Goal: Task Accomplishment & Management: Use online tool/utility

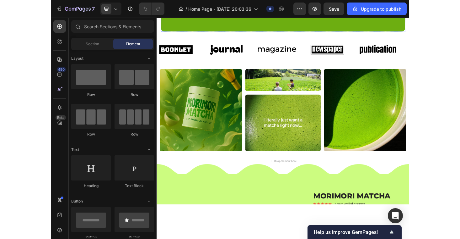
scroll to position [147, 0]
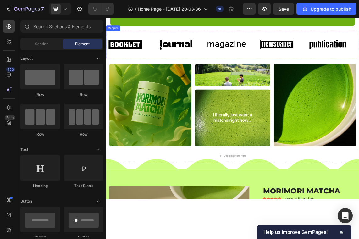
click at [171, 73] on div "Image" at bounding box center [143, 57] width 75 height 31
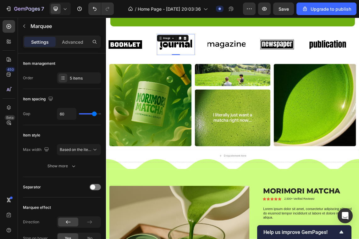
click at [196, 70] on img at bounding box center [210, 58] width 57 height 24
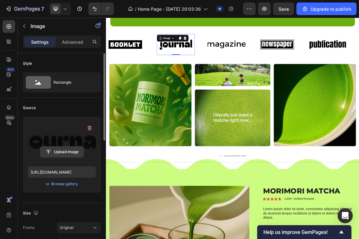
click at [67, 152] on input "file" at bounding box center [61, 151] width 43 height 11
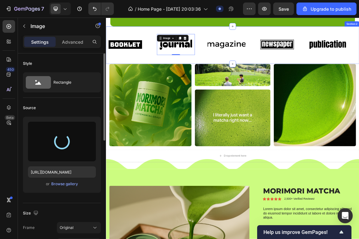
type input "https://cdn.shopify.com/s/files/1/0969/5202/5419/files/gempages_584515755731583…"
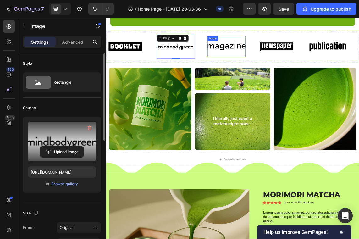
click at [271, 79] on div "Image Image 0 Image Image Image" at bounding box center [294, 60] width 377 height 37
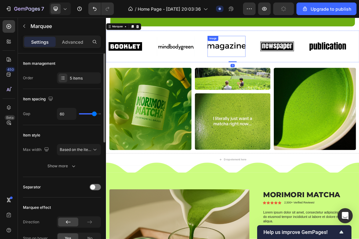
click at [272, 73] on img at bounding box center [285, 61] width 57 height 24
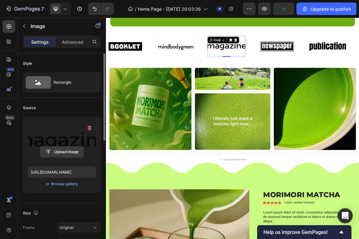
click at [67, 150] on input "file" at bounding box center [61, 151] width 43 height 11
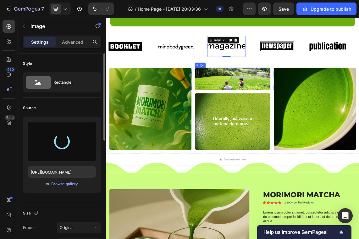
type input "https://cdn.shopify.com/s/files/1/0969/5202/5419/files/gempages_584515755731583…"
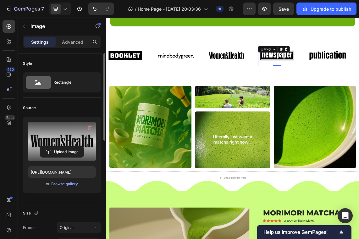
click at [377, 86] on img at bounding box center [360, 74] width 57 height 24
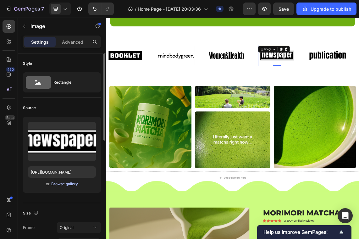
click at [69, 184] on div "Browse gallery" at bounding box center [64, 184] width 27 height 6
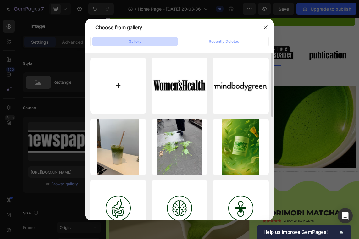
click at [124, 93] on input "file" at bounding box center [118, 85] width 56 height 56
type input "C:\fakepath\2.png"
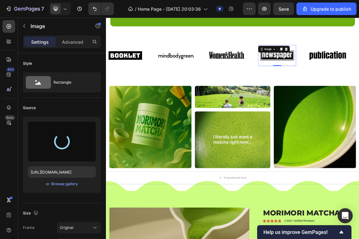
type input "https://cdn.shopify.com/s/files/1/0969/5202/5419/files/gempages_584515755731583…"
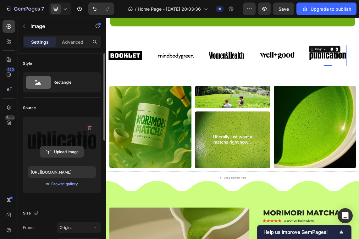
click at [61, 149] on input "file" at bounding box center [61, 151] width 43 height 11
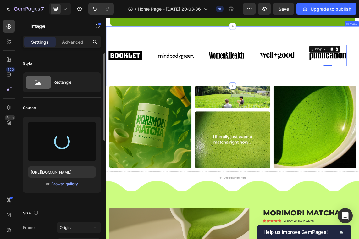
type input "https://cdn.shopify.com/s/files/1/0969/5202/5419/files/gempages_584515755731583…"
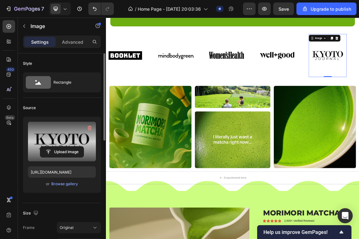
click at [133, 86] on img at bounding box center [134, 74] width 57 height 24
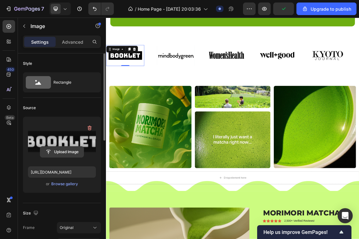
click at [71, 154] on input "file" at bounding box center [61, 151] width 43 height 11
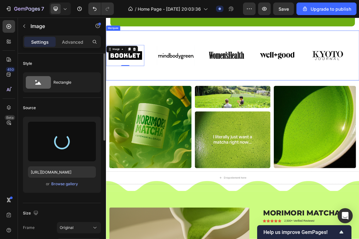
type input "https://cdn.shopify.com/s/files/1/0969/5202/5419/files/gempages_584515755731583…"
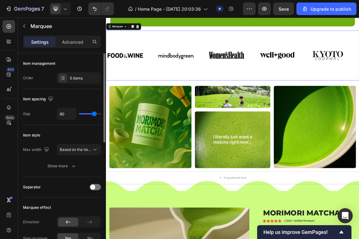
click at [318, 106] on div "Image" at bounding box center [294, 74] width 75 height 64
click at [76, 78] on div "5 items" at bounding box center [85, 78] width 30 height 6
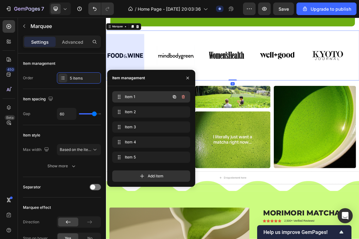
click at [138, 97] on span "Item 1" at bounding box center [142, 97] width 35 height 6
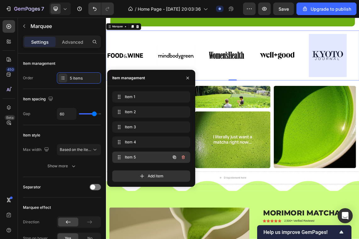
click at [145, 155] on span "Item 5" at bounding box center [142, 157] width 35 height 6
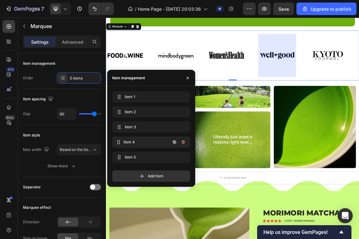
click at [142, 141] on span "Item 4" at bounding box center [146, 142] width 46 height 6
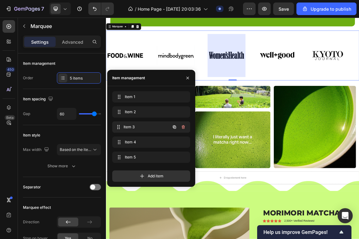
click at [139, 126] on span "Item 3" at bounding box center [146, 127] width 46 height 6
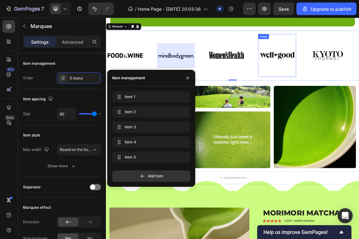
click at [358, 102] on img at bounding box center [360, 74] width 57 height 57
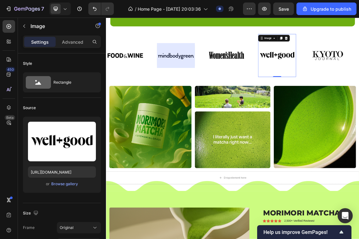
click at [338, 102] on img at bounding box center [360, 74] width 57 height 57
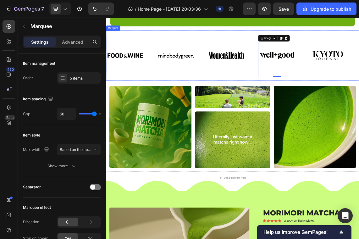
click at [222, 106] on div "Image Image Image Image 0 Image" at bounding box center [294, 74] width 377 height 64
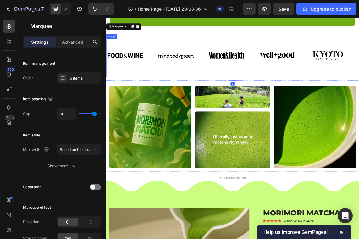
click at [149, 102] on img at bounding box center [134, 74] width 57 height 57
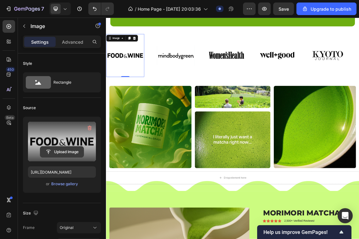
click at [53, 156] on input "file" at bounding box center [61, 151] width 43 height 11
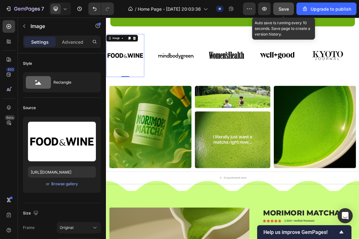
click at [286, 10] on span "Save" at bounding box center [283, 8] width 10 height 5
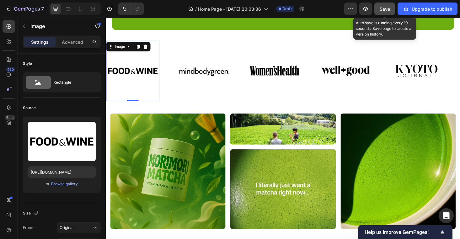
click at [385, 11] on span "Save" at bounding box center [385, 8] width 10 height 5
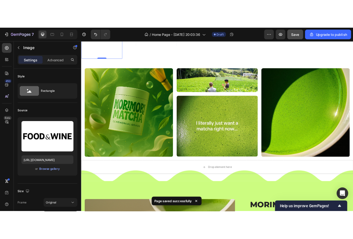
scroll to position [283, 0]
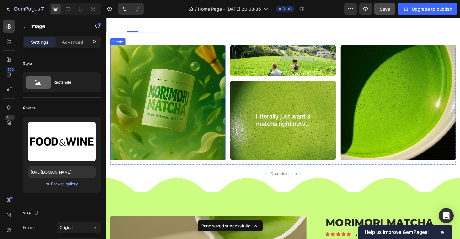
click at [195, 116] on img at bounding box center [172, 107] width 122 height 122
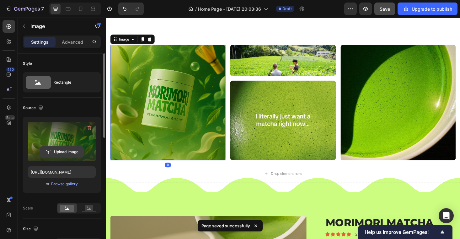
click at [70, 154] on input "file" at bounding box center [61, 151] width 43 height 11
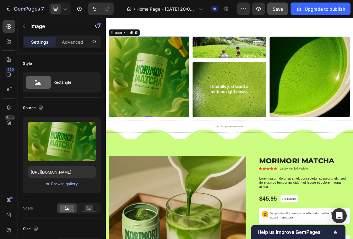
click at [166, 94] on img at bounding box center [172, 107] width 122 height 122
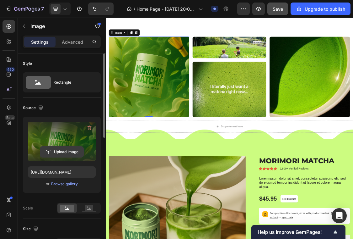
click at [61, 153] on input "file" at bounding box center [61, 151] width 43 height 11
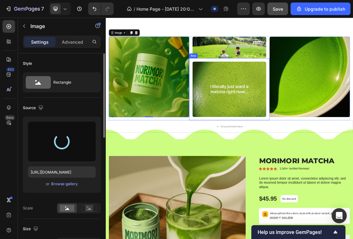
type input "[URL][DOMAIN_NAME]"
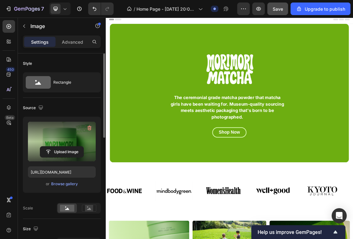
scroll to position [0, 0]
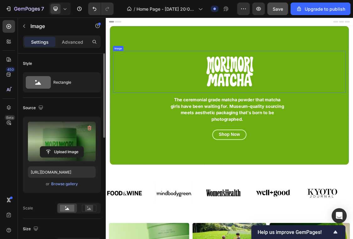
click at [413, 85] on div at bounding box center [294, 100] width 355 height 64
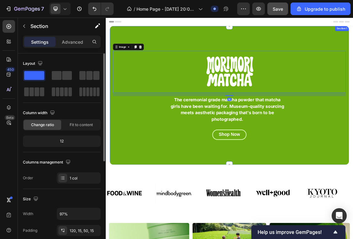
click at [250, 45] on div "Image 16 The ceremonial grade matcha powder that matcha girls have been waiting…" at bounding box center [294, 135] width 364 height 211
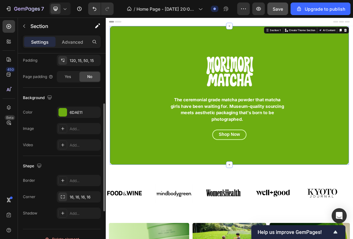
scroll to position [178, 0]
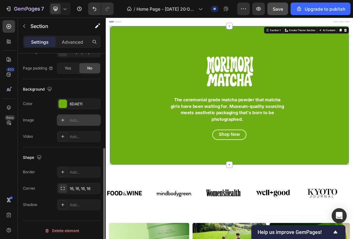
click at [67, 122] on div at bounding box center [62, 120] width 9 height 9
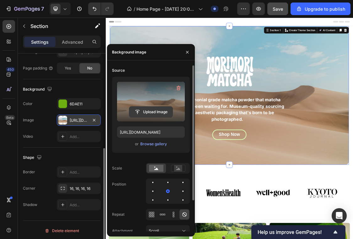
click at [160, 110] on input "file" at bounding box center [150, 111] width 43 height 11
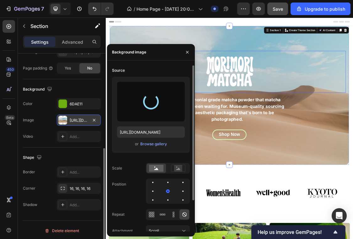
type input "https://cdn.shopify.com/s/files/1/0969/5202/5419/files/gempages_584515755731583…"
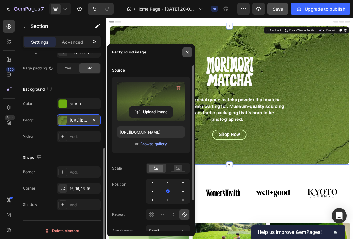
click at [187, 52] on icon "button" at bounding box center [187, 52] width 3 height 3
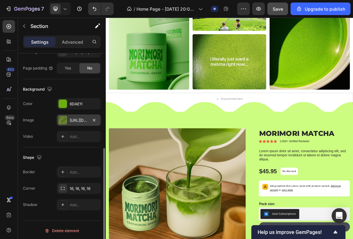
scroll to position [331, 0]
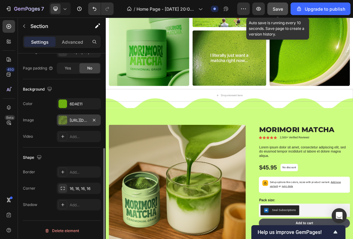
click at [282, 9] on span "Save" at bounding box center [278, 8] width 10 height 5
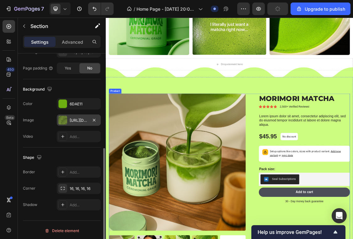
scroll to position [385, 0]
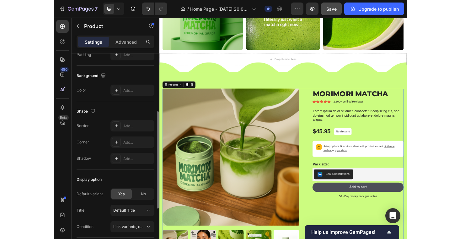
scroll to position [148, 0]
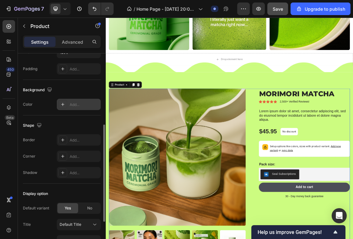
click at [61, 105] on icon at bounding box center [62, 104] width 5 height 5
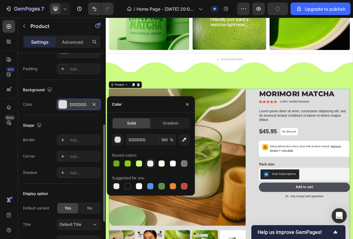
click at [149, 165] on div at bounding box center [150, 163] width 6 height 6
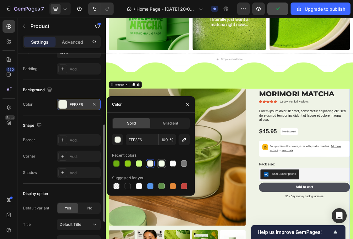
click at [163, 163] on div at bounding box center [162, 163] width 6 height 6
type input "F5FFEA"
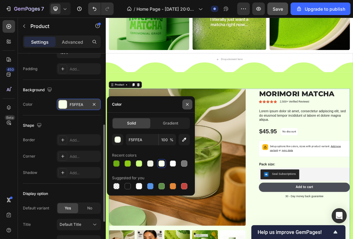
click at [187, 105] on icon "button" at bounding box center [187, 104] width 5 height 5
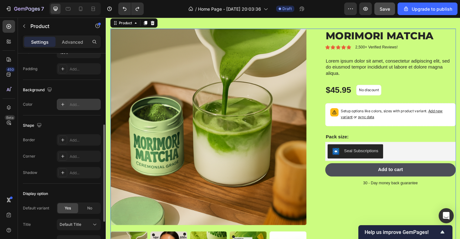
scroll to position [485, 0]
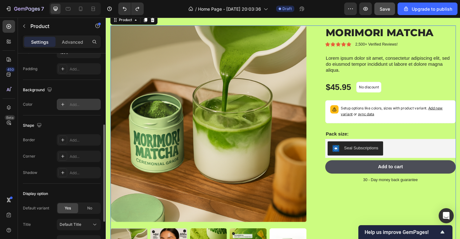
click at [326, 88] on div "Product Images MORIMORI MATCHA Product Title Icon Icon Icon Icon Icon Icon List…" at bounding box center [294, 156] width 367 height 260
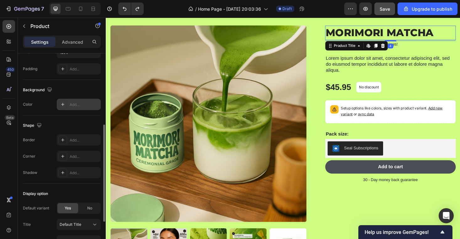
click at [362, 35] on h1 "MORIMORI MATCHA" at bounding box center [408, 33] width 139 height 15
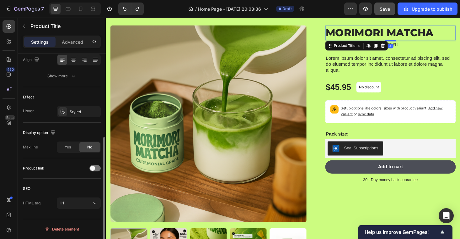
scroll to position [0, 0]
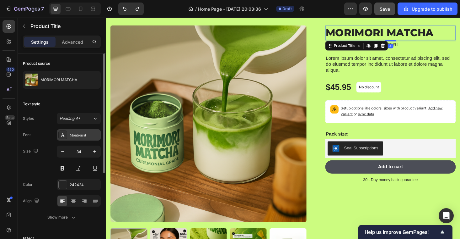
click at [71, 133] on div "Montserrat" at bounding box center [85, 135] width 30 height 6
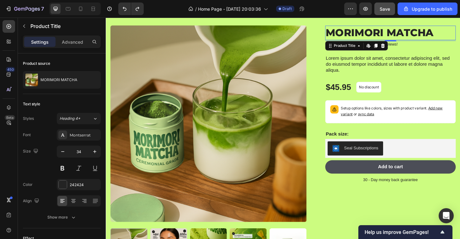
click at [413, 38] on h1 "MORIMORI MATCHA" at bounding box center [408, 33] width 139 height 15
click at [411, 34] on h1 "MORIMORI MATCHA" at bounding box center [408, 33] width 139 height 15
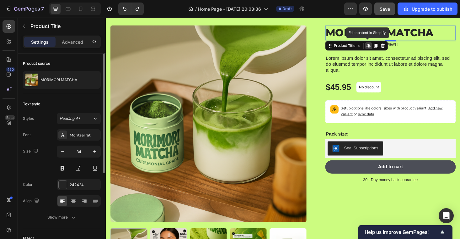
click at [55, 168] on div "Size 34" at bounding box center [62, 159] width 78 height 28
click at [61, 168] on button at bounding box center [62, 167] width 11 height 11
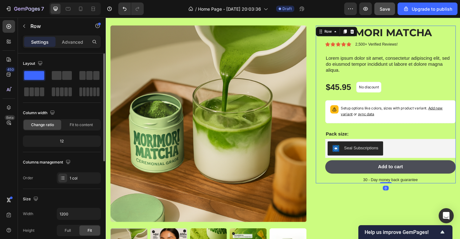
click at [331, 70] on div "MORIMORI MATCHA Product Title Icon Icon Icon Icon Icon Icon List 2,500+ Verifie…" at bounding box center [403, 109] width 149 height 167
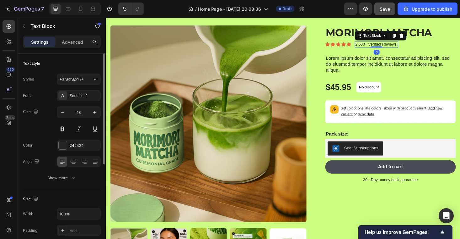
click at [406, 48] on p "2,500+ Verified Reviews!" at bounding box center [393, 45] width 45 height 5
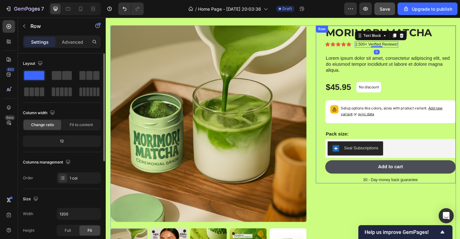
click at [431, 50] on div "MORIMORI MATCHA Product Title Icon Icon Icon Icon Icon Icon List 2,500+ Verifie…" at bounding box center [408, 109] width 139 height 167
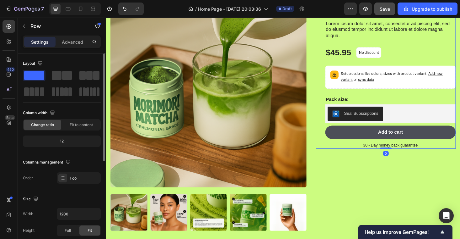
scroll to position [526, 0]
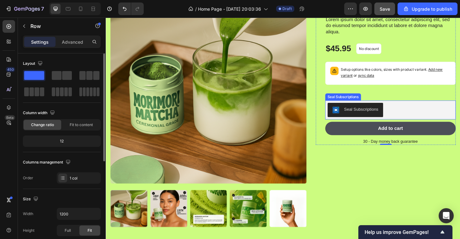
click at [412, 111] on div "Seal Subscriptions" at bounding box center [409, 115] width 134 height 15
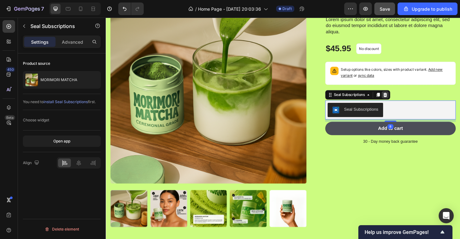
click at [401, 100] on icon at bounding box center [402, 99] width 5 height 5
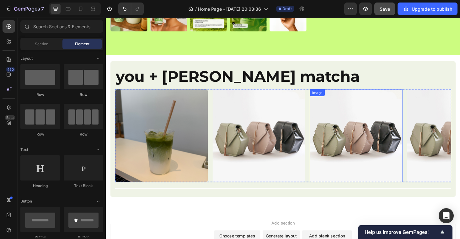
scroll to position [733, 0]
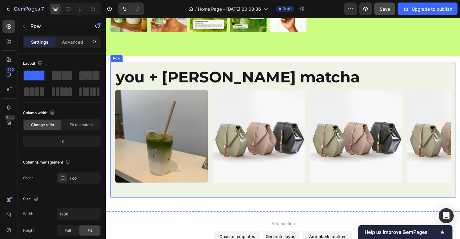
click at [318, 68] on div "you + morimori matcha Heading Image Image Image Image Carousel Title Line" at bounding box center [294, 133] width 357 height 139
click at [149, 58] on icon at bounding box center [149, 58] width 5 height 5
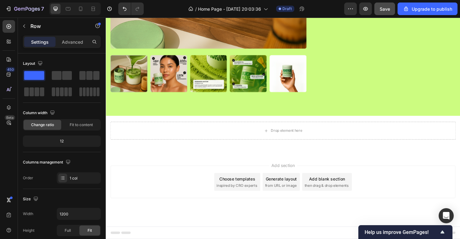
scroll to position [669, 0]
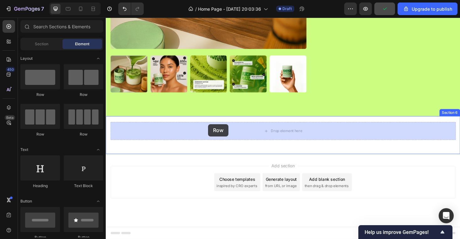
drag, startPoint x: 192, startPoint y: 95, endPoint x: 215, endPoint y: 131, distance: 42.5
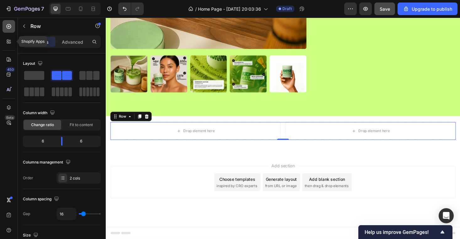
click at [8, 28] on icon at bounding box center [9, 26] width 5 height 5
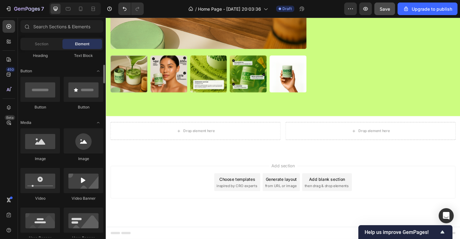
scroll to position [139, 0]
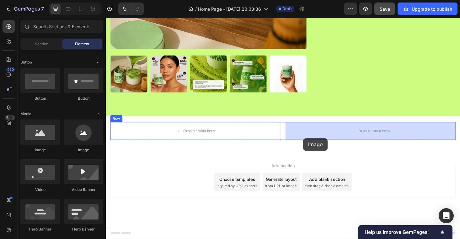
drag, startPoint x: 154, startPoint y: 156, endPoint x: 316, endPoint y: 143, distance: 162.9
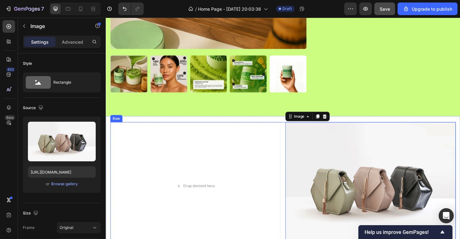
scroll to position [733, 0]
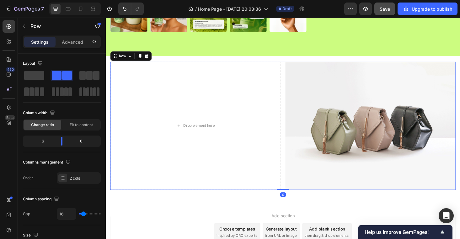
click at [296, 117] on div "Drop element here Image Row 0" at bounding box center [294, 132] width 367 height 136
type input "2"
type input "0"
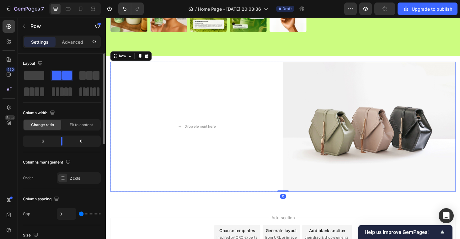
type input "0"
drag, startPoint x: 82, startPoint y: 214, endPoint x: 52, endPoint y: 211, distance: 30.3
click at [52, 211] on div "Gap 0" at bounding box center [62, 214] width 78 height 12
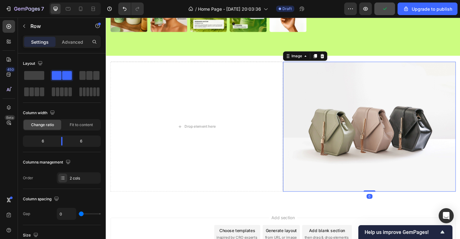
click at [350, 111] on img at bounding box center [386, 133] width 184 height 138
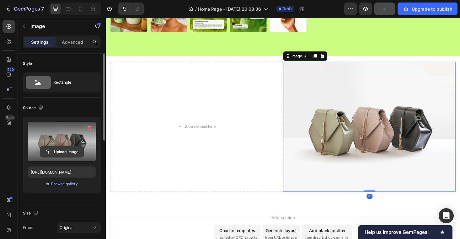
click at [66, 152] on input "file" at bounding box center [61, 151] width 43 height 11
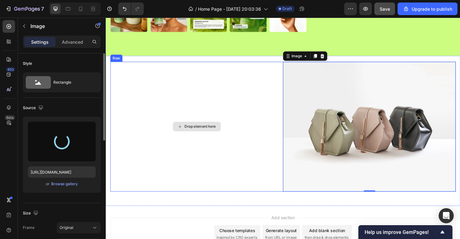
type input "https://cdn.shopify.com/s/files/1/0969/5202/5419/files/gempages_584515755731583…"
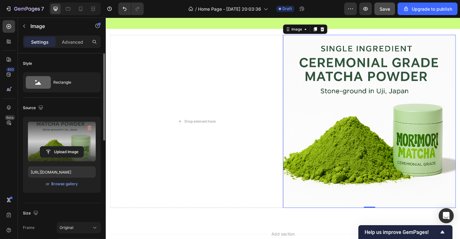
scroll to position [762, 0]
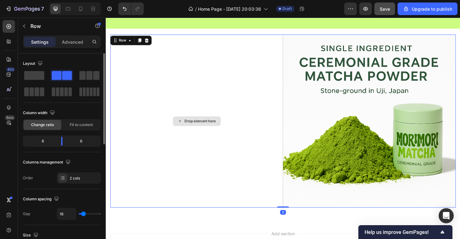
click at [260, 128] on div "Drop element here" at bounding box center [203, 127] width 184 height 184
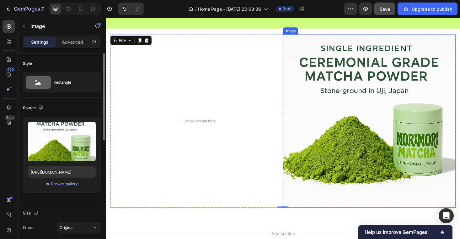
click at [313, 126] on img at bounding box center [386, 127] width 184 height 184
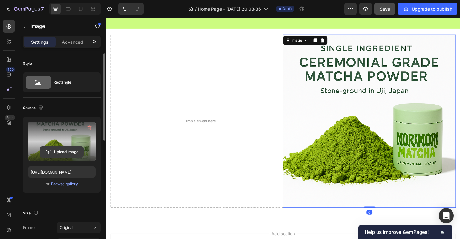
click at [63, 155] on input "file" at bounding box center [61, 151] width 43 height 11
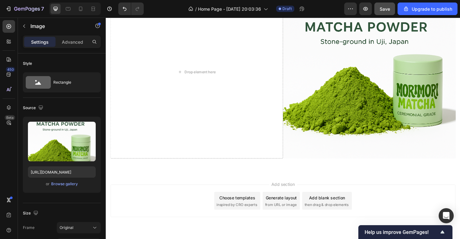
scroll to position [817, 0]
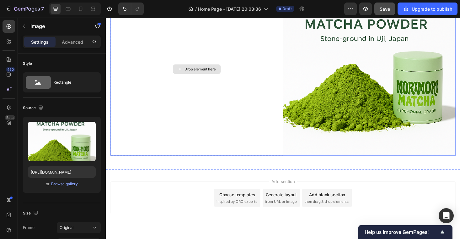
click at [288, 83] on div "Drop element here" at bounding box center [203, 72] width 184 height 184
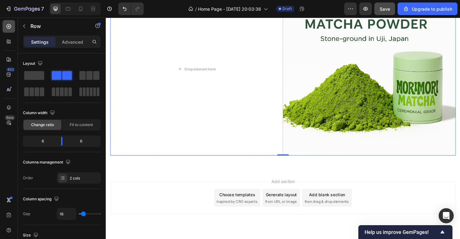
click at [10, 28] on icon at bounding box center [9, 26] width 6 height 6
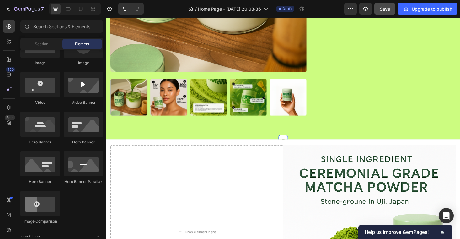
scroll to position [657, 0]
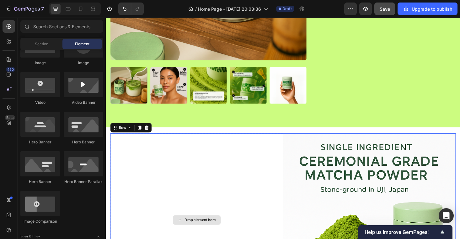
click at [291, 170] on div "Drop element here" at bounding box center [203, 232] width 184 height 184
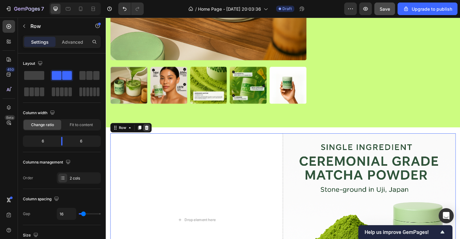
click at [152, 133] on div at bounding box center [149, 135] width 8 height 8
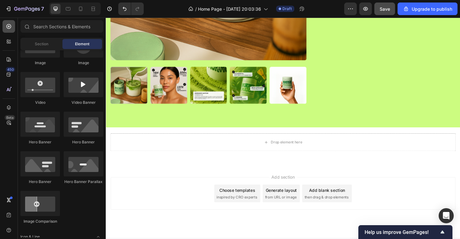
click at [9, 30] on div at bounding box center [9, 26] width 13 height 13
click at [45, 41] on span "Section" at bounding box center [42, 44] width 14 height 6
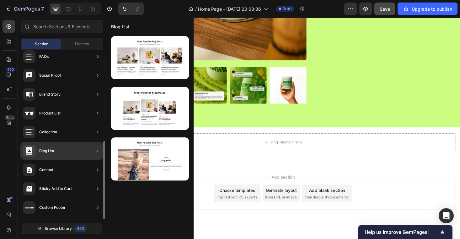
scroll to position [0, 0]
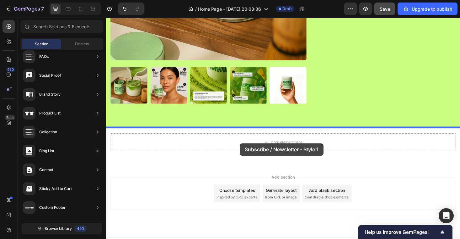
drag, startPoint x: 241, startPoint y: 67, endPoint x: 248, endPoint y: 151, distance: 84.5
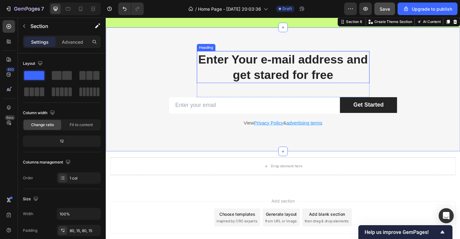
scroll to position [801, 0]
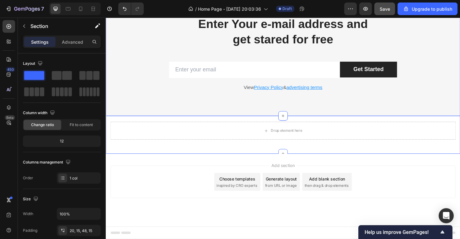
click at [347, 126] on div "Drop element here Section 7" at bounding box center [294, 142] width 377 height 40
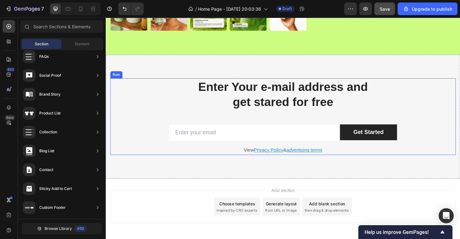
scroll to position [727, 0]
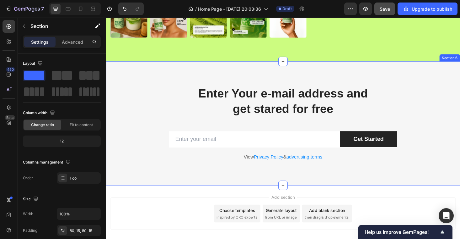
click at [367, 71] on div "Enter Your e-mail address and get stared for free Heading Row Email Field Get S…" at bounding box center [294, 130] width 377 height 132
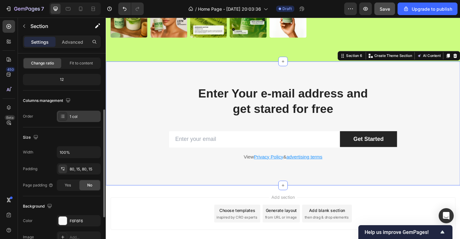
scroll to position [88, 0]
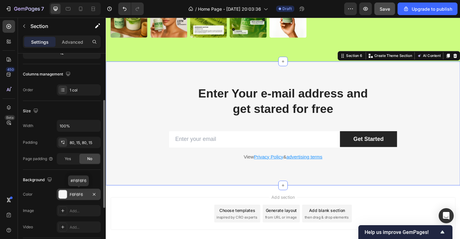
click at [62, 193] on div at bounding box center [63, 194] width 8 height 8
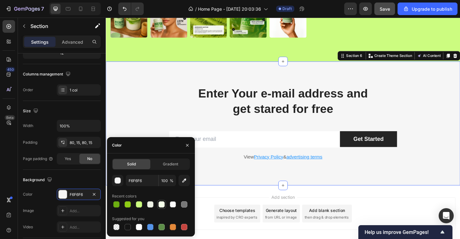
click at [161, 203] on div at bounding box center [162, 204] width 6 height 6
type input "F5FFEA"
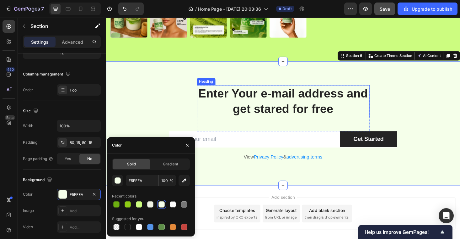
click at [253, 93] on p "Enter Your e-mail address and get stared for free" at bounding box center [294, 106] width 182 height 33
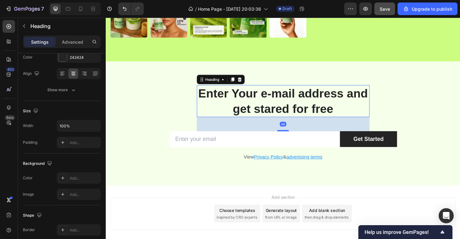
click at [253, 93] on p "Enter Your e-mail address and get stared for free" at bounding box center [294, 106] width 182 height 33
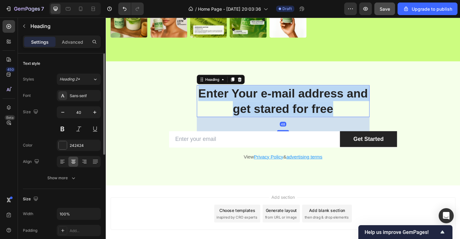
click at [253, 93] on p "Enter Your e-mail address and get stared for free" at bounding box center [294, 106] width 182 height 33
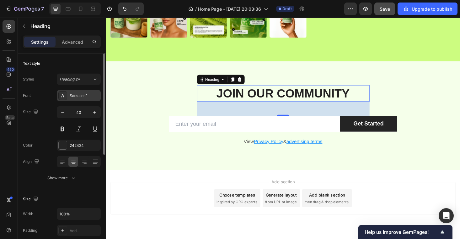
click at [90, 95] on div "Sans-serif" at bounding box center [85, 96] width 30 height 6
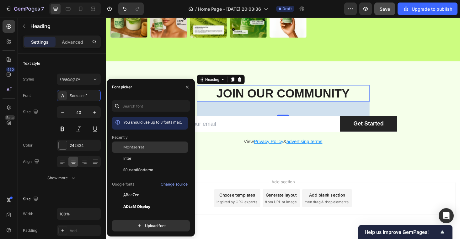
click at [146, 144] on div "Montserrat" at bounding box center [154, 147] width 63 height 6
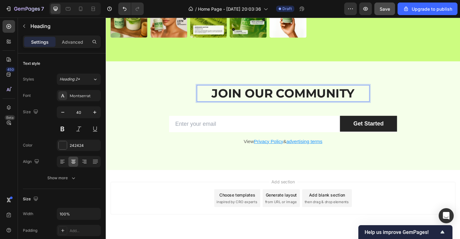
click at [258, 99] on p "JOIN OUR COMMUNITY" at bounding box center [294, 98] width 182 height 16
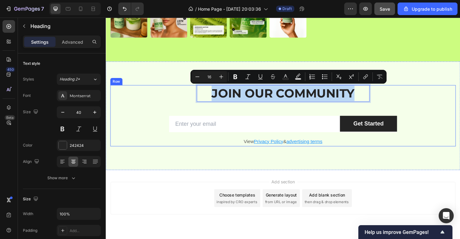
click at [173, 98] on div "JOIN OUR COMMUNITY Heading 48 Row Email Field Get Started Submit Button Row New…" at bounding box center [294, 121] width 367 height 65
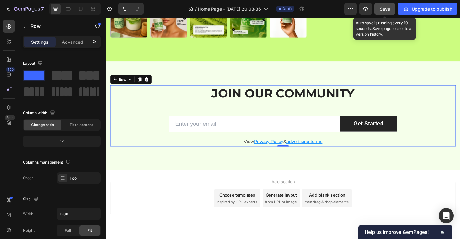
click at [390, 9] on span "Save" at bounding box center [385, 8] width 10 height 5
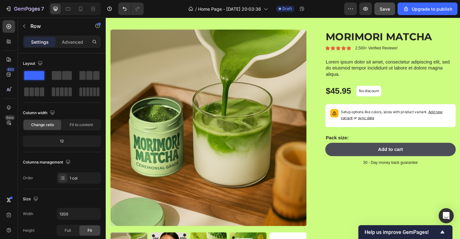
scroll to position [483, 0]
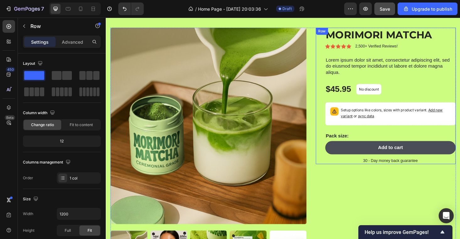
click at [375, 58] on div "MORIMORI MATCHA Product Title Icon Icon Icon Icon Icon Icon List 2,500+ Verifie…" at bounding box center [408, 100] width 139 height 144
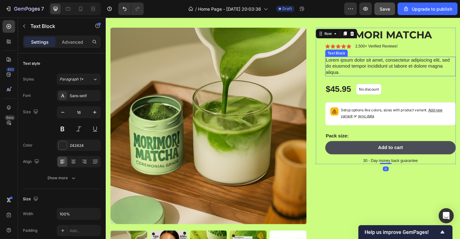
click at [375, 67] on p "Lorem ipsum dolor sit amet, consectetur adipiscing elit, sed do eiusmod tempor …" at bounding box center [409, 69] width 138 height 19
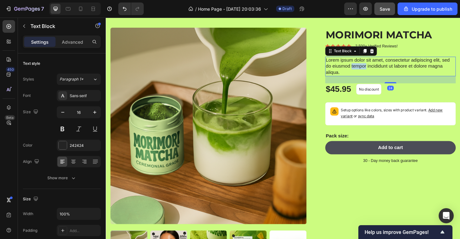
click at [375, 67] on p "Lorem ipsum dolor sit amet, consectetur adipiscing elit, sed do eiusmod tempor …" at bounding box center [409, 69] width 138 height 19
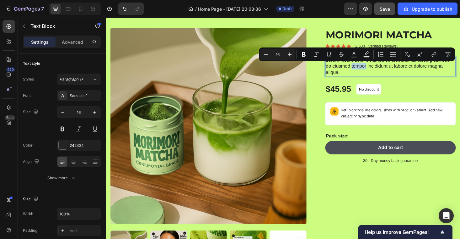
click at [375, 67] on p "Lorem ipsum dolor sit amet, consectetur adipiscing elit, sed do eiusmod tempor …" at bounding box center [409, 69] width 138 height 19
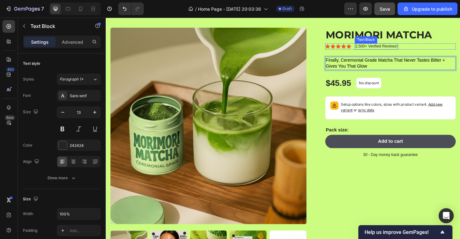
click at [389, 46] on p "2,500+ Verified Reviews!" at bounding box center [393, 48] width 45 height 5
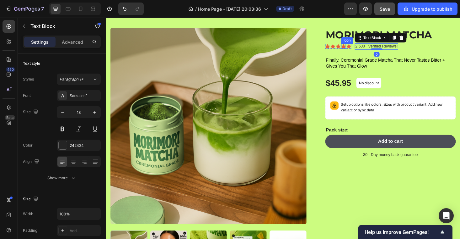
click at [360, 47] on icon at bounding box center [358, 48] width 5 height 5
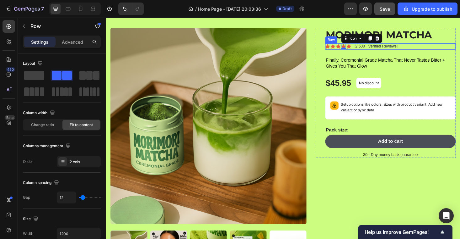
click at [427, 48] on div "Icon Icon Icon Icon 0 Icon Icon List 2,500+ Verified Reviews! Text Block Row" at bounding box center [408, 48] width 139 height 7
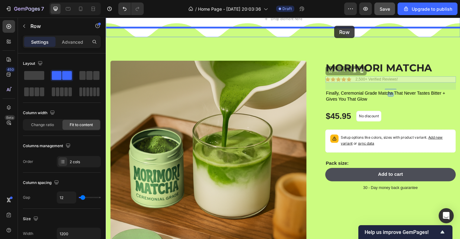
scroll to position [430, 0]
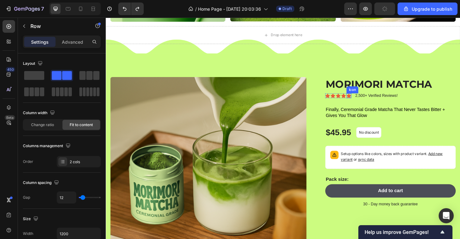
click at [373, 100] on p "2,500+ Verified Reviews!" at bounding box center [393, 100] width 45 height 5
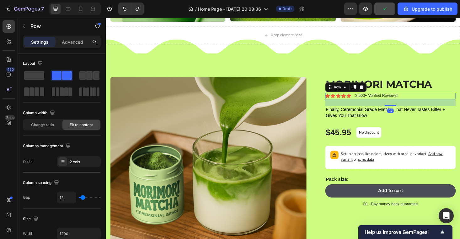
click at [435, 100] on div "Icon Icon Icon Icon Icon Icon List 2,500+ Verified Reviews! Text Block Row 24" at bounding box center [408, 100] width 139 height 7
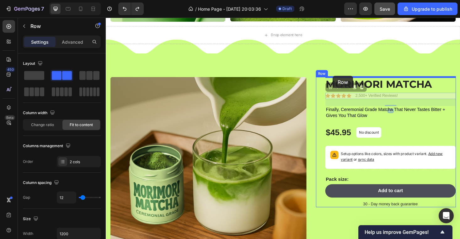
drag, startPoint x: 345, startPoint y: 91, endPoint x: 347, endPoint y: 79, distance: 11.5
click at [347, 79] on div "Header Image Image Row Image Row Image Row Row Section 3 Drop element here Row …" at bounding box center [294, 76] width 377 height 979
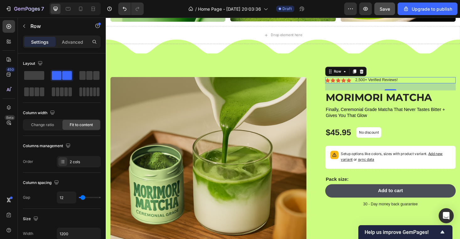
click at [16, 30] on div "450 Beta" at bounding box center [9, 128] width 18 height 221
click at [12, 27] on div at bounding box center [9, 26] width 13 height 13
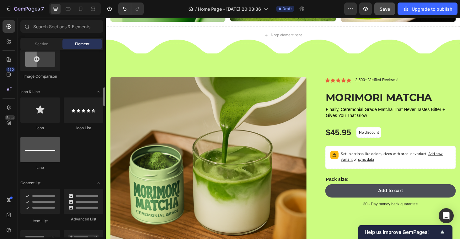
scroll to position [373, 0]
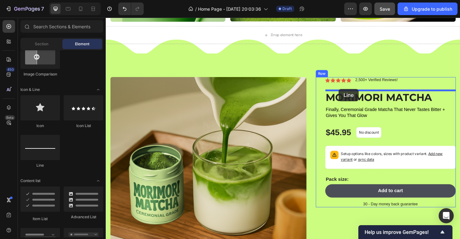
drag, startPoint x: 138, startPoint y: 171, endPoint x: 354, endPoint y: 93, distance: 229.6
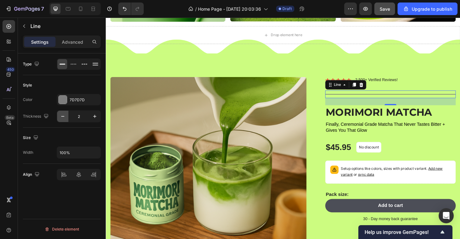
click at [64, 116] on icon "button" at bounding box center [62, 116] width 3 height 1
type input "1"
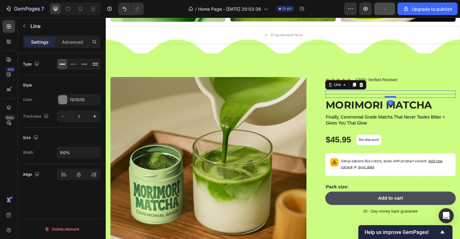
drag, startPoint x: 413, startPoint y: 109, endPoint x: 412, endPoint y: 102, distance: 7.5
click at [412, 102] on div at bounding box center [408, 102] width 13 height 2
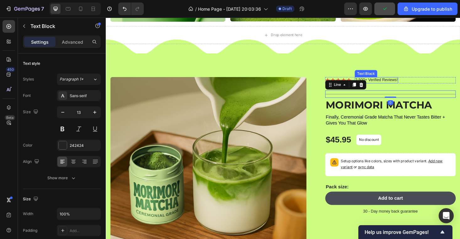
click at [410, 84] on p "2,500+ Verified Reviews!" at bounding box center [393, 83] width 45 height 5
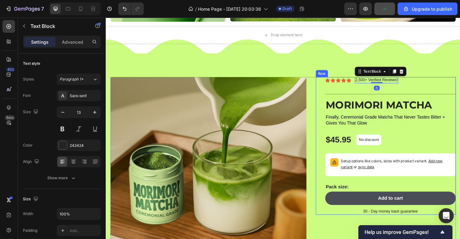
click at [405, 91] on div "Icon Icon Icon Icon Icon Icon List 2,500+ Verified Reviews! Text Block 0 Row Ti…" at bounding box center [408, 154] width 139 height 146
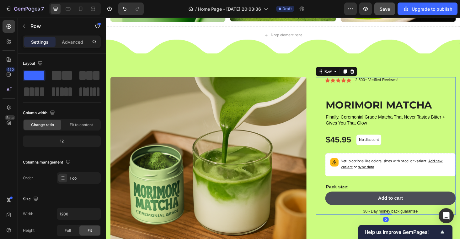
click at [425, 85] on div "Icon Icon Icon Icon Icon Icon List 2,500+ Verified Reviews! Text Block Row" at bounding box center [408, 84] width 139 height 7
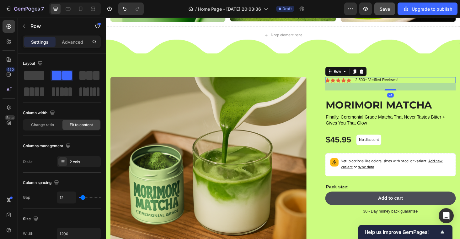
click at [425, 85] on div "Icon Icon Icon Icon Icon Icon List 2,500+ Verified Reviews! Text Block Row 24" at bounding box center [408, 84] width 139 height 7
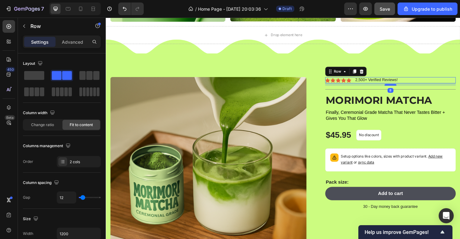
drag, startPoint x: 408, startPoint y: 93, endPoint x: 408, endPoint y: 88, distance: 5.0
click at [408, 88] on div at bounding box center [408, 89] width 13 height 2
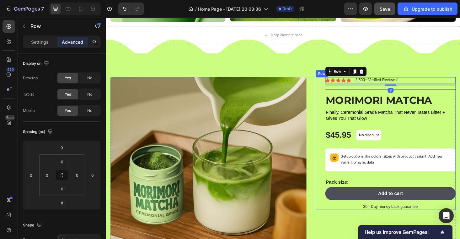
click at [334, 92] on div "Icon Icon Icon Icon Icon Icon List 2,500+ Verified Reviews! Text Block Row 8 Ti…" at bounding box center [403, 151] width 149 height 141
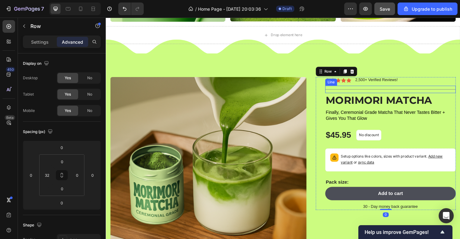
click at [351, 95] on div "Title Line" at bounding box center [408, 94] width 139 height 8
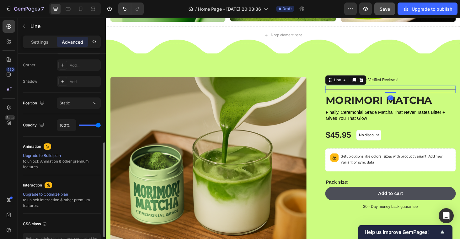
scroll to position [233, 0]
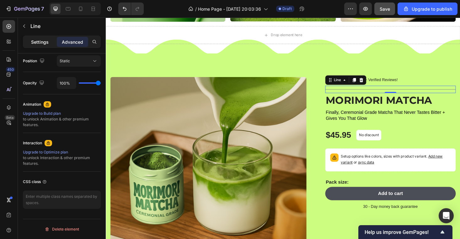
click at [39, 41] on p "Settings" at bounding box center [40, 42] width 18 height 7
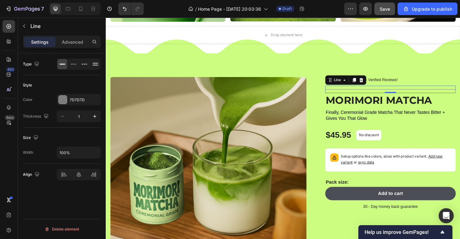
scroll to position [0, 0]
click at [58, 93] on div "Style Color 7D7D7D Thickness 1" at bounding box center [62, 101] width 78 height 52
click at [63, 98] on div at bounding box center [63, 99] width 8 height 8
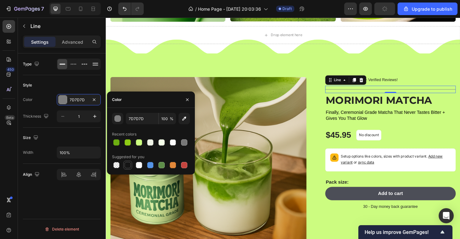
click at [128, 164] on div at bounding box center [128, 165] width 6 height 6
type input "151515"
click at [333, 128] on div "Icon Icon Icon Icon Icon Icon List 2,500+ Verified Reviews! Text Block Row Titl…" at bounding box center [403, 151] width 149 height 141
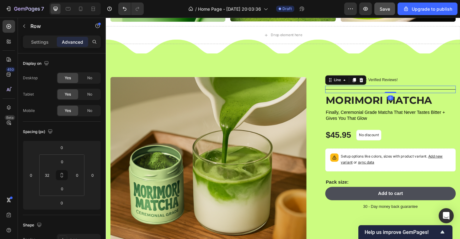
click at [363, 94] on div at bounding box center [408, 94] width 139 height 0
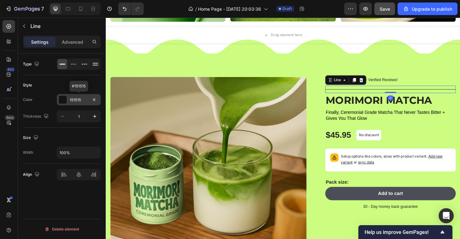
click at [61, 99] on div at bounding box center [63, 99] width 8 height 8
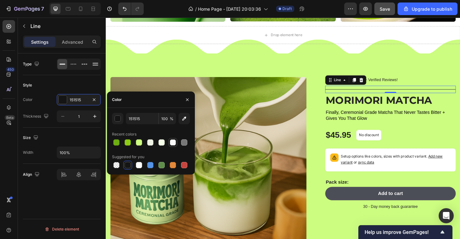
click at [173, 145] on div at bounding box center [173, 142] width 8 height 8
type input "FFFFFF"
click at [139, 166] on div at bounding box center [139, 165] width 6 height 6
type input "100"
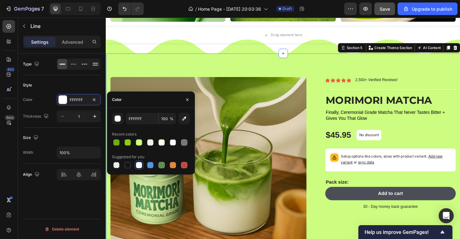
click at [314, 65] on div "Product Images Icon Icon Icon Icon Icon Icon List 2,500+ Verified Reviews! Text…" at bounding box center [294, 208] width 377 height 305
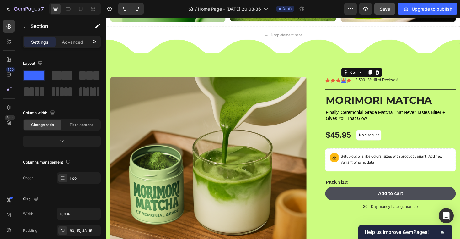
click at [359, 83] on icon at bounding box center [358, 84] width 5 height 5
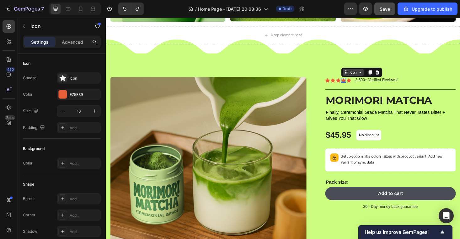
click at [368, 76] on div "Icon" at bounding box center [369, 76] width 10 height 0
click at [366, 63] on div "Icon List" at bounding box center [367, 65] width 17 height 4
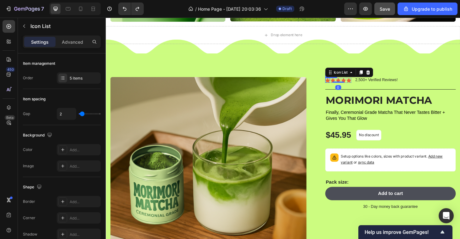
click at [339, 84] on div "Icon" at bounding box center [341, 84] width 5 height 5
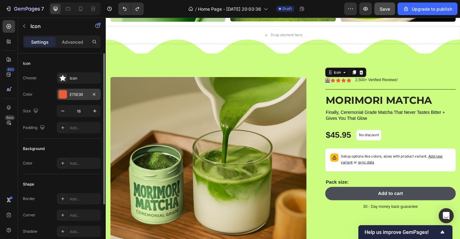
click at [61, 93] on div at bounding box center [63, 94] width 8 height 8
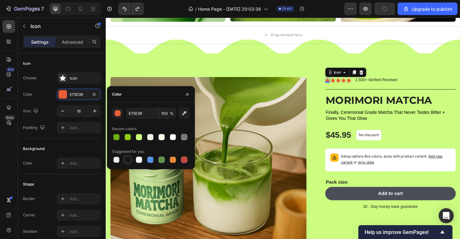
click at [128, 155] on div at bounding box center [127, 159] width 9 height 9
type input "151515"
click at [348, 84] on icon at bounding box center [347, 84] width 5 height 5
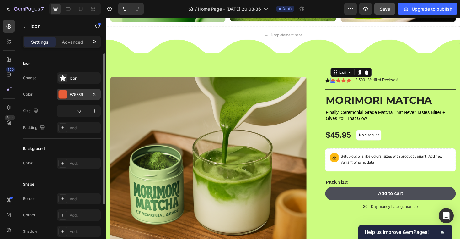
click at [62, 95] on div at bounding box center [63, 94] width 8 height 8
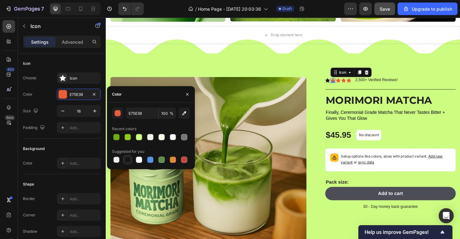
click at [129, 159] on div at bounding box center [128, 159] width 6 height 6
type input "151515"
click at [352, 84] on div "Icon" at bounding box center [352, 84] width 5 height 5
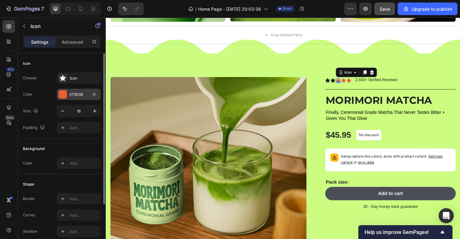
click at [62, 95] on div at bounding box center [63, 94] width 8 height 8
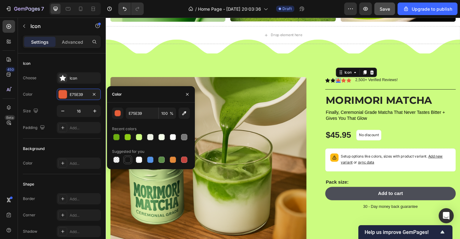
click at [126, 159] on div at bounding box center [128, 159] width 6 height 6
type input "151515"
click at [359, 84] on div "Icon 0" at bounding box center [358, 84] width 5 height 5
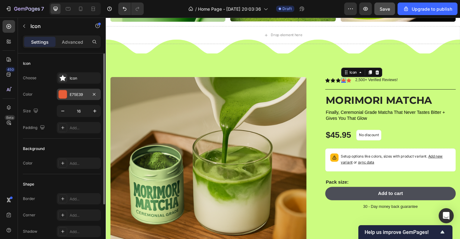
click at [63, 93] on div at bounding box center [63, 94] width 8 height 8
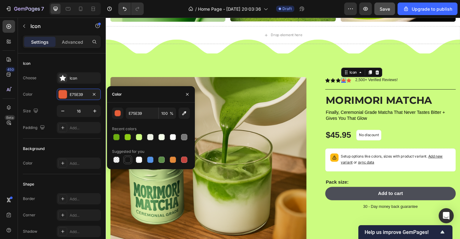
click at [128, 160] on div at bounding box center [128, 159] width 6 height 6
type input "151515"
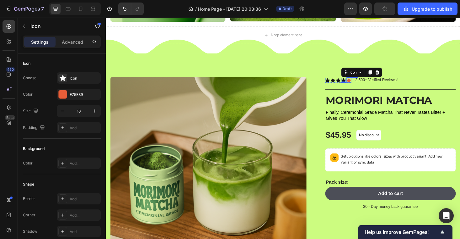
click at [366, 84] on icon at bounding box center [364, 84] width 5 height 5
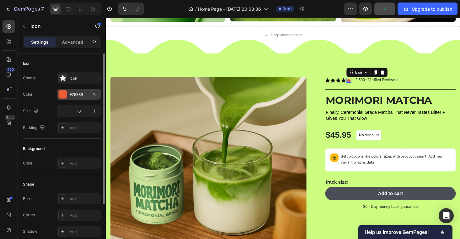
click at [63, 98] on div at bounding box center [62, 94] width 9 height 9
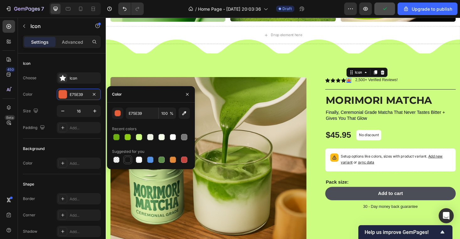
click at [131, 158] on div at bounding box center [128, 159] width 6 height 6
type input "151515"
click at [375, 109] on h1 "MORIMORI MATCHA" at bounding box center [408, 105] width 139 height 15
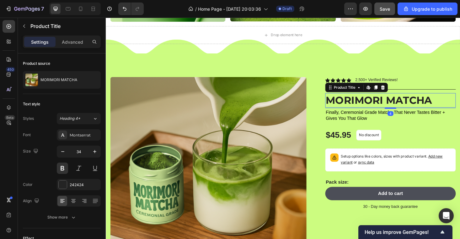
scroll to position [466, 0]
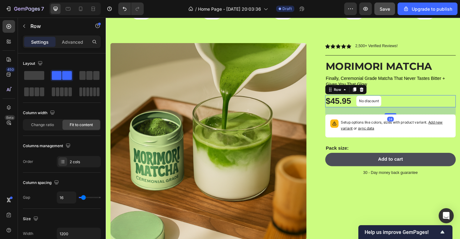
click at [417, 107] on div "$45.95 Product Price Product Price No discount Not be displayed when published …" at bounding box center [408, 106] width 139 height 13
click at [379, 95] on icon at bounding box center [377, 93] width 5 height 5
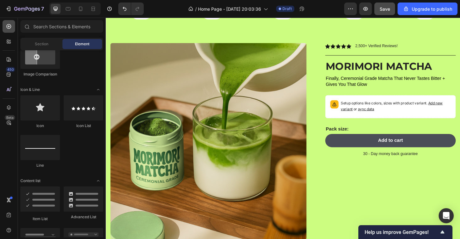
click at [7, 29] on icon at bounding box center [9, 26] width 6 height 6
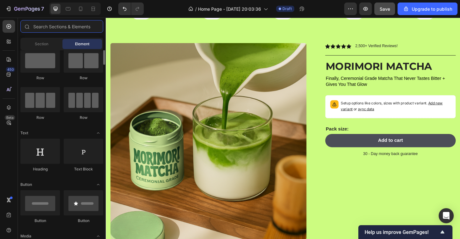
scroll to position [0, 0]
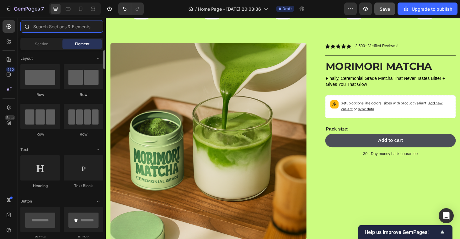
click at [64, 25] on input "text" at bounding box center [61, 26] width 83 height 13
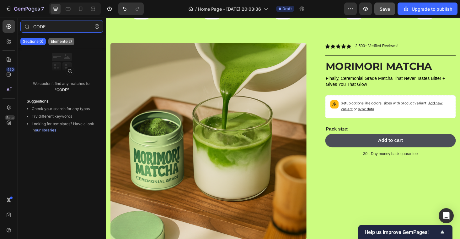
type input "CODE"
click at [70, 40] on p "Elements(2)" at bounding box center [61, 41] width 21 height 5
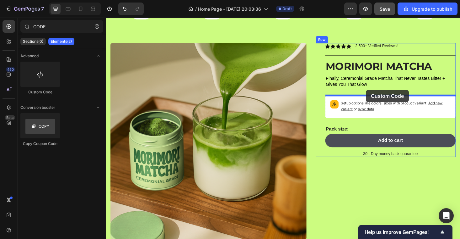
drag, startPoint x: 145, startPoint y: 86, endPoint x: 383, endPoint y: 95, distance: 237.6
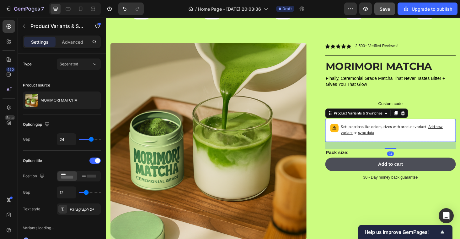
click at [417, 144] on div "Setup options like colors, sizes with product variant. Add new variant or sync …" at bounding box center [414, 137] width 117 height 14
click at [423, 119] on icon at bounding box center [422, 119] width 4 height 4
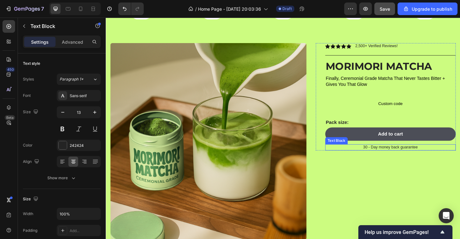
click at [390, 157] on p "30 - Day money back guarantee" at bounding box center [409, 155] width 138 height 5
click at [391, 151] on div "Add to cart Add to Cart" at bounding box center [408, 143] width 139 height 18
click at [371, 153] on p "30 - Day money back guarantee" at bounding box center [409, 155] width 138 height 5
click at [388, 146] on icon at bounding box center [389, 146] width 4 height 4
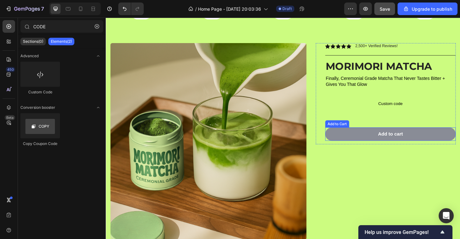
click at [364, 137] on button "Add to cart" at bounding box center [408, 141] width 139 height 14
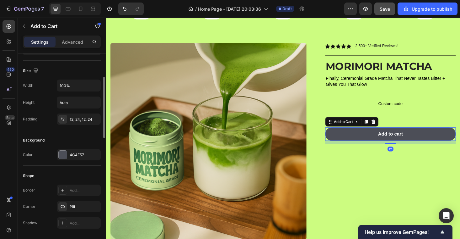
scroll to position [79, 0]
click at [64, 150] on div at bounding box center [63, 153] width 8 height 8
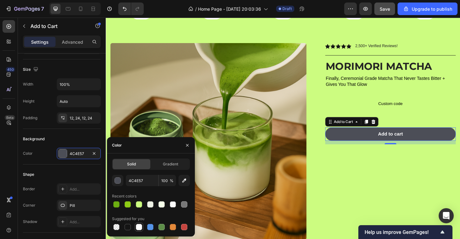
click at [140, 226] on div at bounding box center [139, 227] width 6 height 6
type input "FFFFFF"
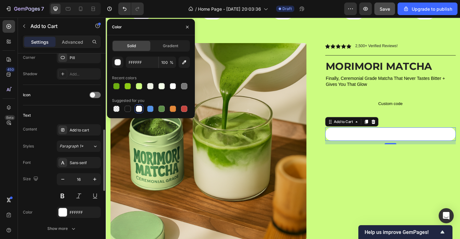
scroll to position [235, 0]
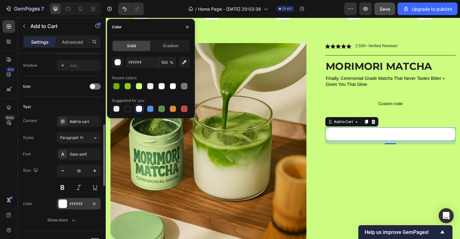
click at [67, 208] on div "FFFFFF" at bounding box center [79, 203] width 44 height 11
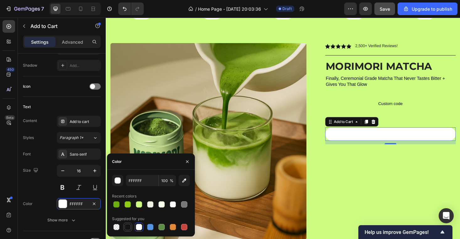
click at [126, 228] on div at bounding box center [128, 227] width 6 height 6
type input "151515"
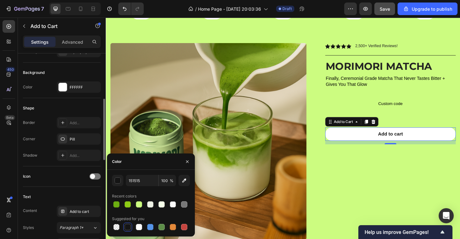
scroll to position [133, 0]
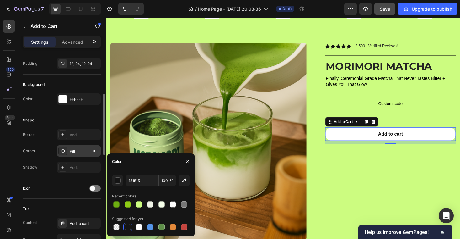
click at [72, 152] on div "Pill" at bounding box center [79, 151] width 18 height 6
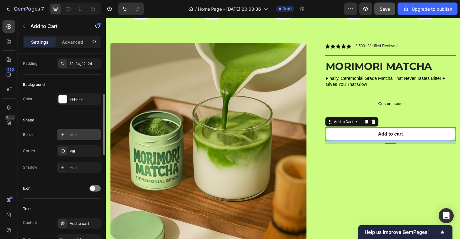
click at [62, 133] on icon at bounding box center [62, 134] width 5 height 5
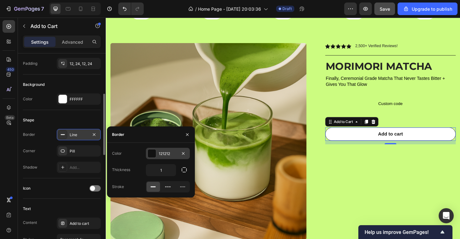
click at [149, 149] on div at bounding box center [152, 153] width 9 height 9
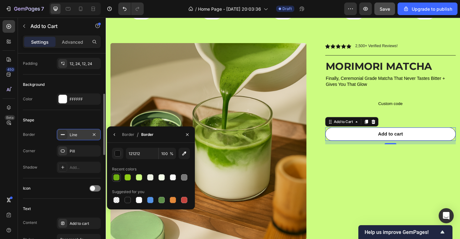
click at [118, 176] on div at bounding box center [116, 177] width 6 height 6
type input "6DAE11"
click at [84, 133] on div "Line" at bounding box center [79, 135] width 18 height 6
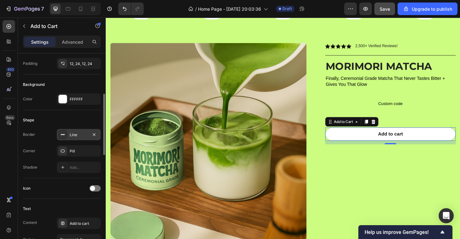
click at [84, 133] on div "Line" at bounding box center [79, 135] width 18 height 6
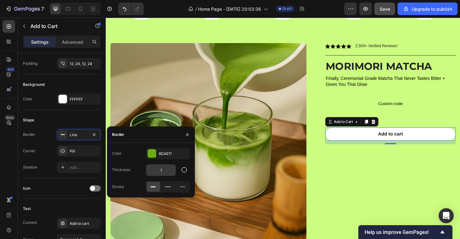
click at [161, 170] on input "1" at bounding box center [161, 169] width 30 height 11
type input "2"
click at [430, 179] on div "Icon Icon Icon Icon Icon Icon List 2,500+ Verified Reviews! Text Block Row Titl…" at bounding box center [403, 175] width 149 height 260
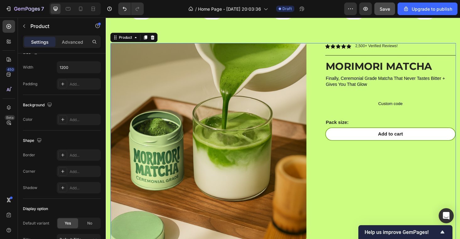
scroll to position [0, 0]
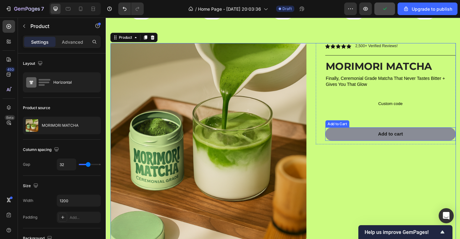
click at [346, 140] on button "Add to cart" at bounding box center [408, 141] width 139 height 14
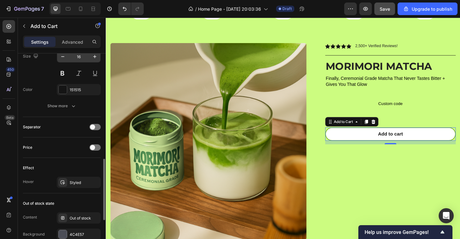
scroll to position [371, 0]
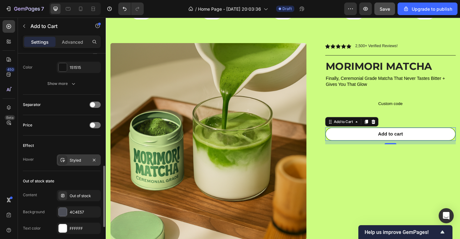
click at [71, 160] on div "Styled" at bounding box center [79, 160] width 18 height 6
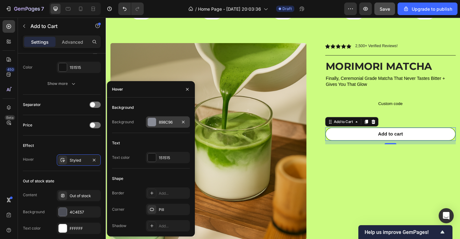
click at [152, 121] on div at bounding box center [152, 122] width 8 height 8
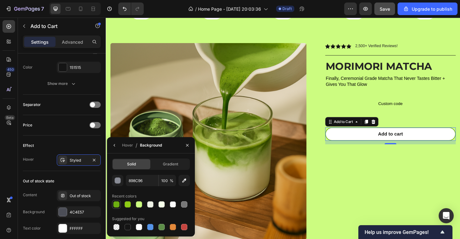
click at [117, 203] on div at bounding box center [116, 204] width 6 height 6
type input "6DAE11"
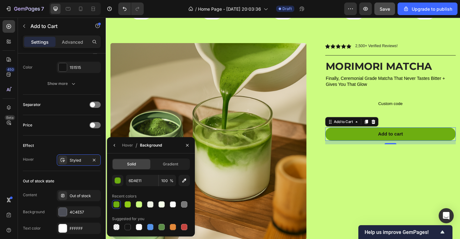
click at [365, 142] on button "Add to cart" at bounding box center [408, 141] width 139 height 14
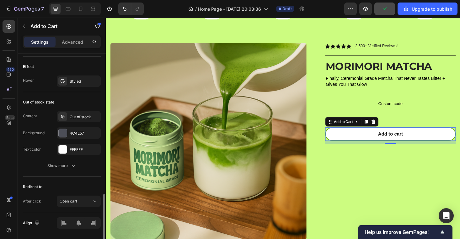
scroll to position [453, 0]
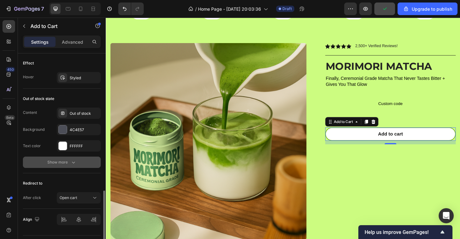
click at [62, 161] on div "Show more" at bounding box center [61, 162] width 29 height 6
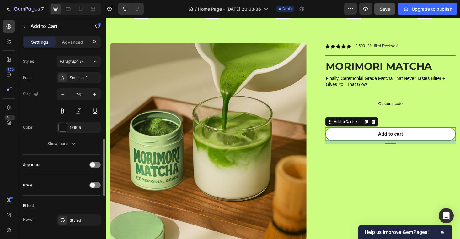
scroll to position [294, 0]
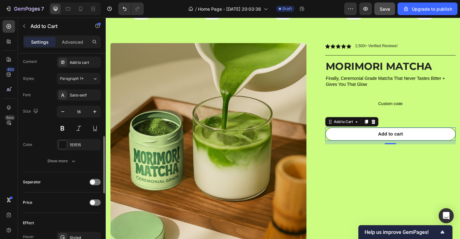
click at [75, 161] on icon "button" at bounding box center [73, 161] width 6 height 6
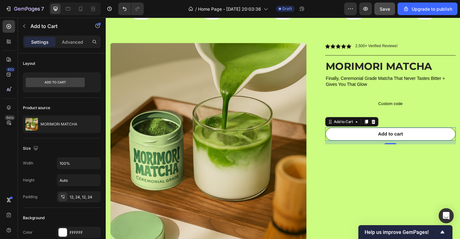
scroll to position [505, 0]
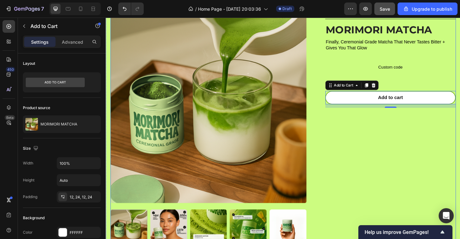
click at [371, 115] on div "Icon Icon Icon Icon Icon Icon List 2,500+ Verified Reviews! Text Block Row Titl…" at bounding box center [403, 136] width 149 height 260
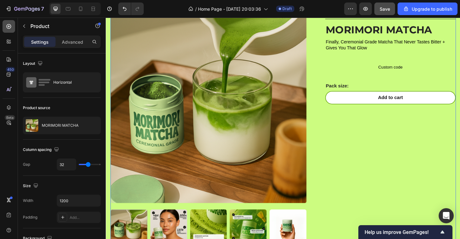
click at [12, 26] on div at bounding box center [9, 26] width 13 height 13
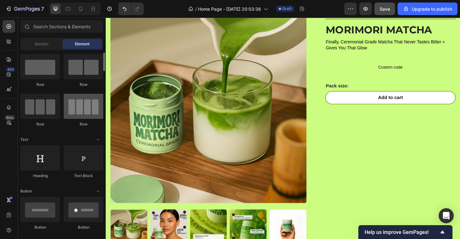
scroll to position [12, 0]
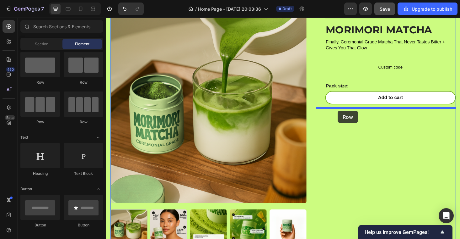
drag, startPoint x: 175, startPoint y: 124, endPoint x: 353, endPoint y: 118, distance: 177.9
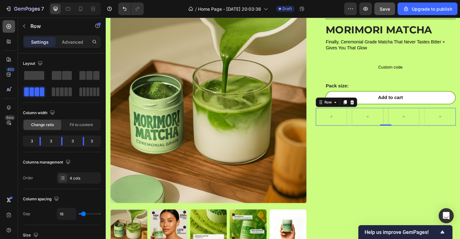
click at [6, 25] on icon at bounding box center [9, 26] width 6 height 6
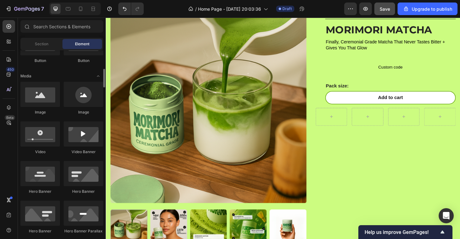
scroll to position [178, 0]
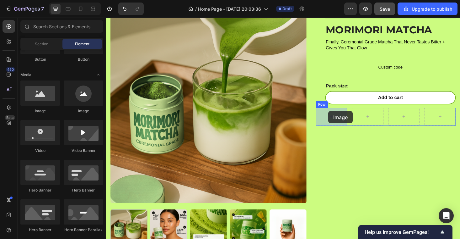
drag, startPoint x: 187, startPoint y: 112, endPoint x: 342, endPoint y: 117, distance: 155.5
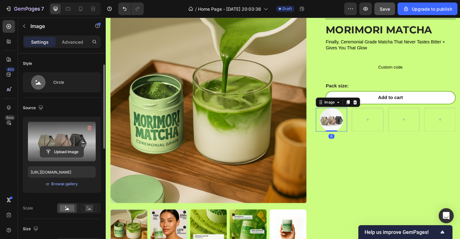
scroll to position [9, 0]
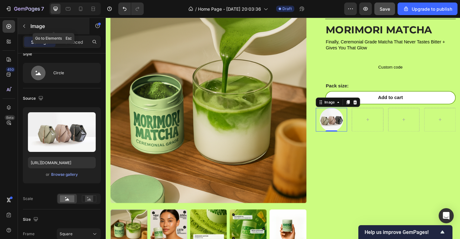
click at [25, 22] on button "button" at bounding box center [24, 26] width 10 height 10
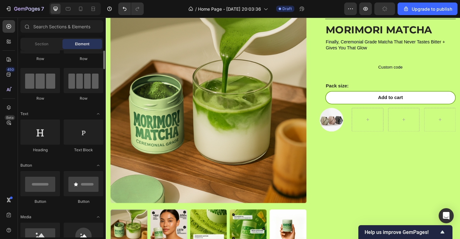
scroll to position [33, 0]
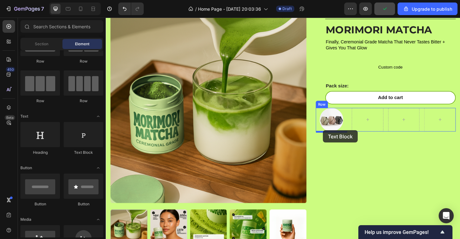
drag, startPoint x: 187, startPoint y: 155, endPoint x: 337, endPoint y: 137, distance: 150.3
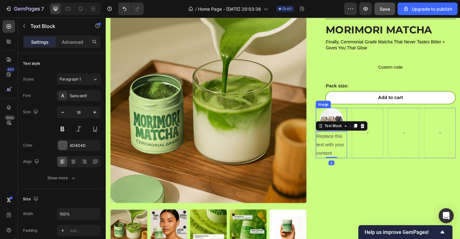
click at [350, 120] on img at bounding box center [345, 125] width 25 height 25
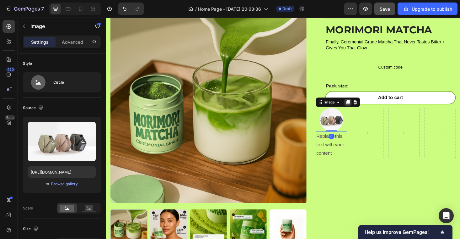
click at [362, 105] on icon at bounding box center [363, 107] width 5 height 5
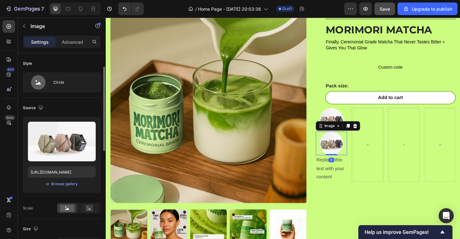
scroll to position [9, 0]
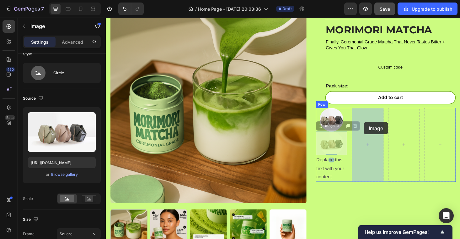
drag, startPoint x: 333, startPoint y: 133, endPoint x: 379, endPoint y: 128, distance: 46.4
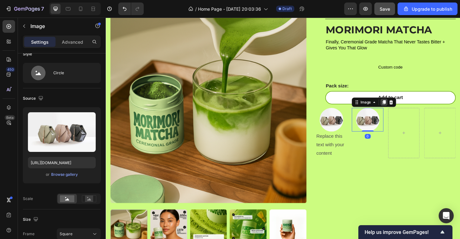
click at [403, 107] on icon at bounding box center [401, 107] width 3 height 4
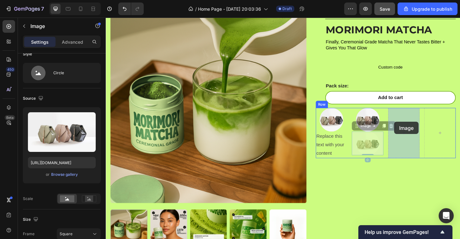
drag, startPoint x: 373, startPoint y: 134, endPoint x: 414, endPoint y: 127, distance: 42.0
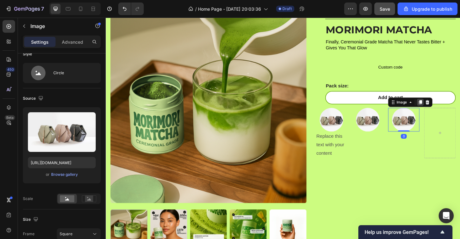
click at [441, 105] on icon at bounding box center [440, 107] width 5 height 5
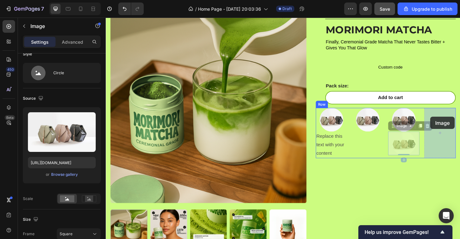
drag, startPoint x: 410, startPoint y: 134, endPoint x: 451, endPoint y: 123, distance: 42.4
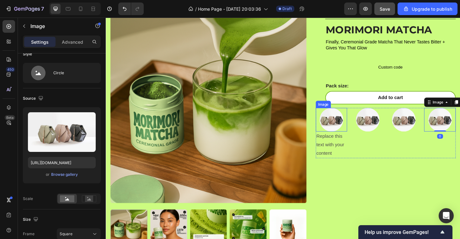
click at [345, 149] on div "Replace this text with your content" at bounding box center [346, 152] width 34 height 28
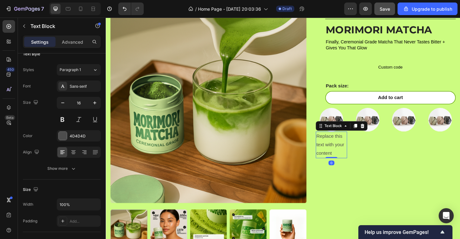
scroll to position [0, 0]
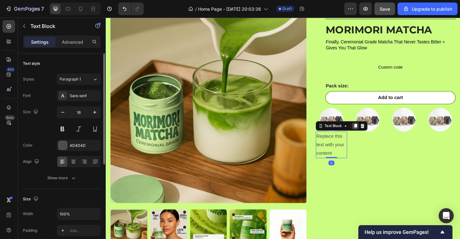
click at [369, 133] on icon at bounding box center [371, 132] width 5 height 5
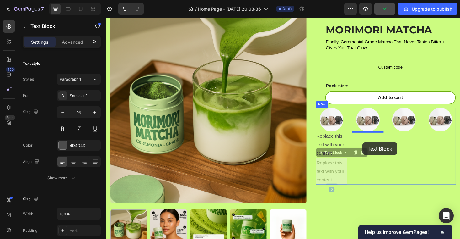
drag, startPoint x: 335, startPoint y: 162, endPoint x: 378, endPoint y: 150, distance: 44.6
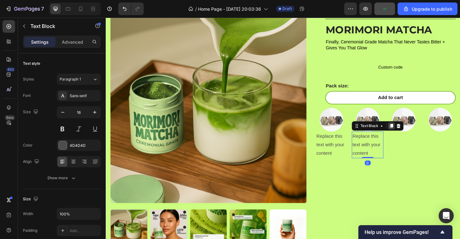
click at [408, 133] on icon at bounding box center [409, 132] width 3 height 4
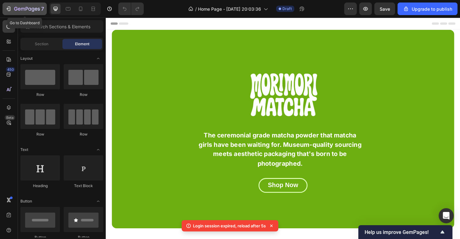
click at [7, 8] on icon "button" at bounding box center [8, 9] width 3 height 2
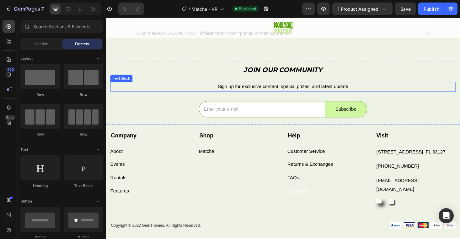
scroll to position [1759, 0]
click at [251, 90] on span "Sign up for exclusive content, special prizes, and latest update" at bounding box center [294, 90] width 139 height 5
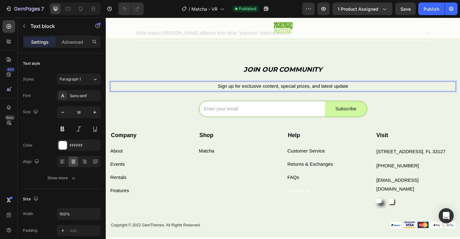
click at [275, 91] on span "Sign up for exclusive content, special prizes, and latest update" at bounding box center [294, 90] width 139 height 5
click at [244, 90] on span "Sign up for exclusive content, special prizes, and latest update" at bounding box center [294, 90] width 139 height 5
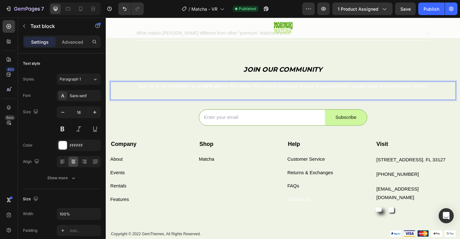
click at [204, 90] on p "Sign up to our newsletter to get 15% off your first order. Plus unlock exclusiv…" at bounding box center [294, 90] width 366 height 9
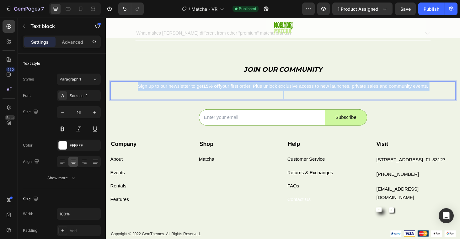
click at [204, 90] on p "Sign up to our newsletter to get 15% off your first order. Plus unlock exclusiv…" at bounding box center [294, 90] width 366 height 9
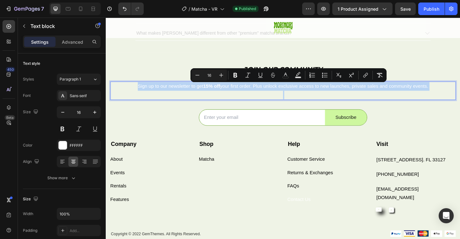
click at [269, 95] on p "Sign up to our newsletter to get 15% off your first order. Plus unlock exclusiv…" at bounding box center [294, 90] width 366 height 9
click at [264, 92] on p "Sign up to our newsletter to get 15% off your first order. Plus unlock exclusiv…" at bounding box center [294, 90] width 366 height 9
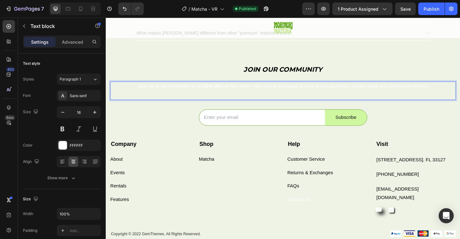
drag, startPoint x: 263, startPoint y: 93, endPoint x: 171, endPoint y: 84, distance: 93.0
click at [263, 92] on p "Sign up to our newsletter to get 15% off your first order. Plus unlock exclusiv…" at bounding box center [294, 90] width 366 height 9
click at [156, 68] on h2 "JOIN OUR COMMUNITY" at bounding box center [294, 72] width 367 height 16
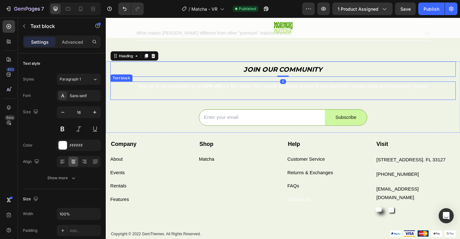
click at [194, 91] on p "Sign up to our newsletter to get 15% off your first order. Plus unlock exclusiv…" at bounding box center [294, 90] width 366 height 9
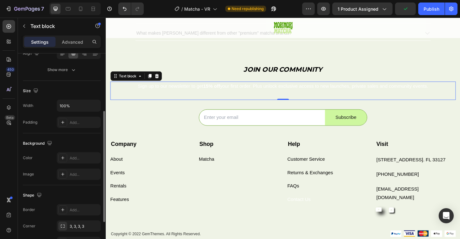
scroll to position [106, 0]
click at [70, 109] on input "100%" at bounding box center [78, 106] width 43 height 11
click at [66, 107] on input "100%" at bounding box center [78, 106] width 43 height 11
click at [63, 106] on input "100%" at bounding box center [78, 106] width 43 height 11
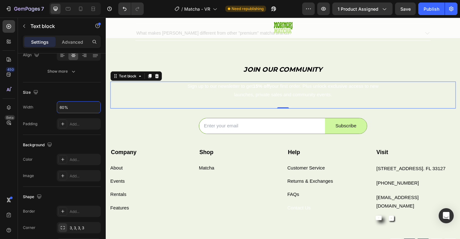
type input "60%"
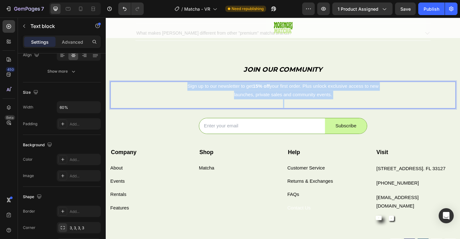
click at [200, 100] on p "Sign up to our newsletter to get 15% off your first order. Plus unlock exclusiv…" at bounding box center [294, 95] width 219 height 18
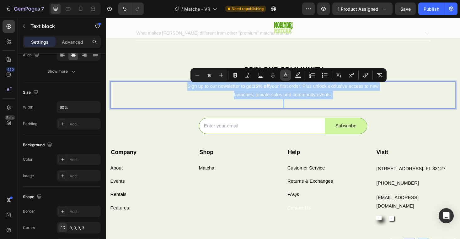
click at [281, 74] on button "Text Color" at bounding box center [285, 74] width 11 height 11
type input "FFFFFF"
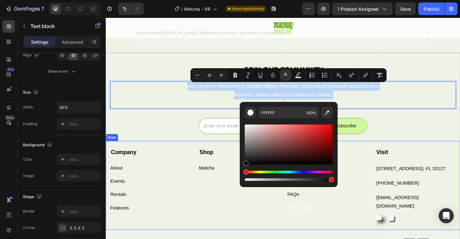
drag, startPoint x: 355, startPoint y: 155, endPoint x: 231, endPoint y: 200, distance: 131.9
type input "000000"
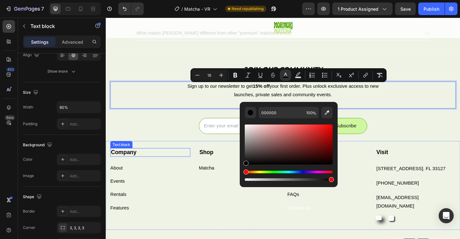
click at [171, 133] on div "Email Field Subscribe Submit Button Row Newsletter" at bounding box center [294, 131] width 367 height 35
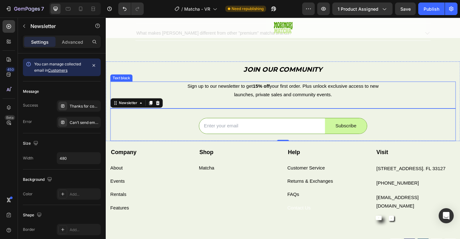
scroll to position [1778, 0]
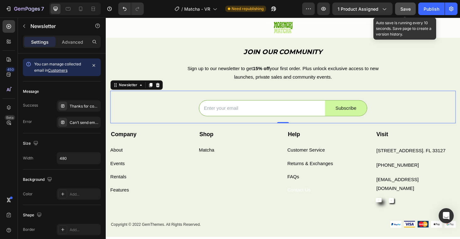
click at [404, 8] on span "Save" at bounding box center [406, 8] width 10 height 5
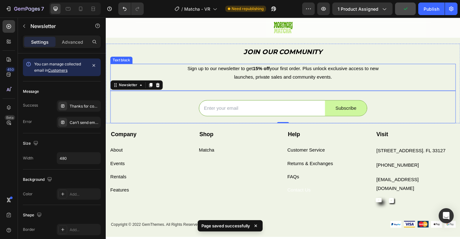
click at [288, 82] on span "Sign up to our newsletter to get 15% off your first order. Plus unlock exclusiv…" at bounding box center [294, 76] width 203 height 14
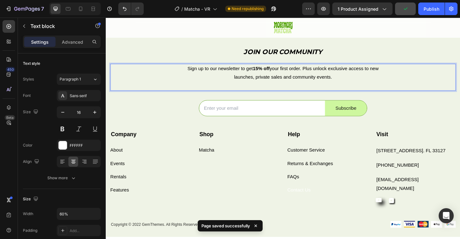
drag, startPoint x: 266, startPoint y: 73, endPoint x: 269, endPoint y: 73, distance: 3.8
click at [266, 73] on strong "15% off" at bounding box center [271, 71] width 18 height 5
click at [269, 73] on strong "15% off" at bounding box center [271, 71] width 18 height 5
click at [429, 9] on div "Publish" at bounding box center [432, 9] width 16 height 7
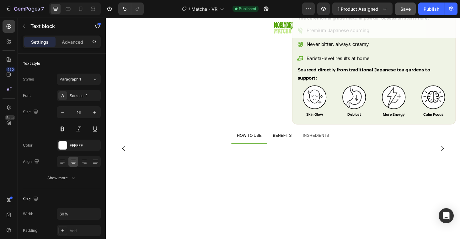
scroll to position [79, 0]
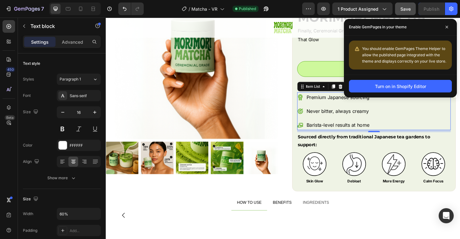
click at [328, 97] on div "Premium Japanese sourcing" at bounding box center [352, 102] width 69 height 11
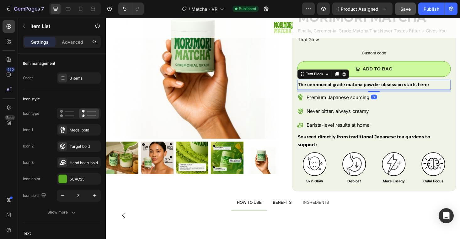
click at [395, 92] on p "The ceremonial grade matcha powder obsession starts here:" at bounding box center [391, 88] width 162 height 9
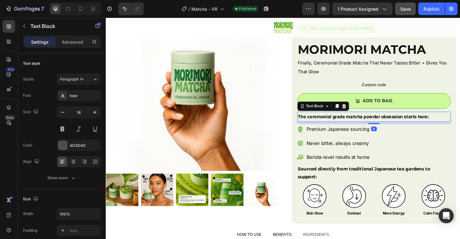
scroll to position [34, 0]
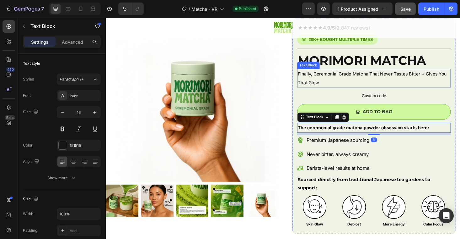
click at [366, 76] on span "Finally, Ceremonial Grade Matcha That Never Tastes Bitter + Gives You That Glow" at bounding box center [389, 81] width 159 height 15
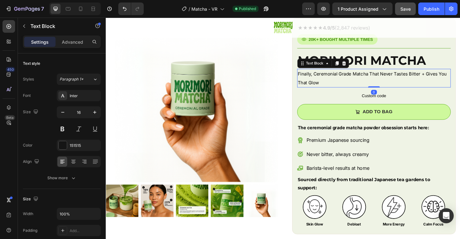
click at [366, 76] on span "Finally, Ceremonial Grade Matcha That Never Tastes Bitter + Gives You That Glow" at bounding box center [389, 81] width 159 height 15
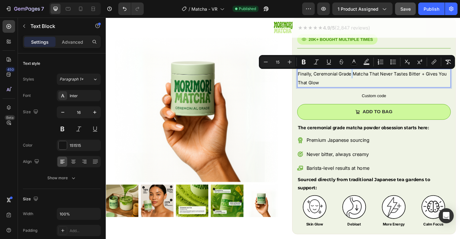
click at [366, 76] on span "Finally, Ceremonial Grade Matcha That Never Tastes Bitter + Gives You That Glow" at bounding box center [389, 81] width 159 height 15
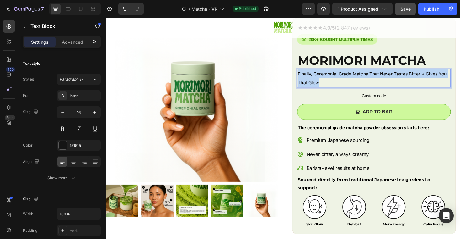
click at [359, 77] on span "Finally, Ceremonial Grade Matcha That Never Tastes Bitter + Gives You That Glow" at bounding box center [389, 81] width 159 height 15
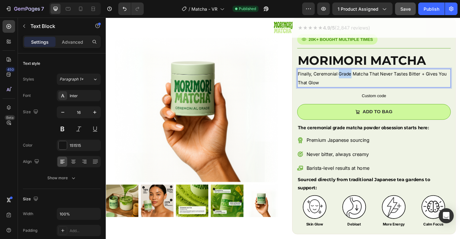
click at [359, 77] on span "Finally, Ceremonial Grade Matcha That Never Tastes Bitter + Gives You That Glow" at bounding box center [389, 81] width 159 height 15
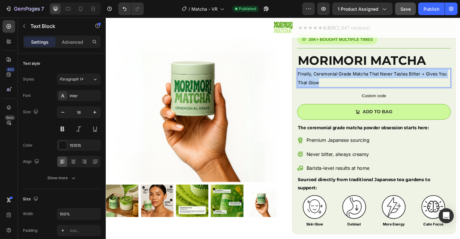
click at [359, 77] on span "Finally, Ceremonial Grade Matcha That Never Tastes Bitter + Gives You That Glow" at bounding box center [389, 81] width 159 height 15
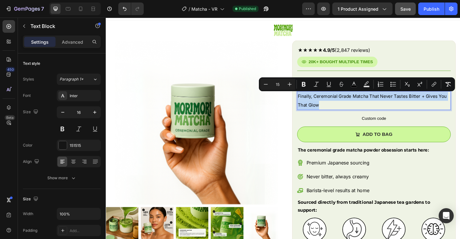
scroll to position [0, 0]
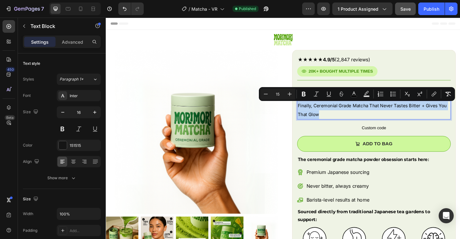
copy span "Finally, Ceremonial Grade Matcha That Never Tastes Bitter + Gives You That Glow"
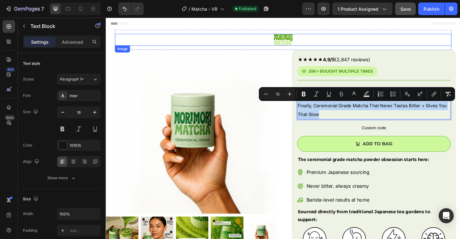
click at [325, 38] on div at bounding box center [294, 41] width 358 height 13
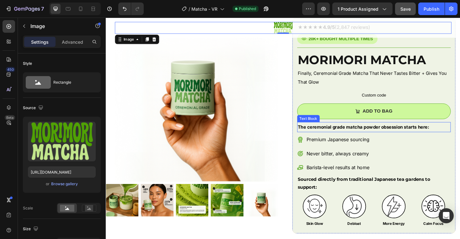
scroll to position [39, 0]
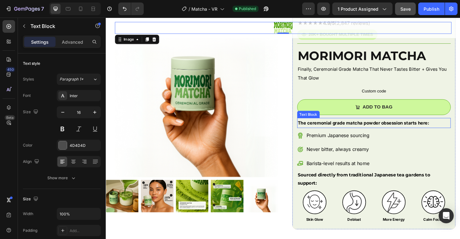
click at [362, 130] on strong "The ceremonial grade matcha powder obsession starts here:" at bounding box center [380, 129] width 140 height 6
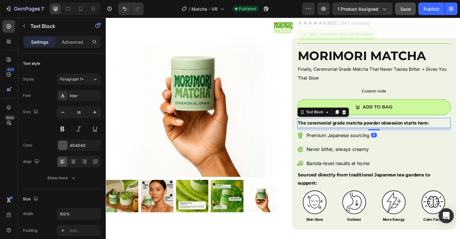
click at [362, 130] on strong "The ceremonial grade matcha powder obsession starts here:" at bounding box center [380, 129] width 140 height 6
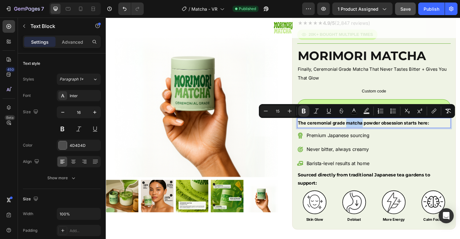
click at [362, 130] on strong "The ceremonial grade matcha powder obsession starts here:" at bounding box center [380, 129] width 140 height 6
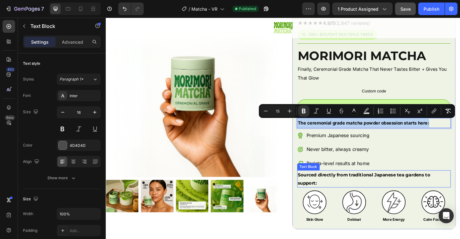
click at [363, 189] on p "Sourced directly from traditional Japanese tea gardens to support:" at bounding box center [391, 188] width 162 height 17
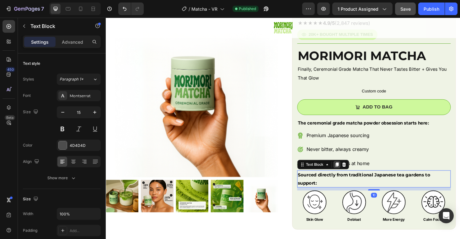
click at [354, 176] on div at bounding box center [352, 174] width 8 height 8
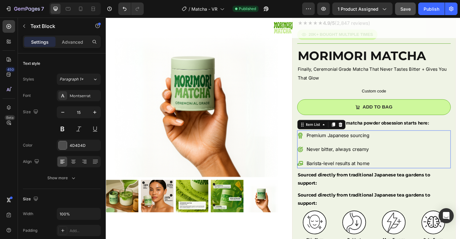
click at [428, 171] on div "Premium Japanese sourcing Never bitter, always creamy Barista-level results at …" at bounding box center [391, 157] width 164 height 40
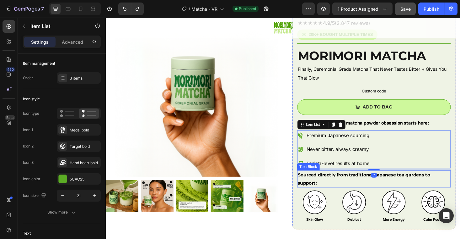
click at [369, 189] on p "Sourced directly from traditional Japanese tea gardens to support:" at bounding box center [391, 188] width 162 height 17
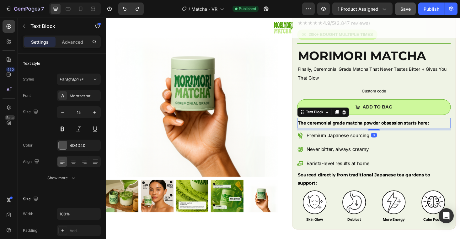
click at [390, 133] on p "The ceremonial grade matcha powder obsession starts here:" at bounding box center [391, 129] width 162 height 9
click at [389, 130] on strong "The ceremonial grade matcha powder obsession starts here:" at bounding box center [380, 129] width 140 height 6
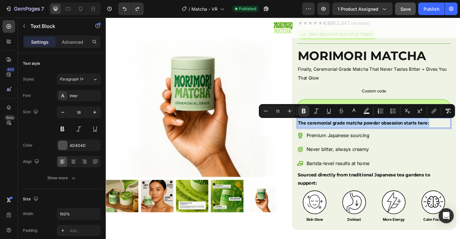
copy strong "The ceremonial grade matcha powder obsession starts here:"
click at [375, 153] on p "Never bitter, always creamy" at bounding box center [352, 157] width 67 height 9
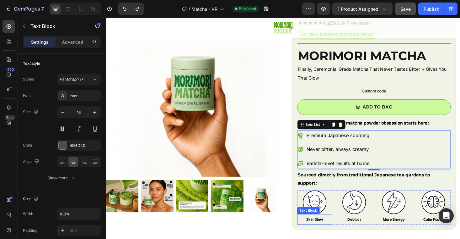
click at [328, 231] on strong "Skin Glow" at bounding box center [328, 231] width 18 height 5
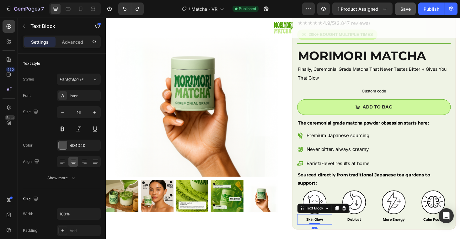
click at [328, 231] on strong "Skin Glow" at bounding box center [328, 231] width 18 height 5
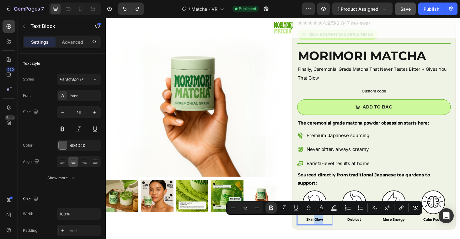
click at [328, 231] on strong "Skin Glow" at bounding box center [328, 231] width 18 height 5
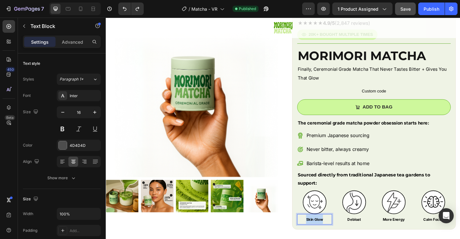
click at [328, 231] on strong "Skin Glow" at bounding box center [328, 231] width 18 height 5
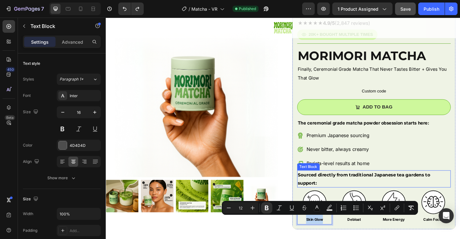
click at [322, 186] on strong "Sourced directly from traditional Japanese tea gardens to support:" at bounding box center [380, 189] width 141 height 14
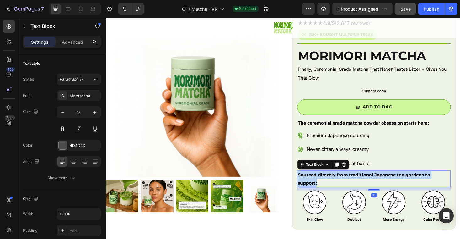
click at [322, 186] on strong "Sourced directly from traditional Japanese tea gardens to support:" at bounding box center [380, 189] width 141 height 14
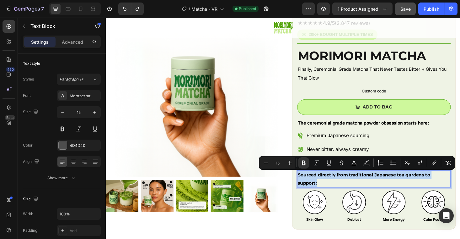
copy strong "Sourced directly from traditional Japanese tea gardens to support:"
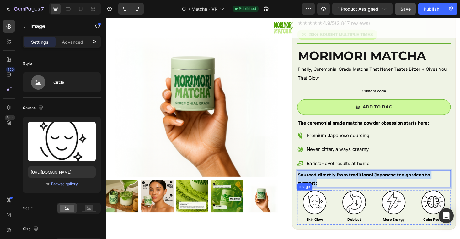
click at [330, 224] on img at bounding box center [327, 213] width 25 height 25
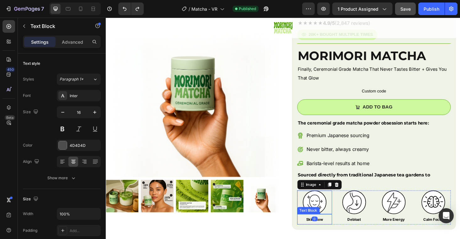
click at [329, 234] on strong "Skin Glow" at bounding box center [328, 231] width 18 height 5
click at [333, 231] on strong "Skin Glow" at bounding box center [328, 231] width 18 height 5
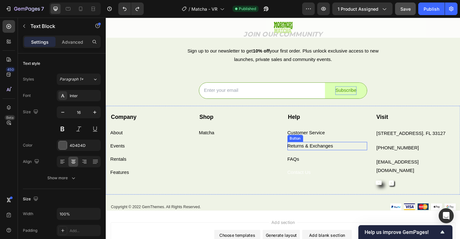
scroll to position [1816, 0]
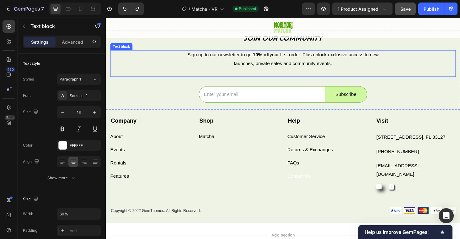
click at [258, 63] on span "Sign up to our newsletter to get 10% off your first order. Plus unlock exclusiv…" at bounding box center [294, 61] width 203 height 14
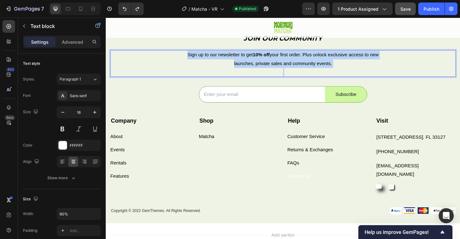
click at [258, 63] on span "Sign up to our newsletter to get 10% off your first order. Plus unlock exclusiv…" at bounding box center [294, 61] width 203 height 14
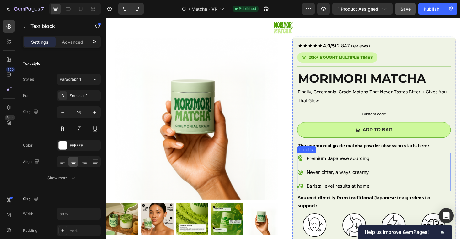
scroll to position [15, 0]
click at [365, 161] on div "Premium Japanese sourcing" at bounding box center [352, 166] width 69 height 11
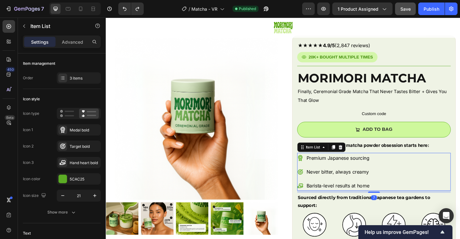
click at [362, 163] on span "Premium Japanese sourcing" at bounding box center [352, 166] width 67 height 6
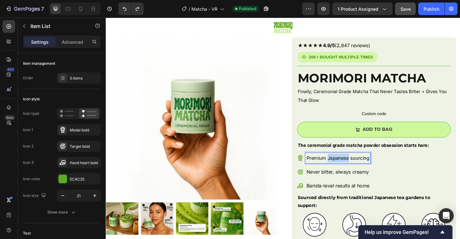
click at [362, 163] on span "Premium Japanese sourcing" at bounding box center [352, 166] width 67 height 6
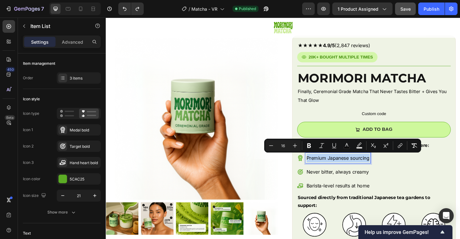
copy span "Premium Japanese sourcing"
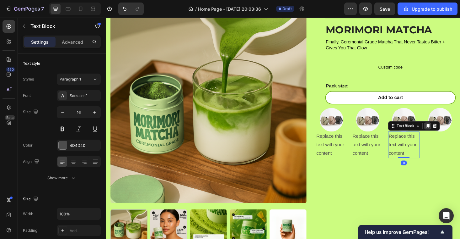
click at [447, 135] on icon at bounding box center [448, 132] width 3 height 4
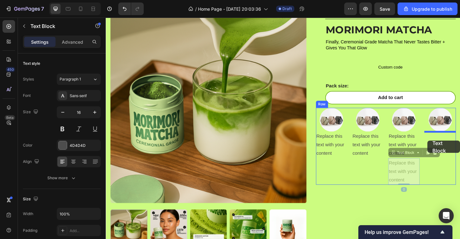
drag, startPoint x: 412, startPoint y: 160, endPoint x: 448, endPoint y: 148, distance: 37.9
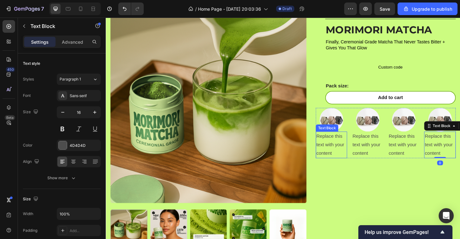
click at [350, 155] on div "Replace this text with your content" at bounding box center [346, 152] width 34 height 28
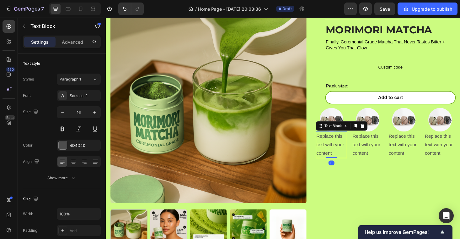
click at [350, 155] on div "Replace this text with your content" at bounding box center [346, 152] width 34 height 28
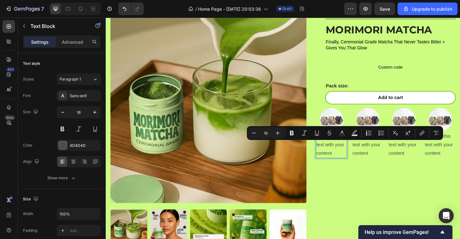
click at [350, 155] on p "Replace this text with your content" at bounding box center [346, 152] width 32 height 27
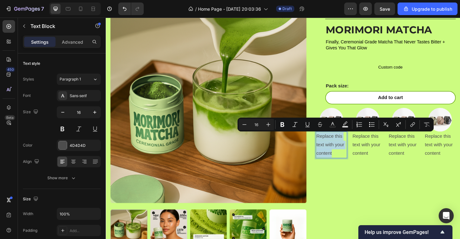
click at [347, 155] on p "Replace this text with your content" at bounding box center [346, 152] width 32 height 27
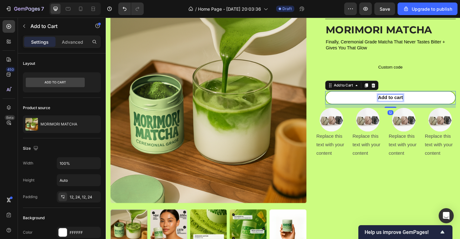
click at [349, 94] on div "Add to Cart" at bounding box center [367, 89] width 57 height 10
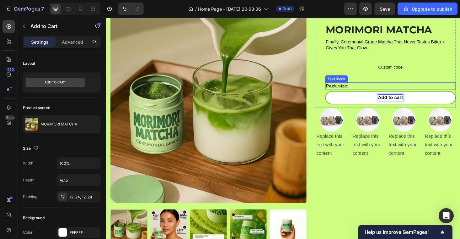
drag, startPoint x: 341, startPoint y: 79, endPoint x: 342, endPoint y: 91, distance: 12.0
click at [341, 79] on div "Text Block" at bounding box center [351, 83] width 24 height 8
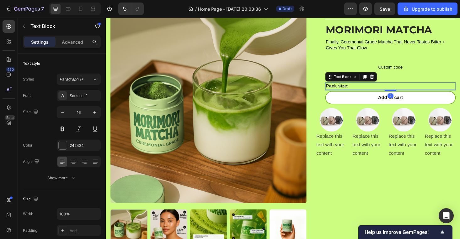
click at [343, 88] on p "Pack size:" at bounding box center [409, 90] width 138 height 7
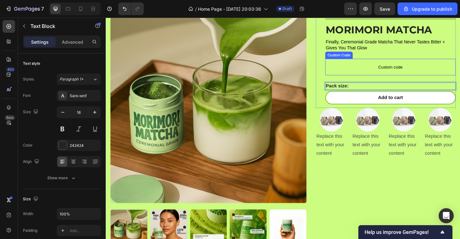
drag, startPoint x: 361, startPoint y: 71, endPoint x: 360, endPoint y: 78, distance: 6.8
click at [361, 71] on span "Custom code" at bounding box center [408, 70] width 139 height 8
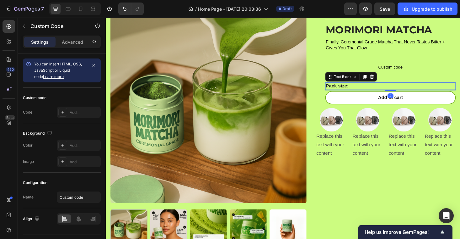
click at [354, 88] on p "Pack size:" at bounding box center [409, 90] width 138 height 7
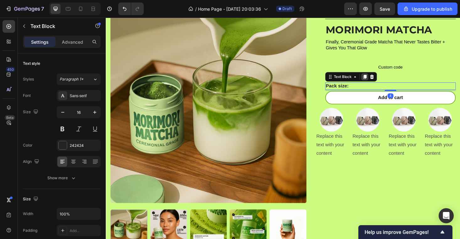
click at [380, 80] on icon at bounding box center [381, 80] width 5 height 5
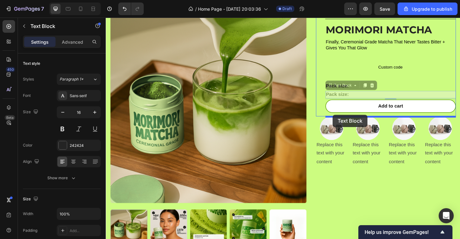
drag, startPoint x: 343, startPoint y: 91, endPoint x: 347, endPoint y: 121, distance: 29.8
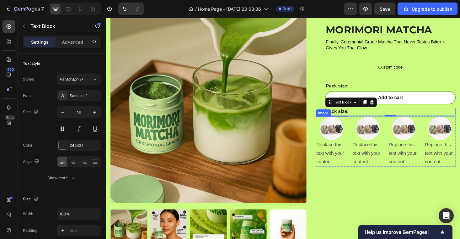
click at [362, 128] on div at bounding box center [346, 134] width 34 height 25
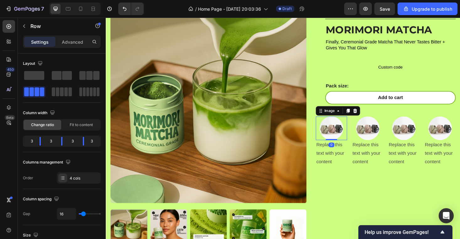
click at [362, 128] on div "Image 0 Replace this text with your content Text Block Image Replace this text …" at bounding box center [403, 148] width 149 height 53
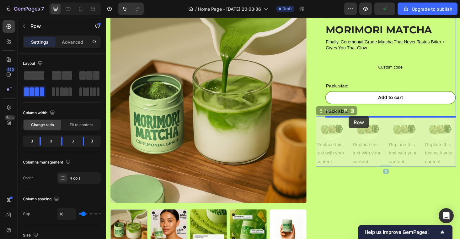
drag, startPoint x: 333, startPoint y: 118, endPoint x: 364, endPoint y: 121, distance: 31.6
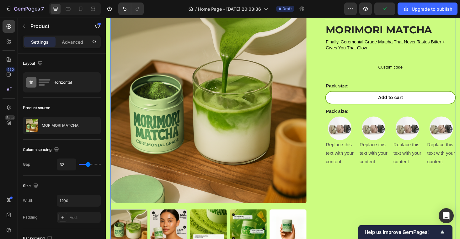
click at [324, 132] on div "Product Images Icon Icon Icon Icon Icon Icon List 2,500+ Verified Reviews! Text…" at bounding box center [294, 136] width 367 height 260
click at [350, 118] on div "Image" at bounding box center [347, 119] width 14 height 6
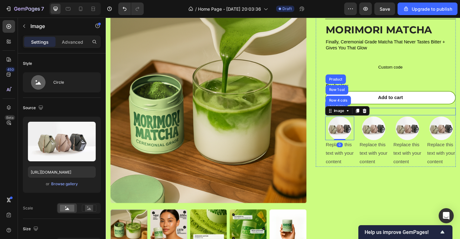
click at [413, 116] on p "Pack size:" at bounding box center [409, 117] width 138 height 7
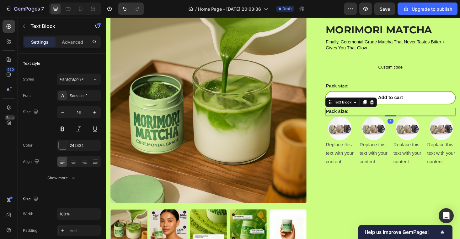
click at [361, 115] on p "Pack size:" at bounding box center [409, 117] width 138 height 7
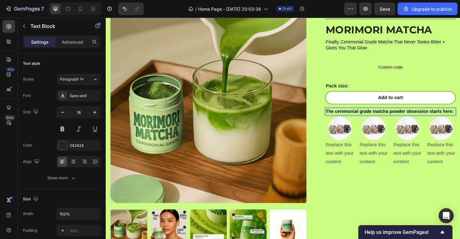
click at [361, 115] on strong "The ceremonial grade matcha powder obsession starts here:" at bounding box center [408, 116] width 136 height 5
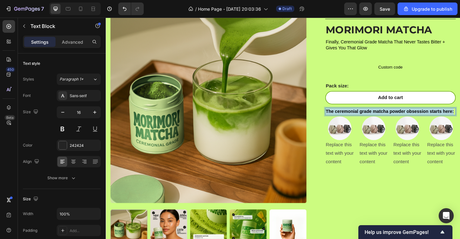
click at [361, 115] on strong "The ceremonial grade matcha powder obsession starts here:" at bounding box center [408, 116] width 136 height 5
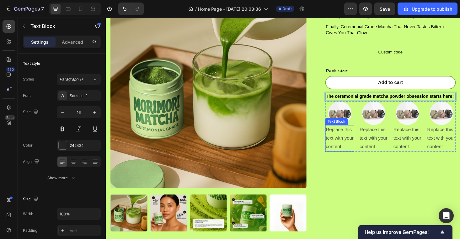
scroll to position [522, 0]
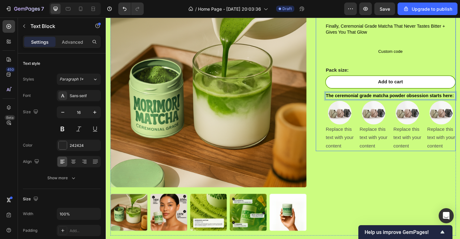
click at [325, 144] on div "Product Images Icon Icon Icon Icon Icon Icon List 2,500+ Verified Reviews! Text…" at bounding box center [294, 119] width 367 height 260
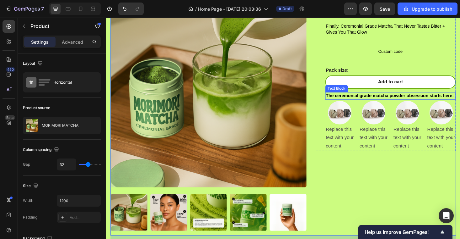
click at [362, 100] on strong "The ceremonial grade matcha powder obsession starts here:" at bounding box center [408, 100] width 136 height 5
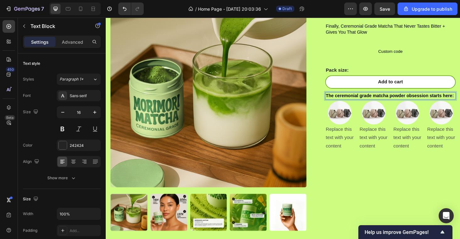
click at [362, 100] on strong "The ceremonial grade matcha powder obsession starts here:" at bounding box center [408, 100] width 136 height 5
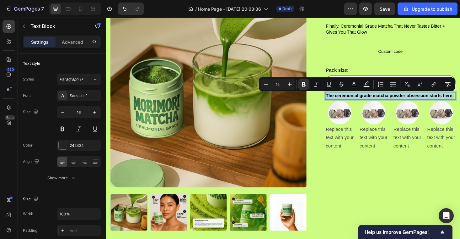
click at [362, 100] on strong "The ceremonial grade matcha powder obsession starts here:" at bounding box center [408, 100] width 136 height 5
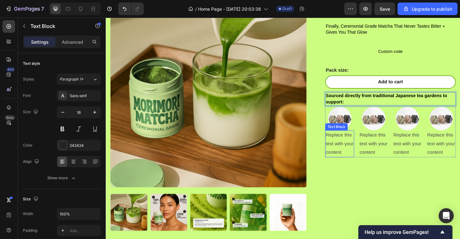
click at [352, 149] on p "Replace this text with your content" at bounding box center [355, 151] width 30 height 27
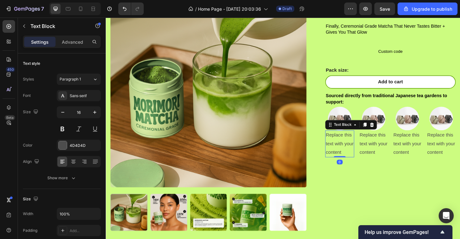
click at [352, 149] on p "Replace this text with your content" at bounding box center [355, 151] width 30 height 27
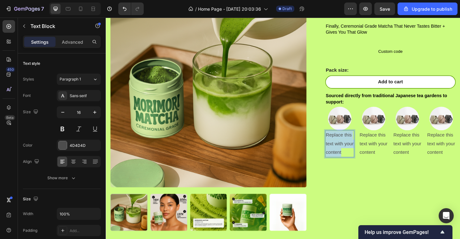
click at [352, 149] on p "Replace this text with your content" at bounding box center [355, 151] width 30 height 27
drag, startPoint x: 358, startPoint y: 144, endPoint x: 329, endPoint y: 144, distance: 28.9
click at [329, 144] on div "Icon Icon Icon Icon Icon Icon List 2,500+ Verified Reviews! Text Block Row Titl…" at bounding box center [403, 77] width 149 height 176
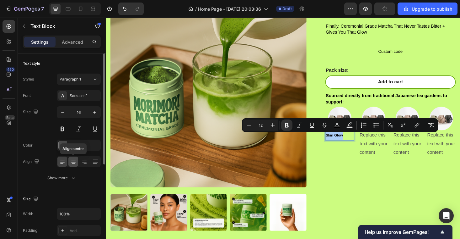
click at [75, 160] on icon at bounding box center [73, 161] width 6 height 6
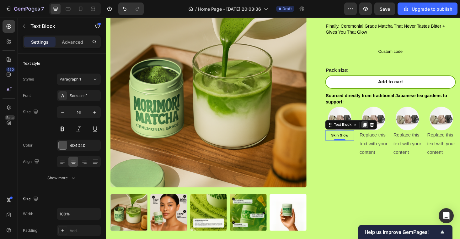
click at [381, 133] on icon at bounding box center [381, 131] width 5 height 5
click at [356, 158] on p "Skin Glow" at bounding box center [355, 153] width 30 height 9
click at [356, 157] on p "Skin Glow" at bounding box center [355, 153] width 30 height 9
click at [355, 155] on strong "Skin Glow" at bounding box center [354, 153] width 18 height 4
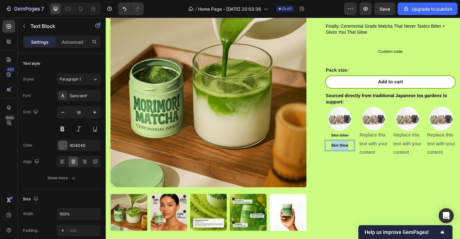
click at [355, 155] on strong "Skin Glow" at bounding box center [354, 153] width 18 height 4
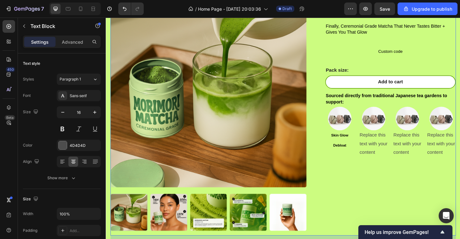
click at [387, 211] on div "Icon Icon Icon Icon Icon Icon List 2,500+ Verified Reviews! Text Block Row Titl…" at bounding box center [403, 119] width 149 height 260
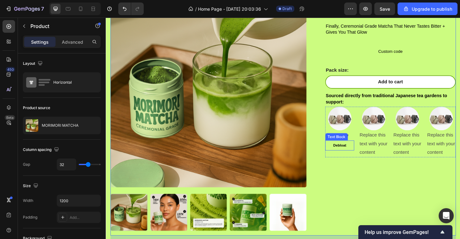
click at [362, 155] on p "Debloat" at bounding box center [355, 153] width 30 height 9
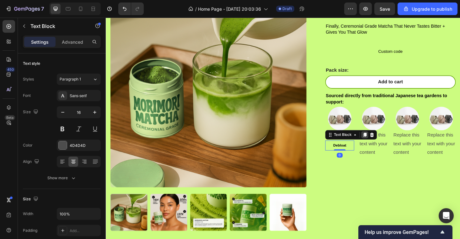
click at [381, 141] on icon at bounding box center [381, 142] width 3 height 4
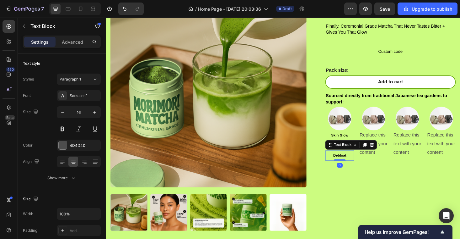
click at [350, 164] on strong "Debloat" at bounding box center [355, 164] width 14 height 4
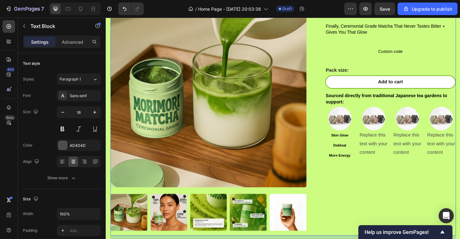
click at [403, 183] on div "Icon Icon Icon Icon Icon Icon List 2,500+ Verified Reviews! Text Block Row Titl…" at bounding box center [403, 119] width 149 height 260
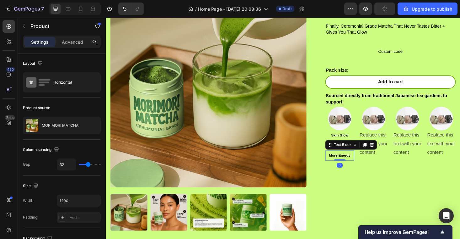
click at [362, 166] on strong "More Energy" at bounding box center [354, 164] width 23 height 4
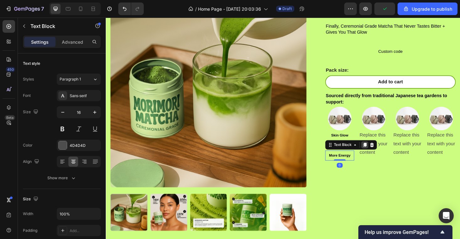
click at [380, 153] on icon at bounding box center [381, 152] width 3 height 4
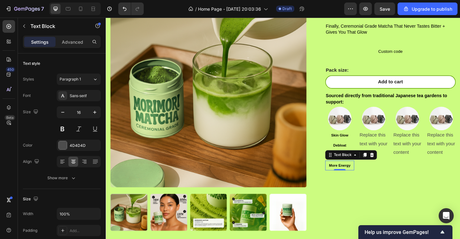
click at [353, 179] on p "More Energy" at bounding box center [355, 174] width 30 height 9
click at [392, 156] on div "Replace this text with your content" at bounding box center [390, 151] width 31 height 28
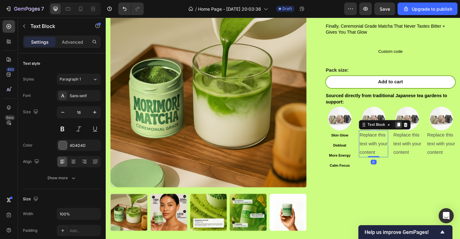
click at [418, 133] on icon at bounding box center [416, 131] width 3 height 4
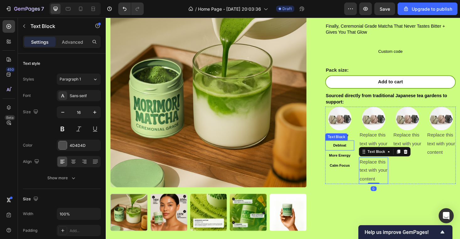
click at [358, 150] on p "Debloat" at bounding box center [355, 153] width 30 height 9
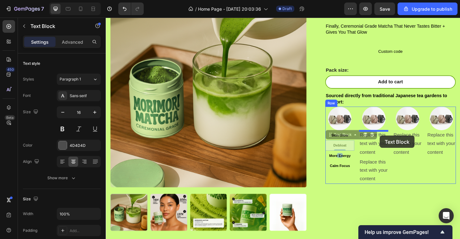
drag, startPoint x: 344, startPoint y: 144, endPoint x: 397, endPoint y: 143, distance: 53.4
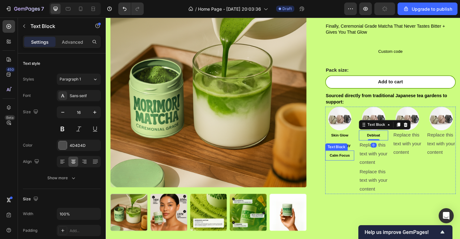
click at [359, 153] on strong "More Energy" at bounding box center [354, 153] width 23 height 4
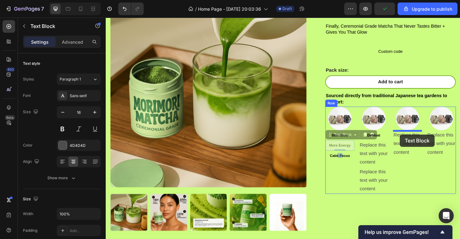
drag, startPoint x: 345, startPoint y: 144, endPoint x: 419, endPoint y: 142, distance: 74.1
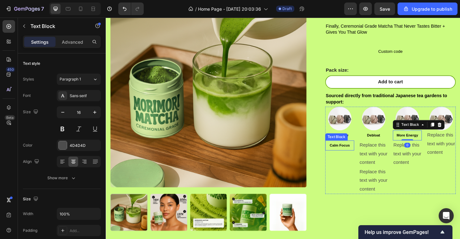
click at [350, 151] on p "Calm Focus" at bounding box center [355, 153] width 30 height 9
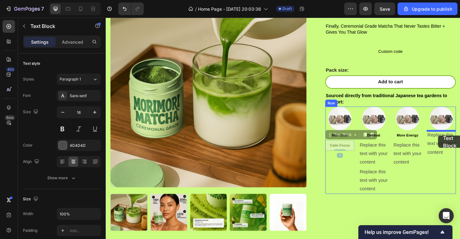
drag, startPoint x: 350, startPoint y: 143, endPoint x: 459, endPoint y: 143, distance: 109.9
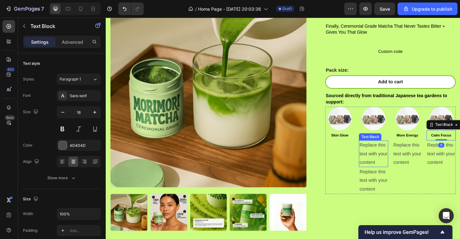
click at [395, 156] on div "Replace this text with your content" at bounding box center [390, 162] width 31 height 28
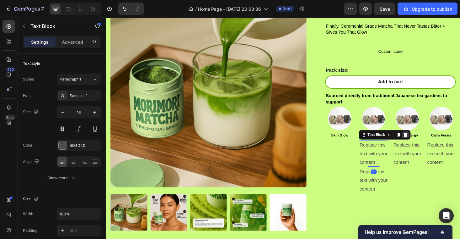
click at [424, 142] on icon at bounding box center [425, 142] width 4 height 4
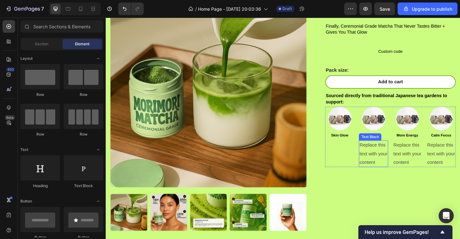
click at [390, 164] on div "Replace this text with your content" at bounding box center [390, 162] width 31 height 28
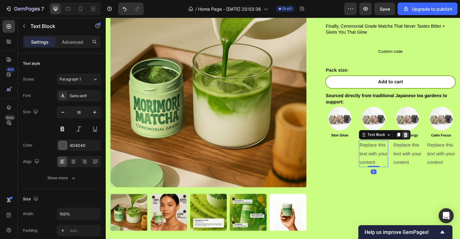
click at [423, 144] on icon at bounding box center [425, 142] width 4 height 4
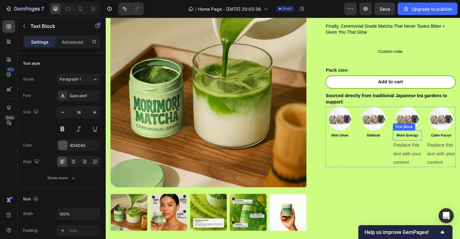
click at [426, 155] on div "Replace this text with your content" at bounding box center [426, 162] width 31 height 28
click at [460, 144] on icon at bounding box center [460, 141] width 5 height 5
click at [460, 156] on div "Replace this text with your content" at bounding box center [462, 162] width 31 height 28
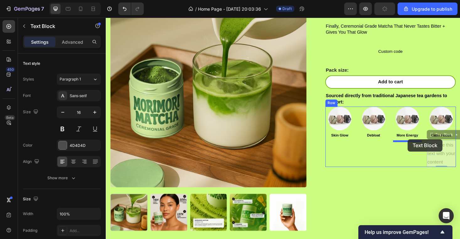
drag, startPoint x: 457, startPoint y: 144, endPoint x: 426, endPoint y: 148, distance: 30.5
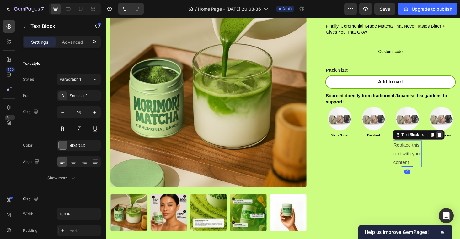
click at [460, 143] on icon at bounding box center [460, 141] width 5 height 5
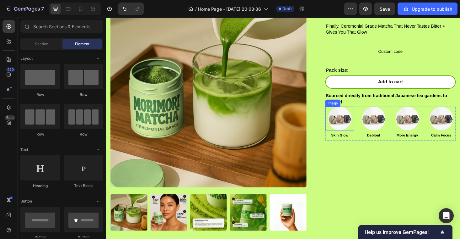
click at [358, 124] on img at bounding box center [354, 124] width 25 height 25
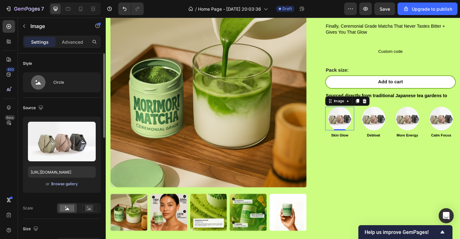
click at [73, 184] on div "Browse gallery" at bounding box center [64, 184] width 27 height 6
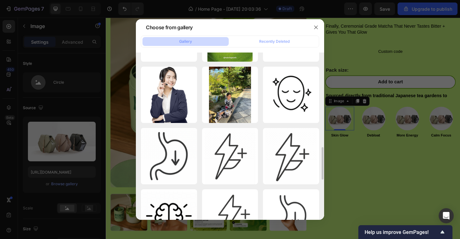
scroll to position [485, 0]
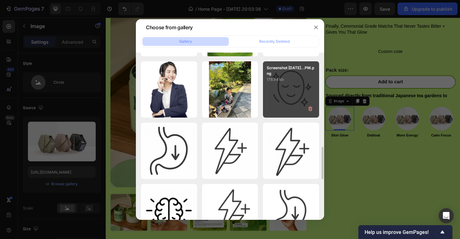
click at [294, 89] on div "Screenshot 2025-09-24...PM.png 178.94 kb" at bounding box center [291, 89] width 56 height 56
type input "[URL][DOMAIN_NAME]"
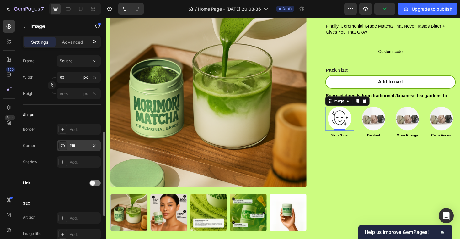
scroll to position [184, 0]
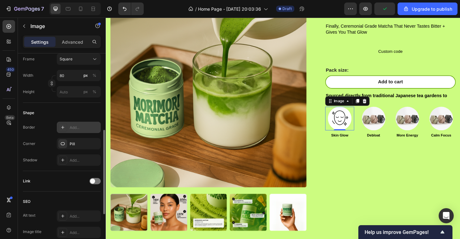
click at [61, 125] on icon at bounding box center [62, 127] width 5 height 5
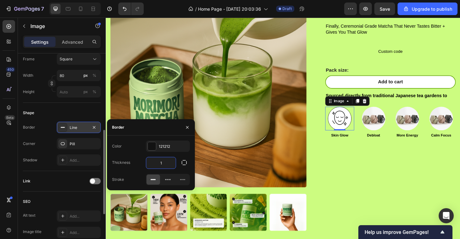
click at [161, 161] on input "1" at bounding box center [161, 162] width 30 height 11
type input "2"
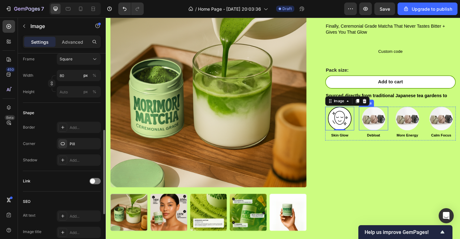
click at [399, 126] on img at bounding box center [390, 124] width 25 height 25
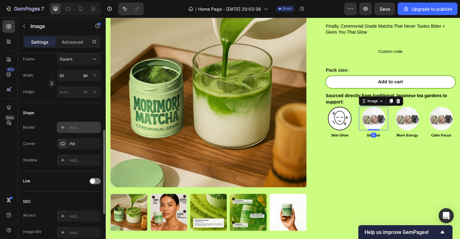
click at [64, 128] on icon at bounding box center [62, 127] width 5 height 5
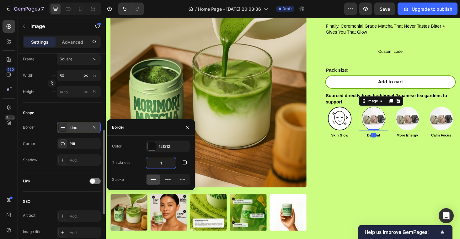
click at [166, 162] on input "1" at bounding box center [161, 162] width 30 height 11
type input "2"
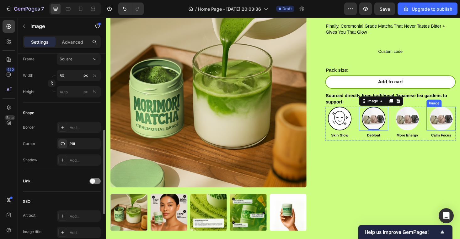
click at [421, 125] on img at bounding box center [426, 124] width 25 height 25
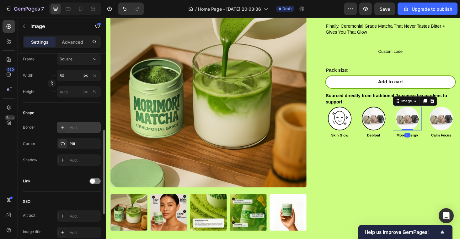
click at [75, 126] on div "Add..." at bounding box center [85, 128] width 30 height 6
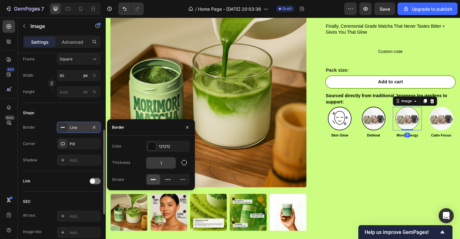
click at [162, 159] on input "1" at bounding box center [161, 162] width 30 height 11
type input "2"
click at [457, 128] on img at bounding box center [462, 124] width 25 height 25
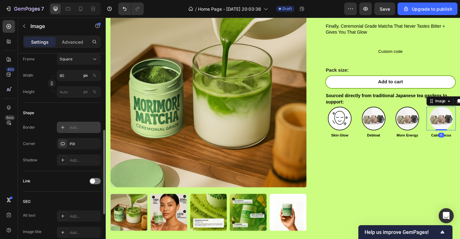
click at [73, 124] on div "Add..." at bounding box center [79, 127] width 44 height 11
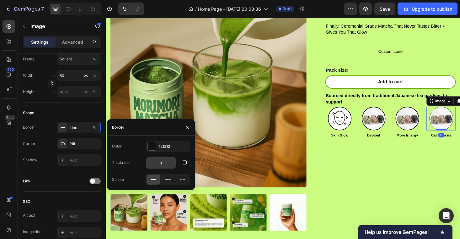
click at [159, 165] on input "1" at bounding box center [161, 162] width 30 height 11
type input "2"
click at [392, 127] on img at bounding box center [390, 124] width 25 height 25
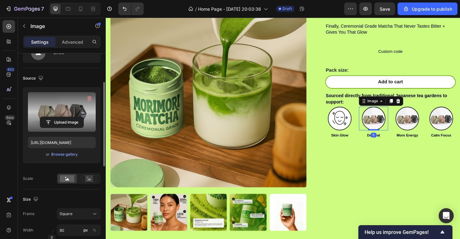
scroll to position [17, 0]
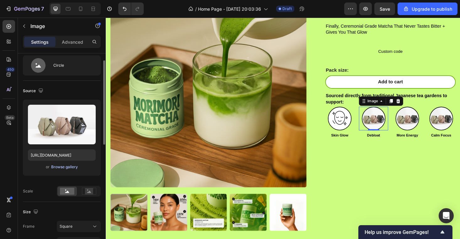
click at [69, 166] on div "Browse gallery" at bounding box center [64, 167] width 27 height 6
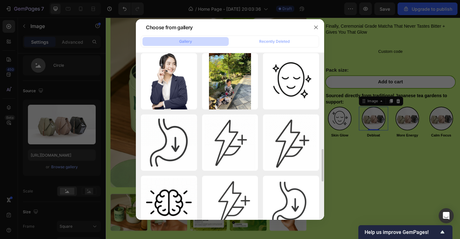
scroll to position [494, 0]
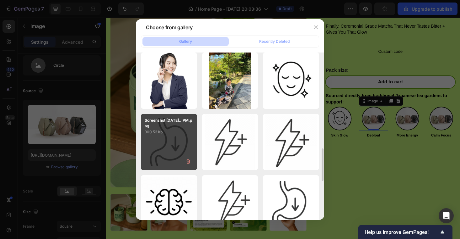
click at [182, 142] on div "Screenshot 2025-09-24...PM.png 300.53 kb" at bounding box center [169, 142] width 56 height 56
type input "https://cdn.shopify.com/s/files/1/0969/5202/5419/files/gempages_584515755731583…"
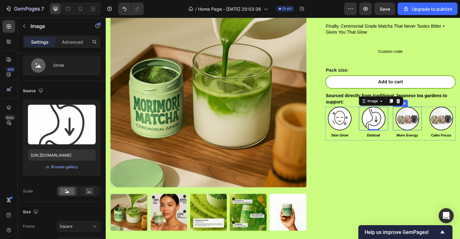
click at [422, 127] on img at bounding box center [426, 124] width 25 height 25
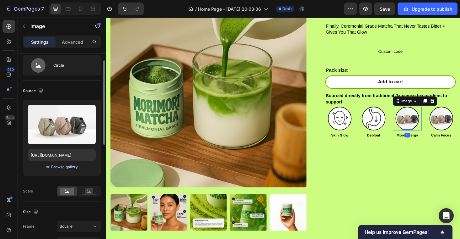
click at [62, 166] on div "Browse gallery" at bounding box center [64, 167] width 27 height 6
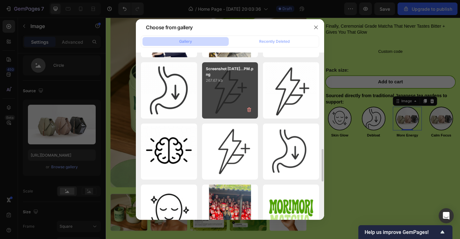
scroll to position [525, 0]
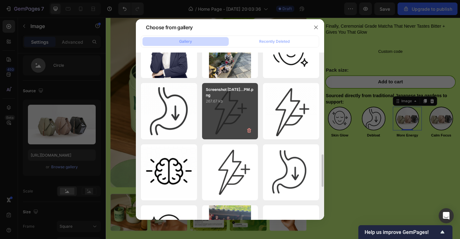
click at [238, 108] on div "Screenshot 2025-09-24...PM.png 267.67 kb" at bounding box center [230, 111] width 56 height 56
type input "https://cdn.shopify.com/s/files/1/0969/5202/5419/files/gempages_584515755731583…"
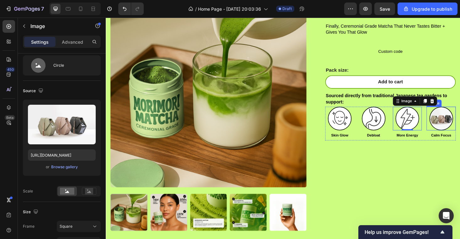
click at [460, 130] on img at bounding box center [462, 124] width 25 height 25
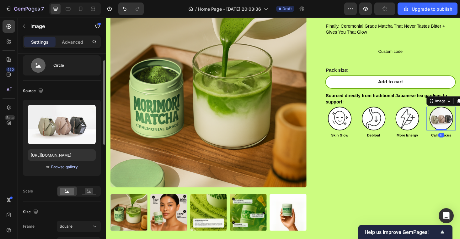
click at [69, 165] on div "Browse gallery" at bounding box center [64, 167] width 27 height 6
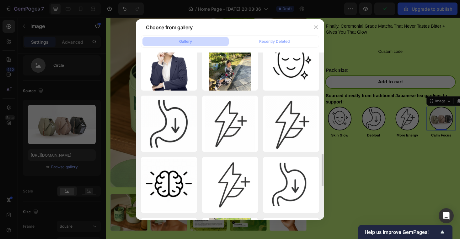
scroll to position [515, 0]
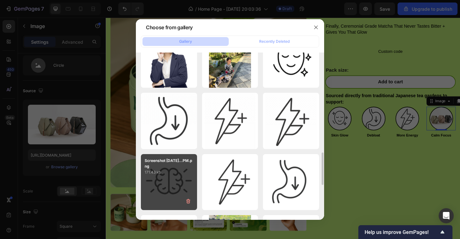
click at [180, 169] on p "171.43 kb" at bounding box center [169, 172] width 49 height 6
type input "https://cdn.shopify.com/s/files/1/0969/5202/5419/files/gempages_584515755731583…"
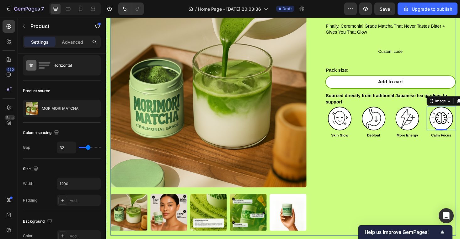
click at [431, 159] on div "Icon Icon Icon Icon Icon Icon List 2,500+ Verified Reviews! Text Block Row Titl…" at bounding box center [403, 119] width 149 height 260
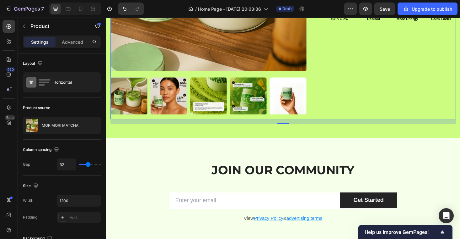
scroll to position [689, 0]
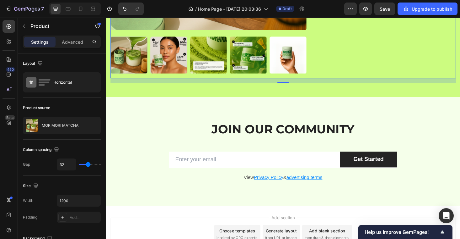
click at [296, 85] on div "16" at bounding box center [294, 84] width 367 height 5
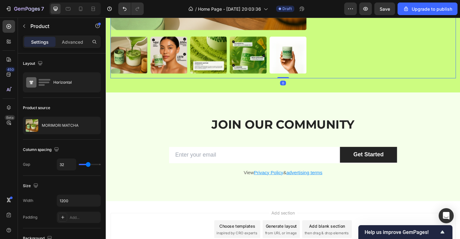
drag, startPoint x: 296, startPoint y: 86, endPoint x: 296, endPoint y: 70, distance: 15.7
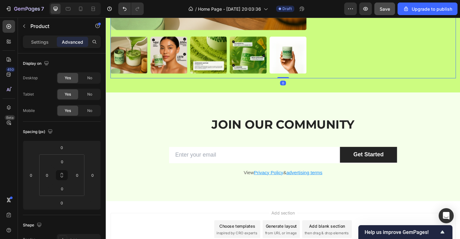
click at [377, 10] on button "Save" at bounding box center [385, 9] width 21 height 13
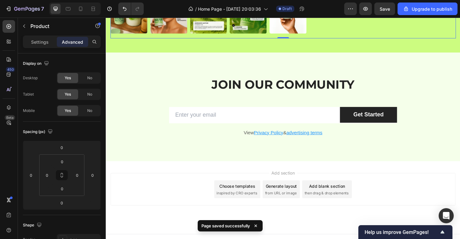
scroll to position [739, 0]
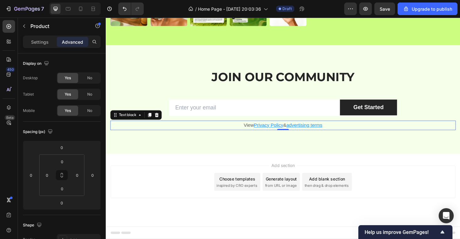
click at [202, 129] on p "View Privacy Policy & advertising terms" at bounding box center [294, 132] width 366 height 9
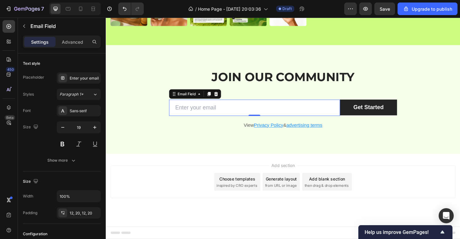
click at [321, 110] on input "email" at bounding box center [264, 113] width 182 height 17
click at [182, 100] on div "Email Field" at bounding box center [192, 99] width 22 height 6
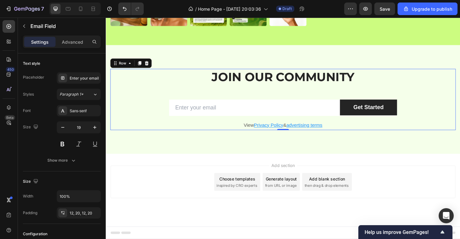
click at [163, 125] on div "JOIN OUR COMMUNITY Heading Row Email Field Get Started Submit Button Row Newsle…" at bounding box center [294, 104] width 367 height 65
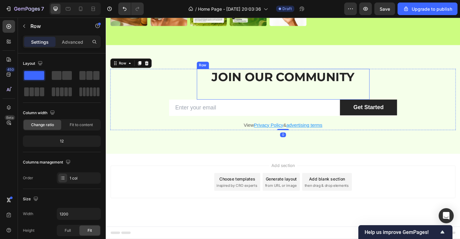
click at [210, 104] on div "JOIN OUR COMMUNITY Heading" at bounding box center [295, 88] width 184 height 33
click at [194, 122] on div "JOIN OUR COMMUNITY Heading Row Email Field Get Started Submit Button Row Newsle…" at bounding box center [294, 104] width 367 height 65
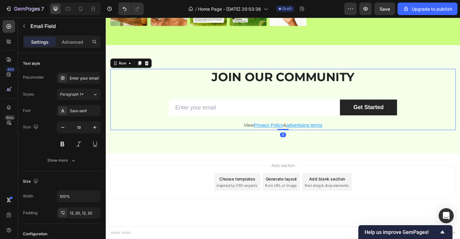
click at [187, 114] on input "email" at bounding box center [264, 113] width 182 height 17
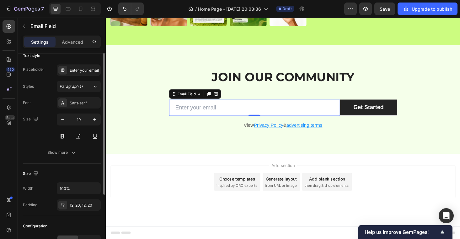
scroll to position [3, 0]
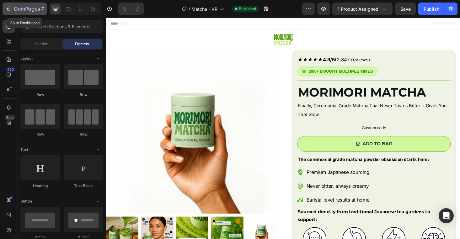
click at [8, 6] on icon "button" at bounding box center [8, 9] width 6 height 6
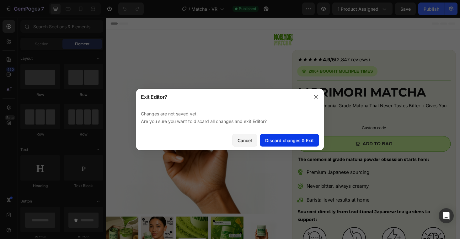
click at [282, 139] on div "Discard changes & Exit" at bounding box center [289, 140] width 49 height 7
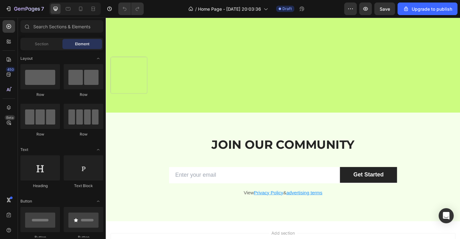
scroll to position [712, 0]
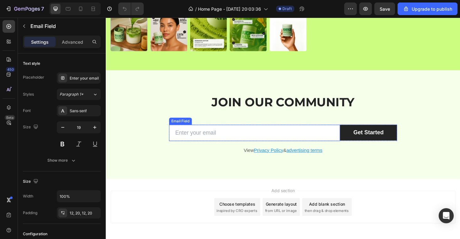
click at [212, 139] on input "email" at bounding box center [264, 139] width 182 height 17
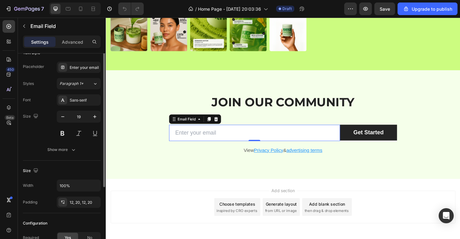
scroll to position [0, 0]
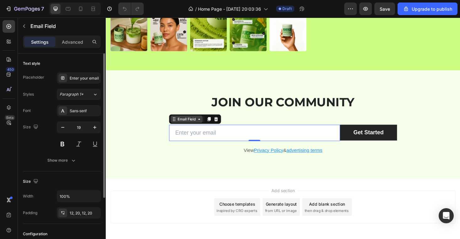
click at [188, 125] on div "Email Field" at bounding box center [192, 125] width 22 height 6
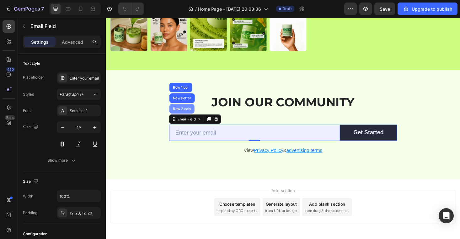
click at [193, 115] on div "Row 2 cols" at bounding box center [187, 114] width 22 height 4
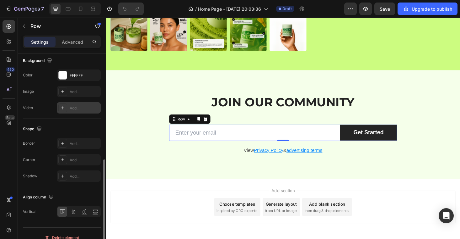
scroll to position [252, 0]
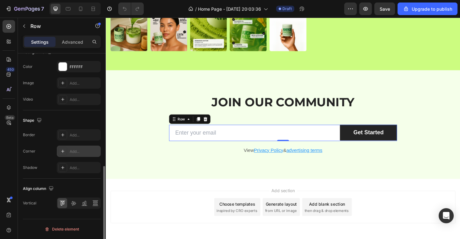
click at [63, 150] on icon at bounding box center [62, 151] width 5 height 5
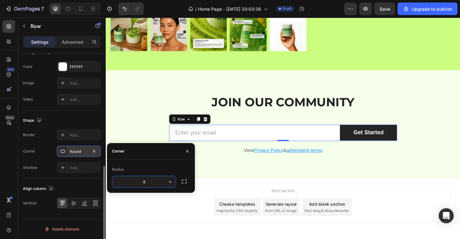
type input "1"
type input "999999"
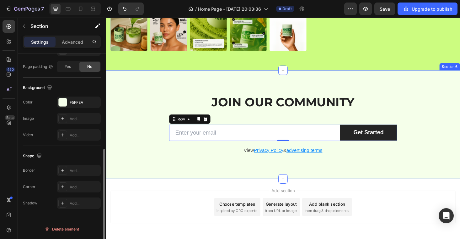
click at [244, 177] on div "JOIN OUR COMMUNITY Heading Row Email Field Get Started Submit Button Row 0 News…" at bounding box center [294, 130] width 377 height 115
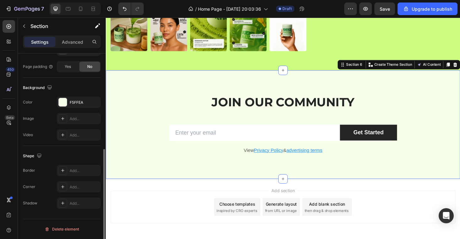
scroll to position [0, 0]
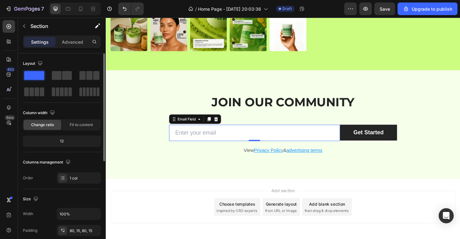
click at [228, 142] on input "email" at bounding box center [264, 139] width 182 height 17
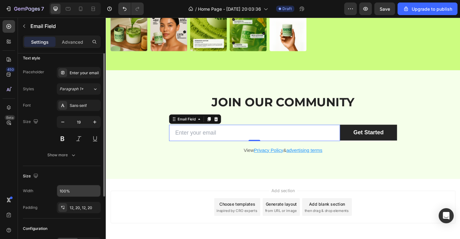
scroll to position [2, 0]
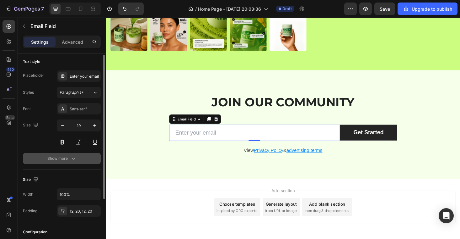
click at [70, 160] on div "Show more" at bounding box center [61, 158] width 29 height 6
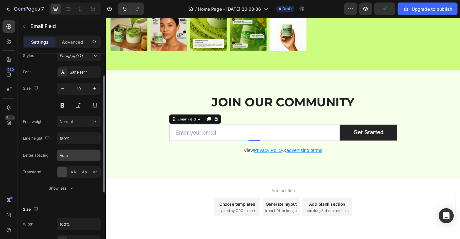
scroll to position [0, 0]
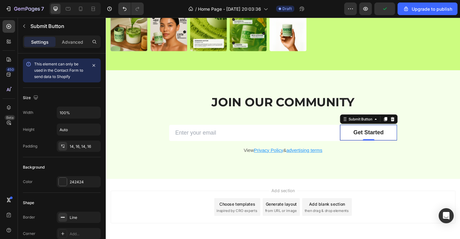
click at [364, 140] on button "Get Started" at bounding box center [385, 139] width 61 height 17
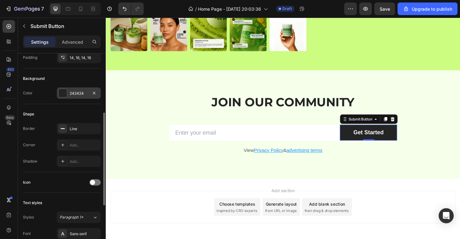
scroll to position [104, 0]
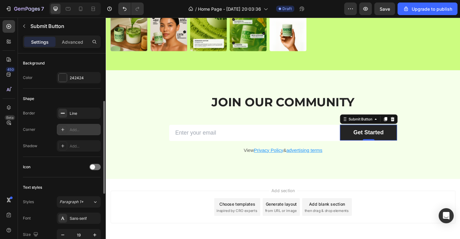
click at [70, 125] on div "Add..." at bounding box center [79, 129] width 44 height 11
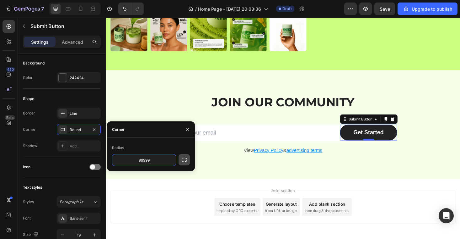
type input "99999"
click at [183, 163] on button "button" at bounding box center [184, 159] width 11 height 11
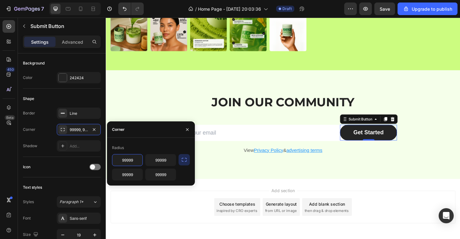
click at [133, 159] on input "99999" at bounding box center [127, 159] width 30 height 11
click at [132, 176] on input "99999" at bounding box center [127, 174] width 30 height 11
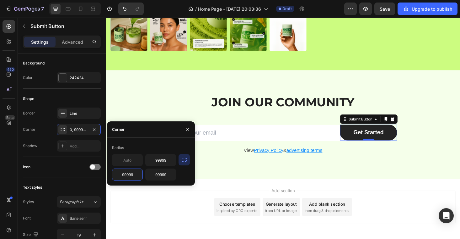
click at [132, 176] on input "99999" at bounding box center [127, 174] width 30 height 11
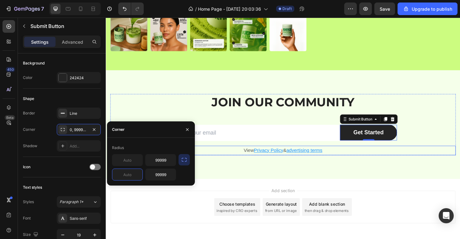
click at [328, 149] on div "JOIN OUR COMMUNITY Heading Row Email Field Get Started Submit Button 0 Row News…" at bounding box center [294, 131] width 367 height 65
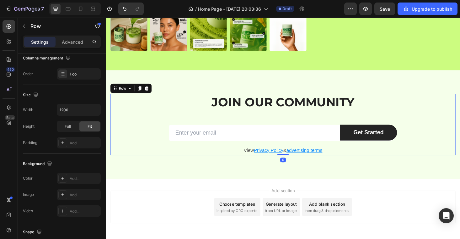
scroll to position [0, 0]
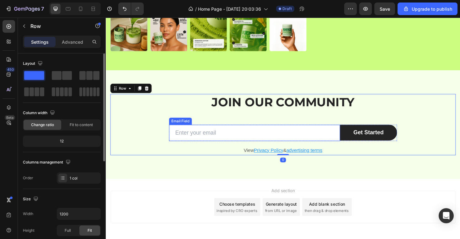
click at [322, 140] on input "email" at bounding box center [264, 139] width 182 height 17
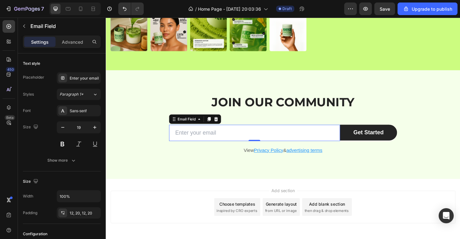
click at [206, 143] on input "email" at bounding box center [264, 139] width 182 height 17
click at [181, 127] on div "Email Field" at bounding box center [192, 125] width 22 height 6
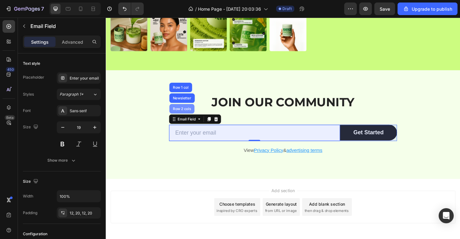
click at [181, 119] on div "Row 2 cols" at bounding box center [186, 114] width 27 height 10
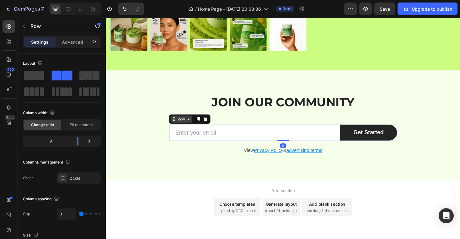
click at [181, 124] on div "Row" at bounding box center [186, 125] width 10 height 6
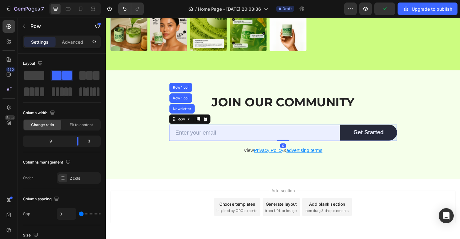
click at [187, 138] on input "email" at bounding box center [264, 139] width 182 height 17
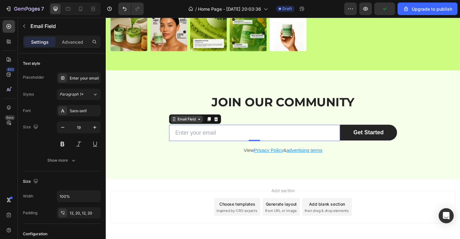
click at [182, 122] on div "Email Field" at bounding box center [192, 126] width 34 height 8
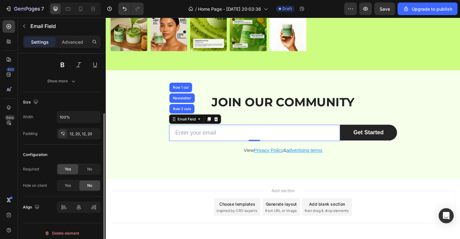
scroll to position [83, 0]
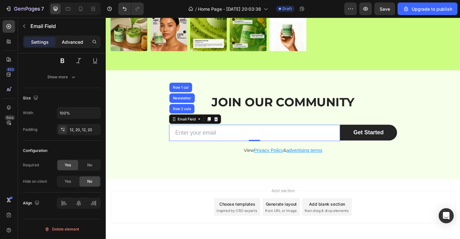
click at [72, 41] on p "Advanced" at bounding box center [72, 42] width 21 height 7
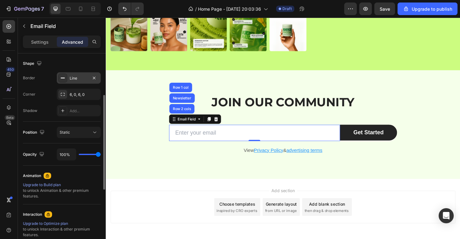
scroll to position [162, 0]
click at [63, 94] on icon at bounding box center [62, 93] width 5 height 5
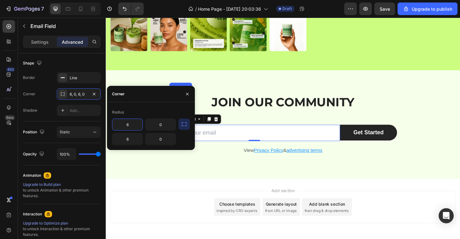
click at [134, 124] on input "6" at bounding box center [127, 124] width 30 height 11
type input "9999"
click at [130, 138] on input "6" at bounding box center [127, 138] width 30 height 11
type input "99999"
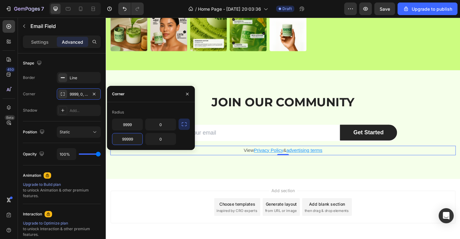
click at [198, 162] on p "View Privacy Policy & advertising terms" at bounding box center [294, 158] width 366 height 9
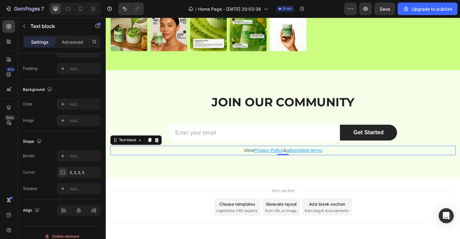
scroll to position [0, 0]
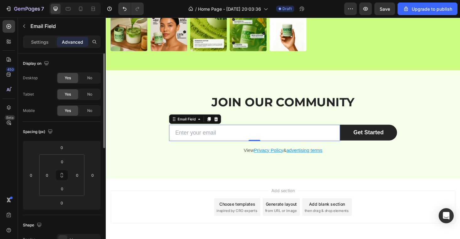
click at [193, 133] on input "email" at bounding box center [264, 139] width 182 height 17
click at [176, 135] on input "email" at bounding box center [264, 139] width 182 height 17
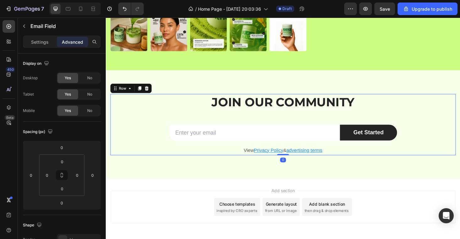
click at [146, 133] on div "JOIN OUR COMMUNITY Heading Row Email Field Get Started Submit Button Row Newsle…" at bounding box center [294, 131] width 367 height 65
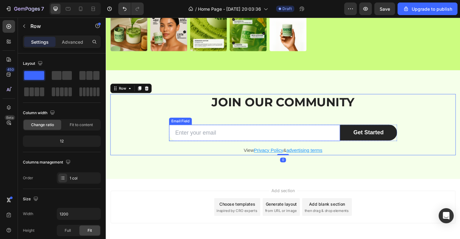
click at [176, 137] on input "email" at bounding box center [264, 139] width 182 height 17
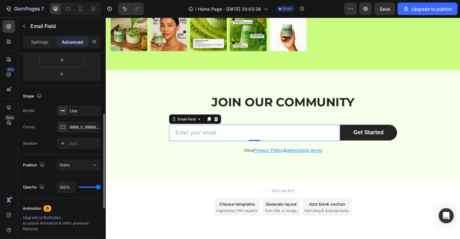
scroll to position [129, 0]
click at [77, 128] on div "9999, 0, 99999, 0" at bounding box center [79, 127] width 18 height 6
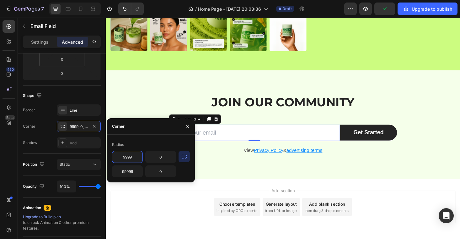
click at [133, 156] on input "9999" at bounding box center [127, 156] width 30 height 11
click at [149, 158] on input "0" at bounding box center [161, 156] width 30 height 11
click at [134, 153] on input "9999" at bounding box center [127, 156] width 30 height 11
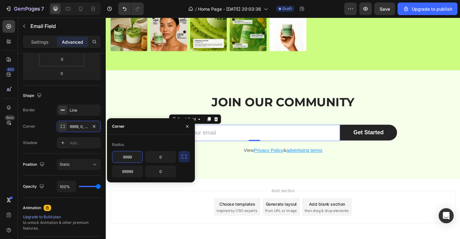
type input "99999"
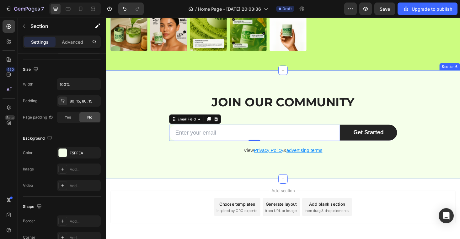
click at [226, 171] on div "JOIN OUR COMMUNITY Heading Row Email Field 0 Get Started Submit Button Row News…" at bounding box center [294, 130] width 377 height 115
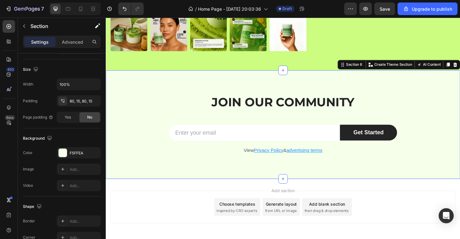
scroll to position [0, 0]
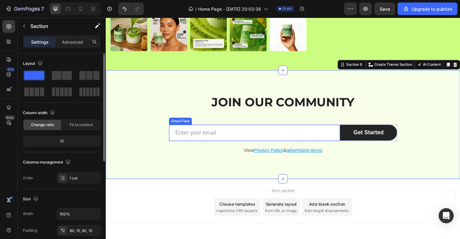
click at [178, 136] on input "email" at bounding box center [264, 139] width 182 height 17
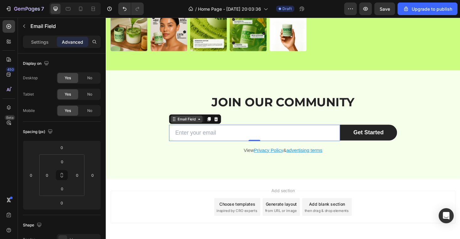
click at [184, 129] on div "Email Field" at bounding box center [192, 126] width 34 height 8
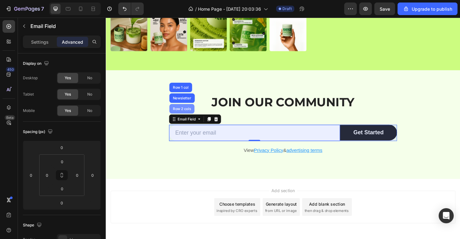
click at [193, 118] on div "Row 2 cols" at bounding box center [186, 114] width 27 height 10
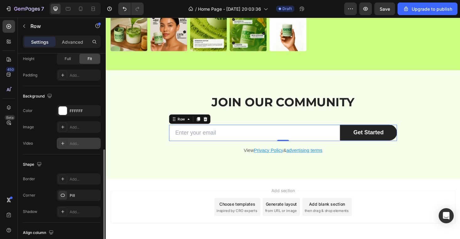
scroll to position [210, 0]
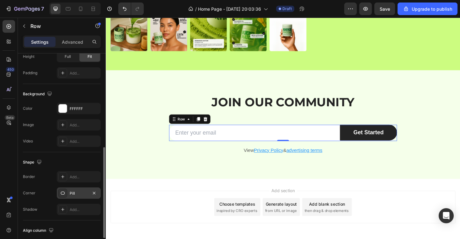
click at [63, 191] on icon at bounding box center [63, 192] width 4 height 3
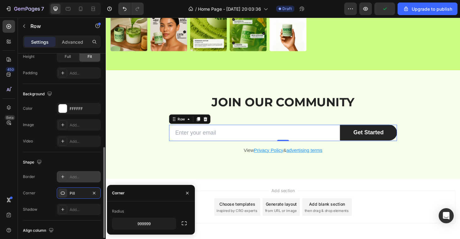
click at [61, 176] on icon at bounding box center [62, 176] width 5 height 5
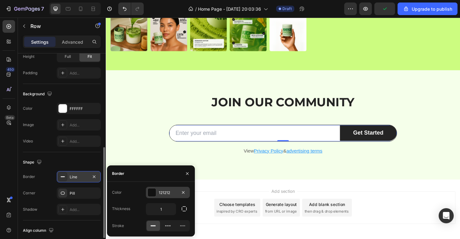
click at [153, 189] on div at bounding box center [152, 192] width 8 height 8
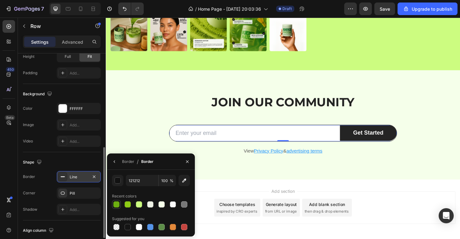
click at [116, 203] on div at bounding box center [116, 204] width 6 height 6
type input "6DAE11"
click at [81, 162] on div "Shape" at bounding box center [62, 162] width 78 height 10
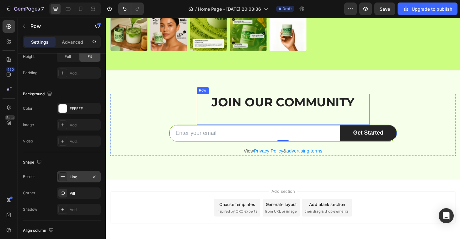
click at [215, 127] on div "JOIN OUR COMMUNITY Heading" at bounding box center [295, 115] width 184 height 33
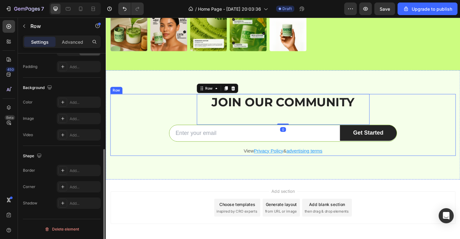
click at [150, 133] on div "JOIN OUR COMMUNITY Heading Row 0 Email Field Get Started Submit Button Row News…" at bounding box center [294, 132] width 367 height 66
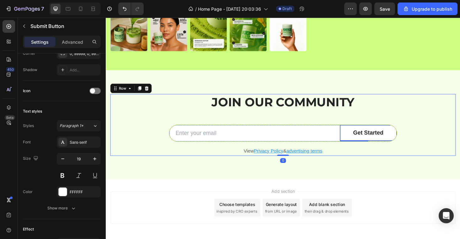
click at [359, 143] on button "Get Started" at bounding box center [385, 140] width 61 height 17
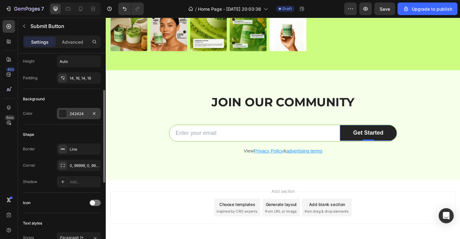
scroll to position [72, 0]
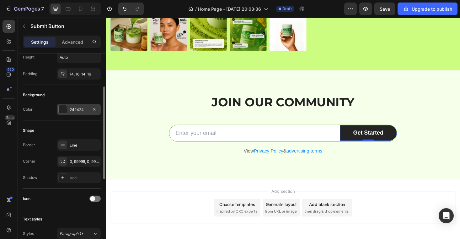
click at [65, 107] on div at bounding box center [63, 109] width 8 height 8
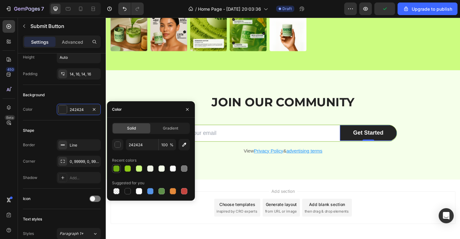
click at [120, 167] on div at bounding box center [116, 168] width 9 height 9
type input "6DAE11"
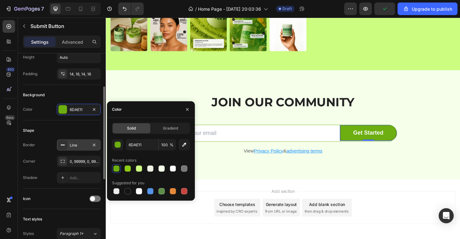
click at [65, 144] on icon at bounding box center [62, 144] width 5 height 5
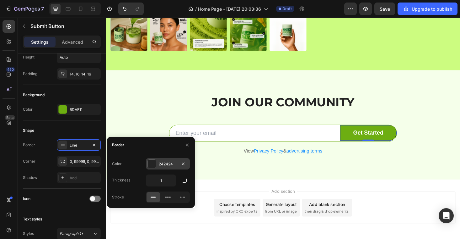
click at [154, 165] on div at bounding box center [152, 164] width 8 height 8
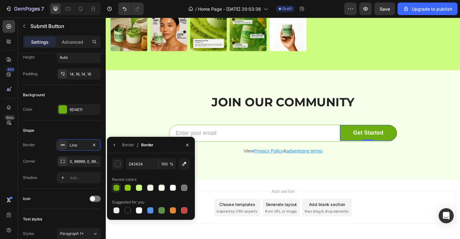
click at [118, 188] on div at bounding box center [116, 187] width 6 height 6
type input "6DAE11"
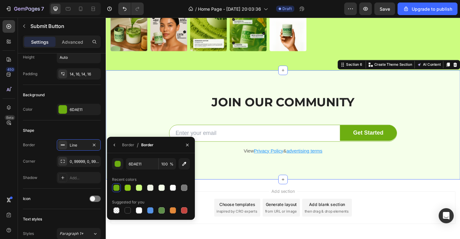
click at [238, 88] on div "JOIN OUR COMMUNITY Heading Row Email Field Get Started Submit Button Row Newsle…" at bounding box center [294, 131] width 377 height 116
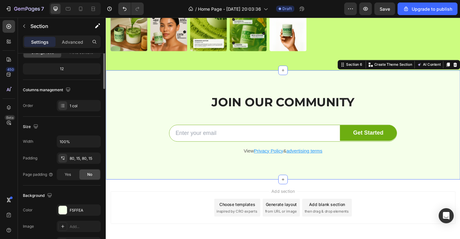
scroll to position [0, 0]
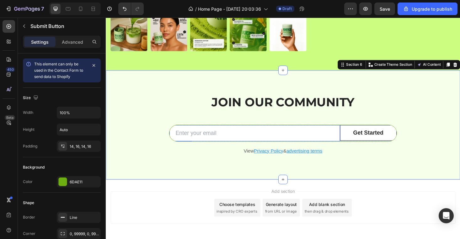
click at [367, 143] on button "Get Started" at bounding box center [385, 140] width 61 height 17
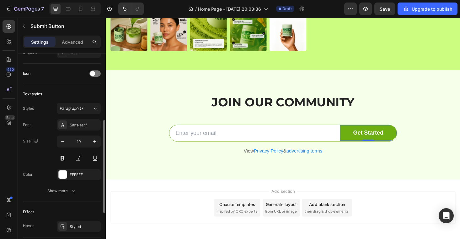
scroll to position [198, 0]
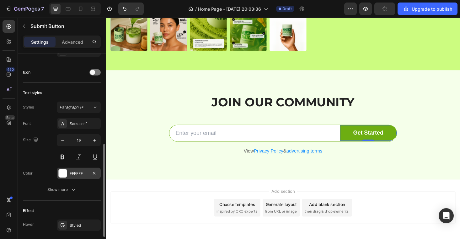
click at [66, 171] on div at bounding box center [63, 173] width 8 height 8
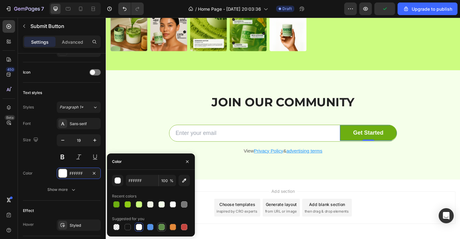
click at [161, 228] on div at bounding box center [162, 227] width 6 height 6
click at [128, 231] on div at bounding box center [127, 226] width 9 height 9
type input "151515"
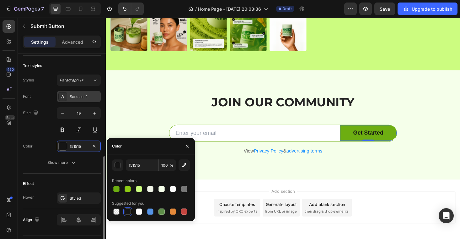
scroll to position [232, 0]
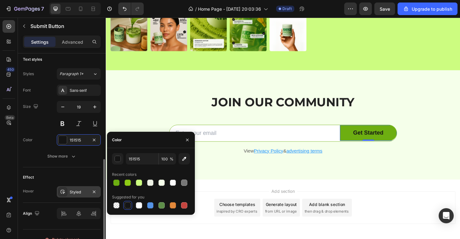
click at [81, 189] on div "Styled" at bounding box center [79, 192] width 18 height 6
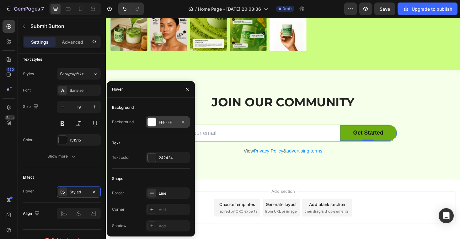
click at [154, 124] on div at bounding box center [152, 122] width 8 height 8
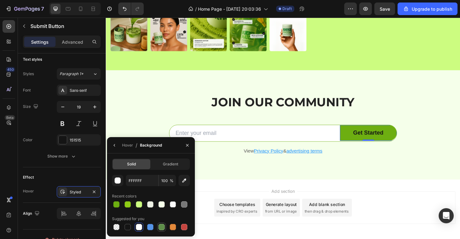
click at [161, 227] on div at bounding box center [162, 227] width 6 height 6
click at [141, 204] on div at bounding box center [139, 204] width 6 height 6
type input "CCFC80"
click at [363, 139] on button "Get Started" at bounding box center [385, 140] width 61 height 17
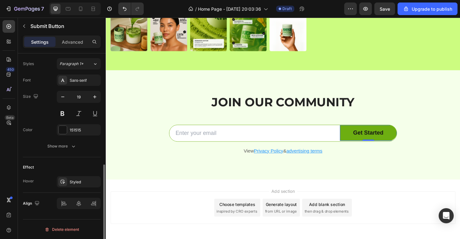
scroll to position [242, 0]
click at [73, 154] on div "Text styles Styles Paragraph 1* Font Sans-serif Size 19 Color 151515 Show more" at bounding box center [62, 98] width 78 height 118
click at [71, 138] on div "Font Sans-serif Size 19 Color 151515 Show more" at bounding box center [62, 112] width 78 height 77
click at [74, 146] on icon "button" at bounding box center [73, 146] width 6 height 6
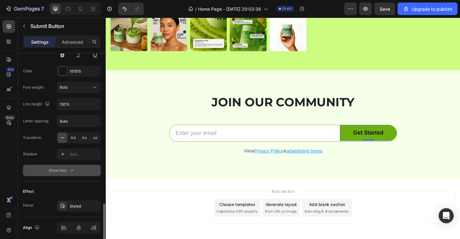
scroll to position [325, 0]
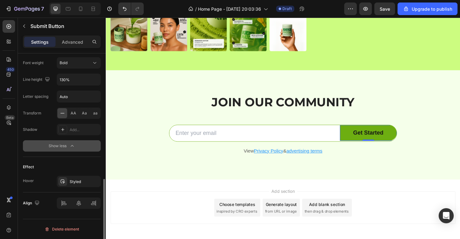
click at [80, 181] on div "Styled" at bounding box center [85, 182] width 30 height 6
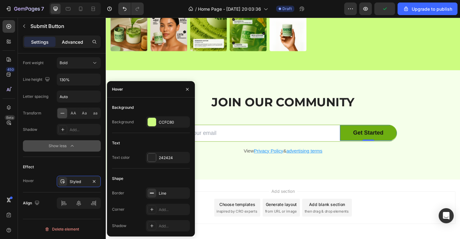
click at [72, 45] on div "Advanced" at bounding box center [72, 42] width 31 height 10
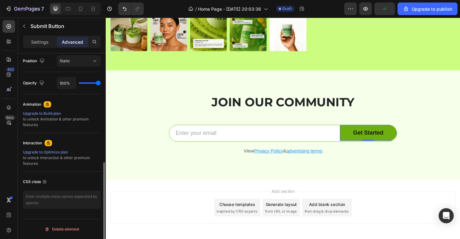
scroll to position [233, 0]
click at [72, 45] on p "Advanced" at bounding box center [72, 42] width 21 height 7
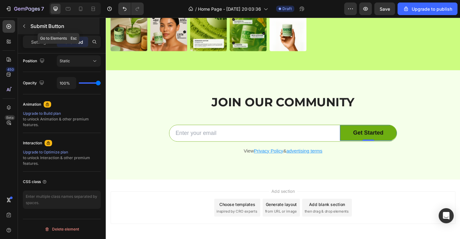
click at [24, 29] on button "button" at bounding box center [24, 26] width 10 height 10
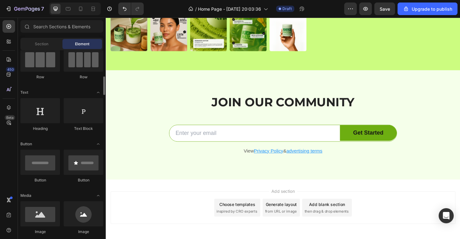
scroll to position [76, 0]
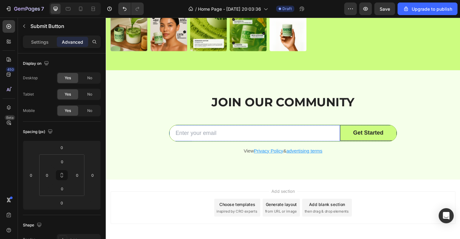
click at [357, 142] on button "Get Started" at bounding box center [385, 140] width 61 height 17
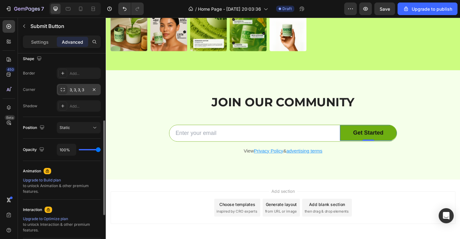
scroll to position [156, 0]
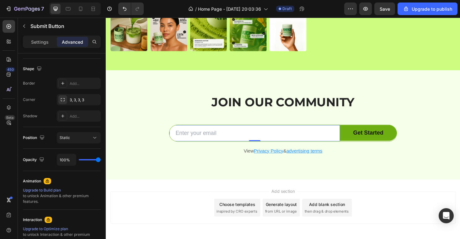
click at [294, 143] on input "email" at bounding box center [264, 140] width 182 height 17
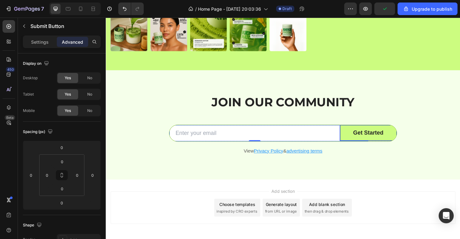
click at [365, 144] on button "Get Started" at bounding box center [385, 140] width 61 height 17
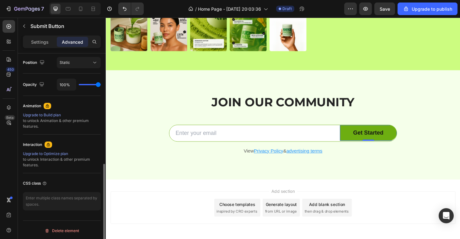
scroll to position [233, 0]
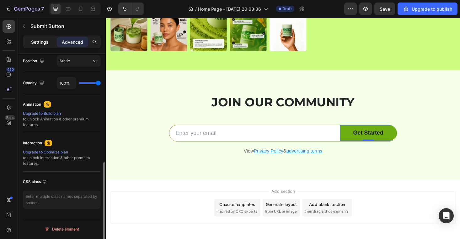
click at [43, 43] on p "Settings" at bounding box center [40, 42] width 18 height 7
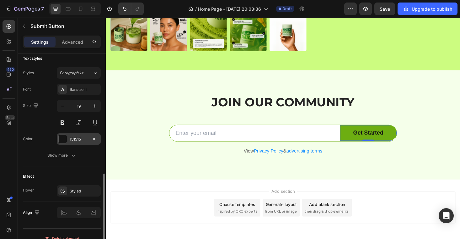
scroll to position [242, 0]
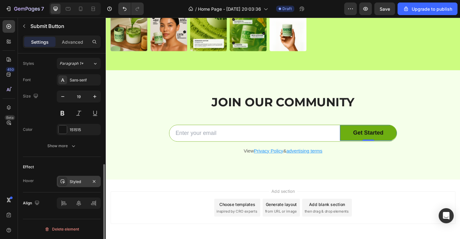
click at [79, 182] on div "Styled" at bounding box center [79, 182] width 18 height 6
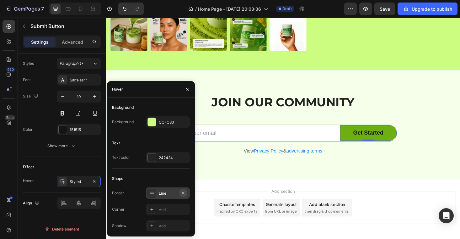
click at [185, 193] on icon "button" at bounding box center [183, 192] width 5 height 5
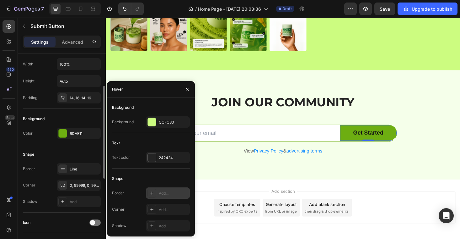
scroll to position [0, 0]
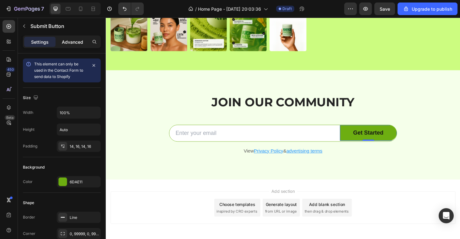
click at [72, 38] on div "Advanced" at bounding box center [72, 42] width 31 height 10
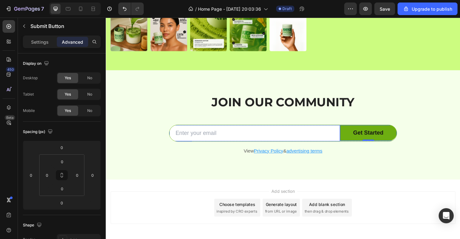
click at [262, 147] on div "Email Field" at bounding box center [264, 140] width 182 height 17
click at [362, 148] on div "Get Started Submit Button" at bounding box center [385, 140] width 61 height 17
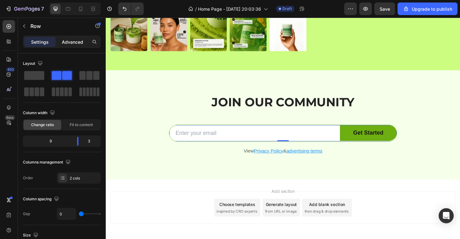
click at [68, 40] on p "Advanced" at bounding box center [72, 42] width 21 height 7
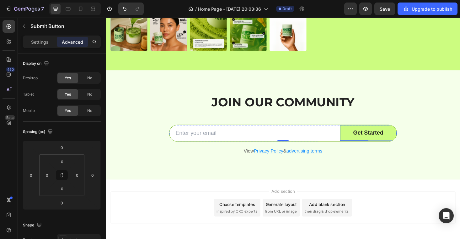
click at [364, 140] on button "Get Started" at bounding box center [385, 140] width 61 height 17
click at [367, 148] on div "Get Started Submit Button" at bounding box center [385, 140] width 61 height 17
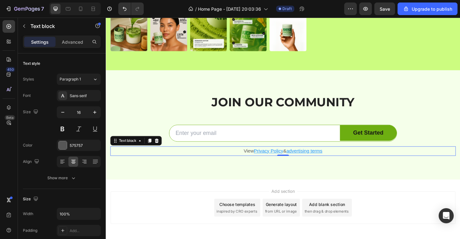
click at [373, 158] on p "View Privacy Policy & advertising terms" at bounding box center [294, 159] width 366 height 9
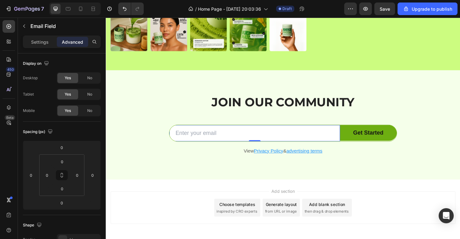
click at [349, 140] on input "email" at bounding box center [264, 140] width 182 height 17
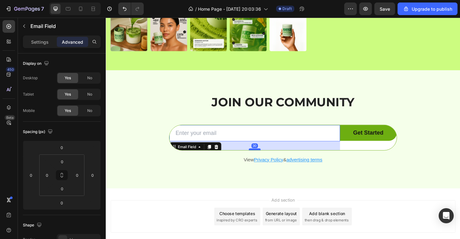
drag, startPoint x: 263, startPoint y: 147, endPoint x: 263, endPoint y: 156, distance: 9.4
click at [263, 156] on div at bounding box center [264, 157] width 13 height 2
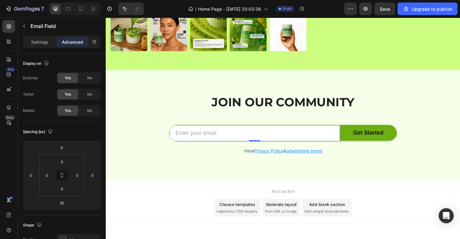
drag, startPoint x: 266, startPoint y: 156, endPoint x: 265, endPoint y: 134, distance: 22.6
click at [266, 134] on div "Email Field 0" at bounding box center [264, 140] width 182 height 17
type input "0"
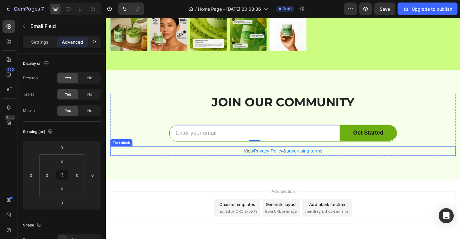
click at [182, 154] on div "View Privacy Policy & advertising terms" at bounding box center [294, 159] width 367 height 10
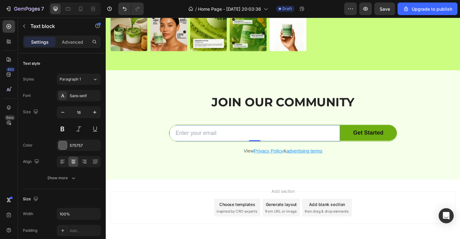
click at [190, 138] on input "email" at bounding box center [264, 140] width 182 height 17
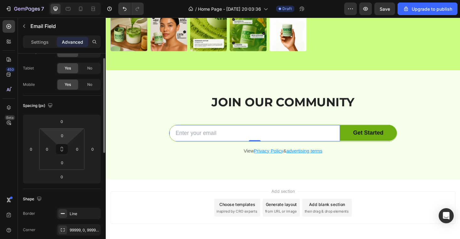
scroll to position [30, 0]
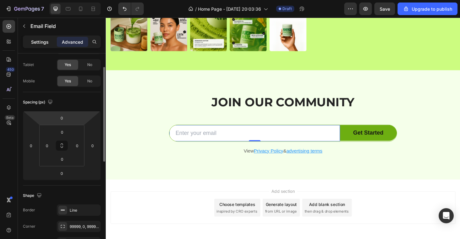
click at [41, 46] on div "Settings" at bounding box center [39, 42] width 31 height 10
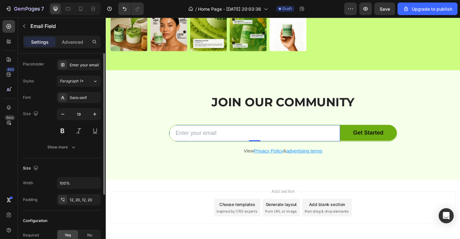
scroll to position [0, 0]
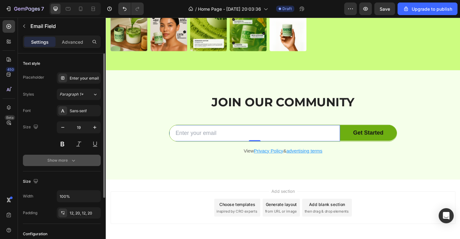
click at [76, 161] on icon "button" at bounding box center [73, 160] width 6 height 6
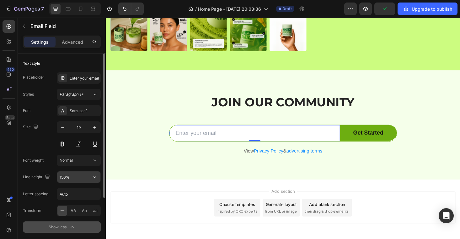
click at [64, 171] on input "150%" at bounding box center [78, 176] width 43 height 11
click at [64, 174] on input "150%" at bounding box center [78, 176] width 43 height 11
type input "140%"
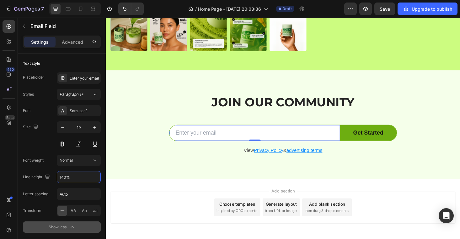
click at [211, 164] on div "JOIN OUR COMMUNITY Heading Row Email Field 0 Get Started Submit Button Row News…" at bounding box center [294, 131] width 377 height 116
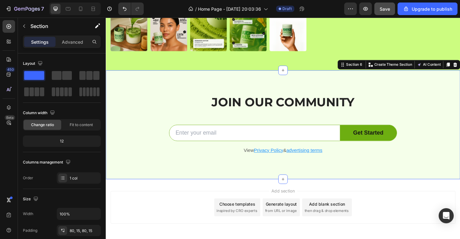
click at [388, 9] on span "Save" at bounding box center [385, 8] width 10 height 5
click at [9, 30] on div at bounding box center [9, 26] width 13 height 13
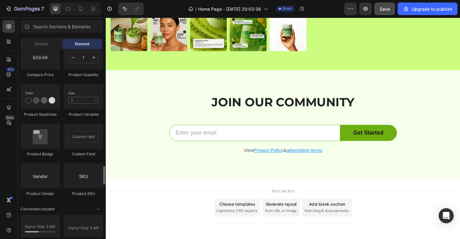
scroll to position [1117, 0]
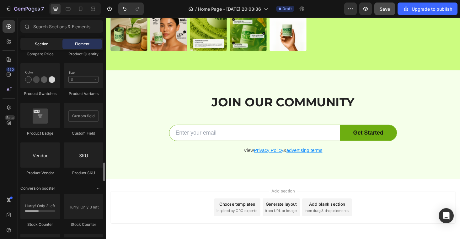
click at [37, 43] on span "Section" at bounding box center [42, 44] width 14 height 6
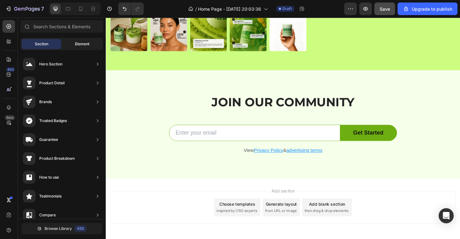
click at [78, 44] on span "Element" at bounding box center [82, 44] width 14 height 6
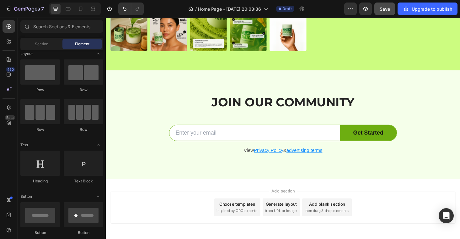
scroll to position [0, 0]
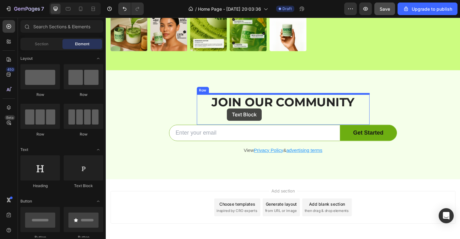
drag, startPoint x: 188, startPoint y: 188, endPoint x: 235, endPoint y: 114, distance: 87.2
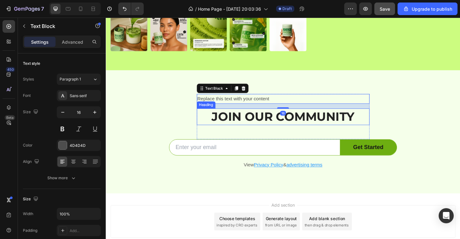
click at [265, 118] on h2 "JOIN OUR COMMUNITY" at bounding box center [295, 123] width 184 height 18
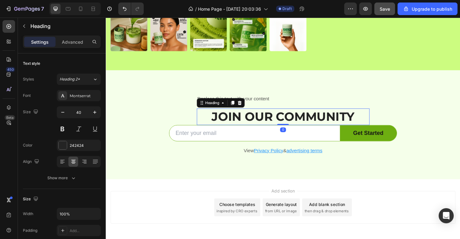
drag, startPoint x: 292, startPoint y: 145, endPoint x: 292, endPoint y: 117, distance: 28.6
click at [292, 117] on div "JOIN OUR COMMUNITY Heading 0" at bounding box center [295, 123] width 184 height 18
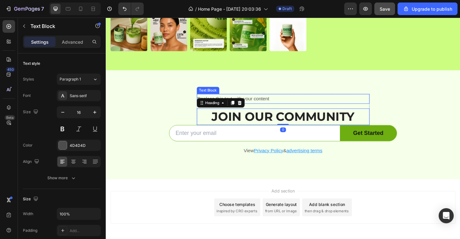
click at [274, 99] on div "Replace this text with your content" at bounding box center [295, 104] width 184 height 10
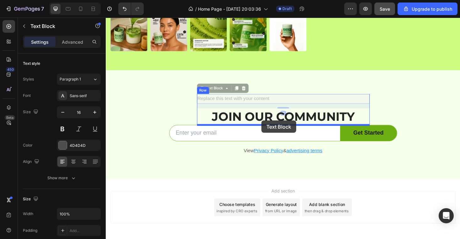
drag, startPoint x: 212, startPoint y: 90, endPoint x: 271, endPoint y: 127, distance: 69.8
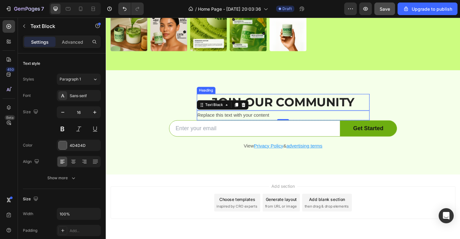
click at [269, 106] on h2 "JOIN OUR COMMUNITY" at bounding box center [295, 108] width 184 height 18
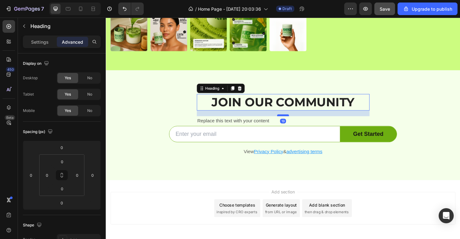
drag, startPoint x: 293, startPoint y: 115, endPoint x: 293, endPoint y: 123, distance: 7.9
click at [293, 122] on div at bounding box center [294, 121] width 13 height 2
type input "24"
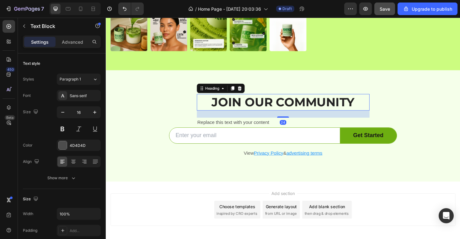
click at [279, 132] on div "Replace this text with your content" at bounding box center [295, 129] width 184 height 10
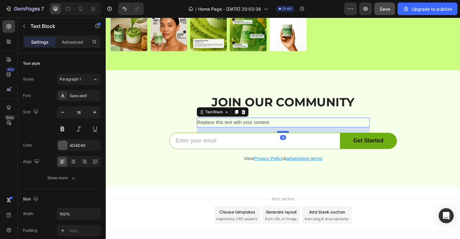
drag, startPoint x: 296, startPoint y: 134, endPoint x: 296, endPoint y: 142, distance: 7.9
click at [296, 140] on div at bounding box center [294, 139] width 13 height 2
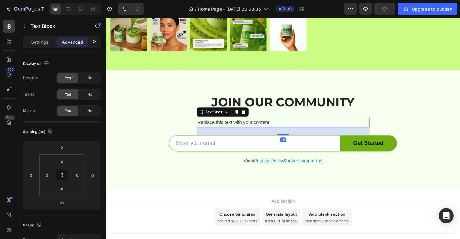
click at [264, 130] on div "Replace this text with your content" at bounding box center [295, 129] width 184 height 10
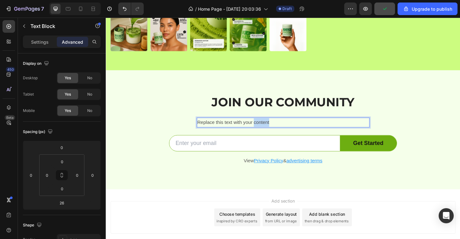
click at [264, 130] on p "Replace this text with your content" at bounding box center [294, 128] width 182 height 9
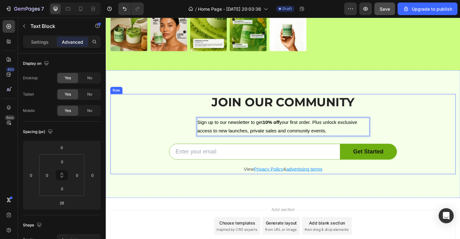
drag, startPoint x: 345, startPoint y: 138, endPoint x: 171, endPoint y: 116, distance: 175.1
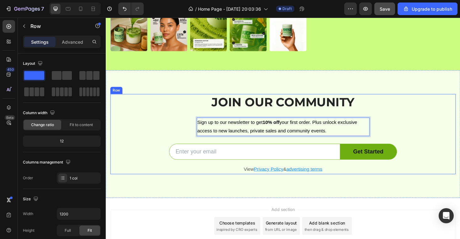
click at [171, 116] on div "JOIN OUR COMMUNITY Heading Sign up to our newsletter to get 10% off your first …" at bounding box center [294, 141] width 367 height 85
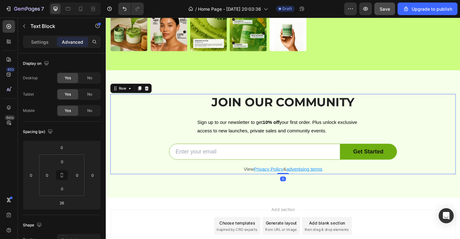
click at [232, 136] on span "Sign up to our newsletter to get 10% off your first order. Plus unlock exclusiv…" at bounding box center [288, 133] width 170 height 14
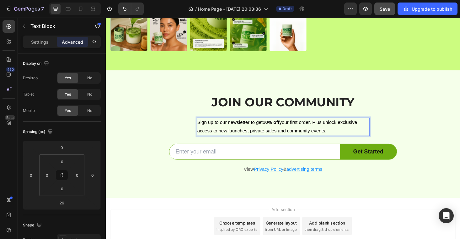
click at [232, 136] on span "Sign up to our newsletter to get 10% off your first order. Plus unlock exclusiv…" at bounding box center [288, 133] width 170 height 14
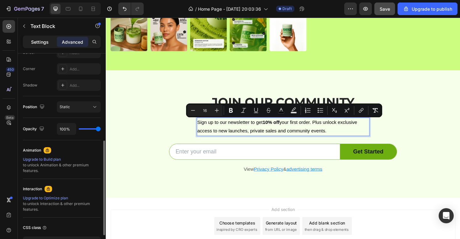
click at [47, 42] on p "Settings" at bounding box center [40, 42] width 18 height 7
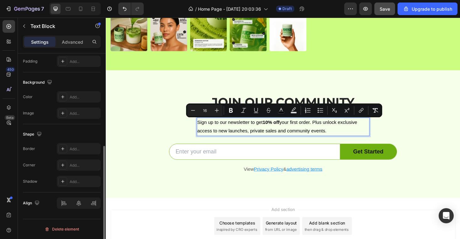
scroll to position [169, 0]
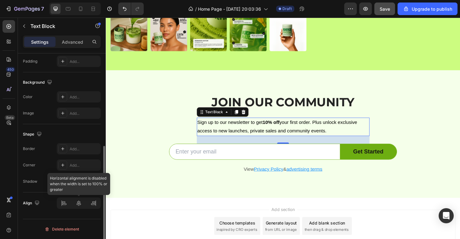
click at [79, 201] on div at bounding box center [79, 202] width 44 height 11
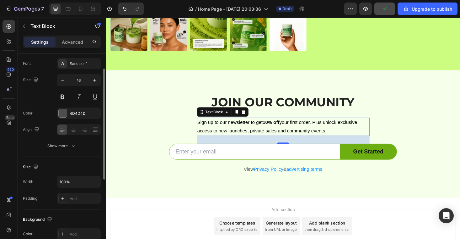
scroll to position [30, 0]
click at [74, 129] on icon at bounding box center [73, 131] width 6 height 6
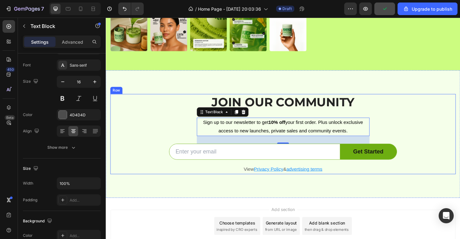
click at [174, 128] on div "JOIN OUR COMMUNITY Heading Sign up to our newsletter to get 10% off your first …" at bounding box center [294, 141] width 367 height 85
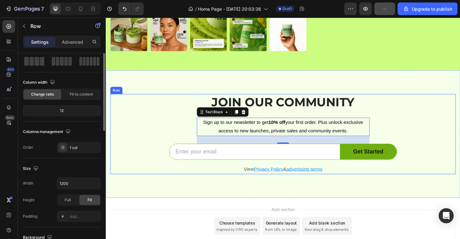
scroll to position [0, 0]
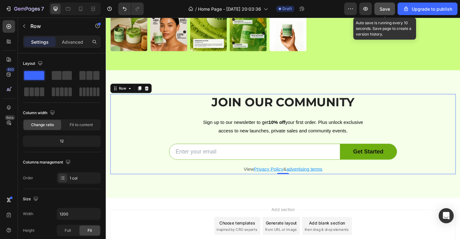
click at [387, 10] on span "Save" at bounding box center [385, 8] width 10 height 5
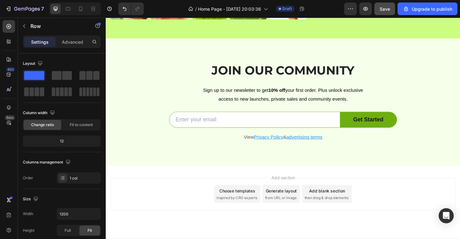
scroll to position [759, 0]
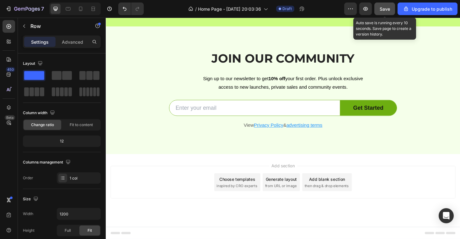
click at [386, 13] on button "Save" at bounding box center [385, 9] width 21 height 13
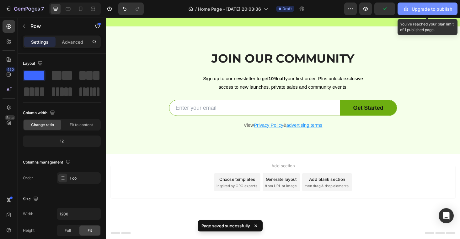
click at [423, 12] on div "Upgrade to publish" at bounding box center [427, 9] width 49 height 7
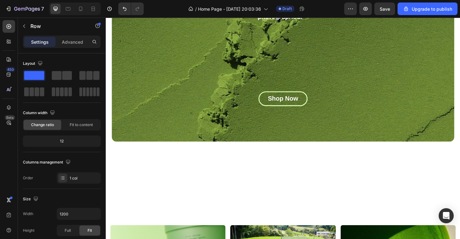
scroll to position [0, 0]
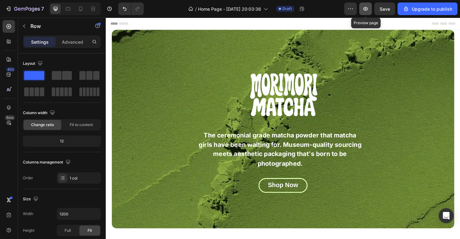
click at [362, 4] on button "button" at bounding box center [366, 9] width 13 height 13
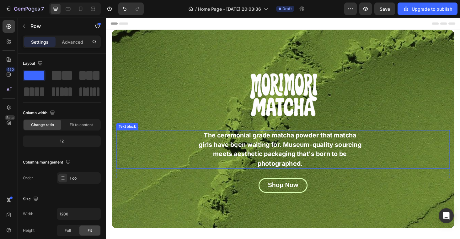
click at [301, 166] on p "The ceremonial grade matcha powder that matcha girls have been waiting for. Mus…" at bounding box center [290, 158] width 173 height 40
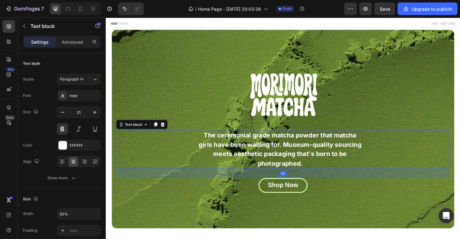
click at [314, 152] on p "The ceremonial grade matcha powder that matcha girls have been waiting for. Mus…" at bounding box center [290, 158] width 173 height 40
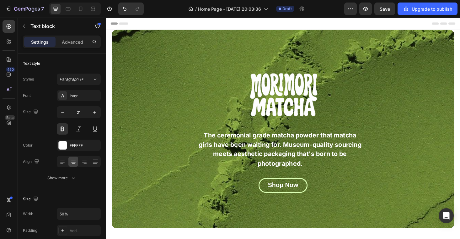
click at [299, 166] on p "The ceremonial grade matcha powder that matcha girls have been waiting for. Mus…" at bounding box center [290, 158] width 173 height 40
click at [299, 142] on p "The ceremonial grade matcha powder that matcha girls have been waiting for. Mus…" at bounding box center [290, 158] width 173 height 40
drag, startPoint x: 295, startPoint y: 154, endPoint x: 346, endPoint y: 152, distance: 50.6
click at [346, 152] on p "The ceremonial grade matcha powder that matcha girls have been waiting for. Mus…" at bounding box center [290, 158] width 173 height 40
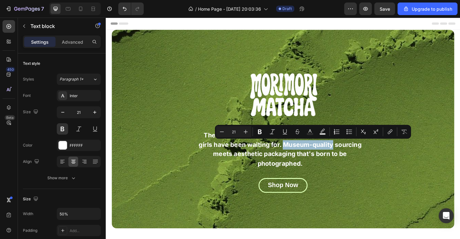
type input "16"
click at [316, 151] on p "The ceremonial grade matcha powder that matcha girls have been waiting for. Mus…" at bounding box center [290, 158] width 173 height 40
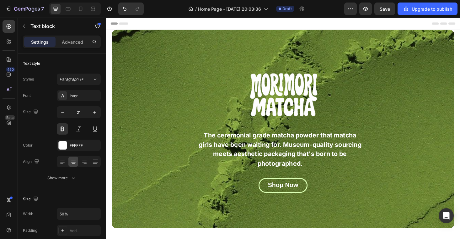
click at [342, 153] on p "The ceremonial grade matcha powder that matcha girls have been waiting for. Mus…" at bounding box center [290, 158] width 173 height 40
drag, startPoint x: 345, startPoint y: 153, endPoint x: 294, endPoint y: 154, distance: 51.2
click at [294, 154] on p "The ceremonial grade matcha powder that matcha girls have been waiting for. Mus…" at bounding box center [290, 158] width 173 height 40
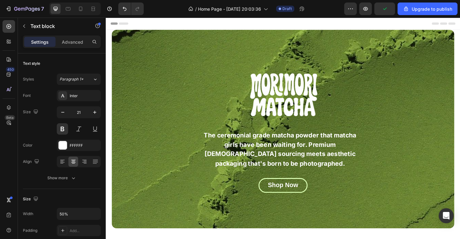
click at [200, 162] on div "The ceremonial grade matcha powder that matcha girls have been waiting for. Pre…" at bounding box center [291, 157] width 349 height 41
click at [204, 161] on p "The ceremonial grade matcha powder that matcha girls have been waiting for. Pre…" at bounding box center [290, 158] width 173 height 40
click at [202, 149] on div "The ceremonial grade matcha powder that matcha girls have been waiting for. Pre…" at bounding box center [291, 157] width 349 height 41
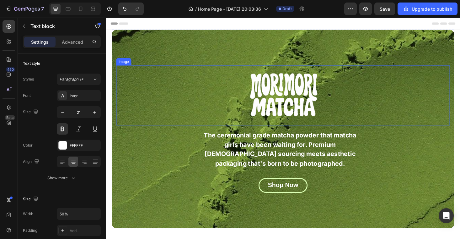
click at [198, 115] on div at bounding box center [294, 100] width 355 height 64
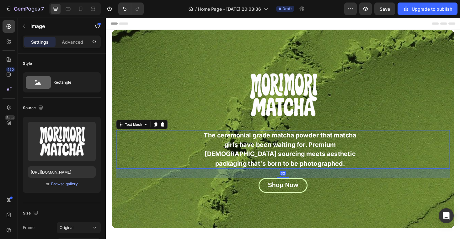
click at [215, 149] on p "The ceremonial grade matcha powder that matcha girls have been waiting for. Pre…" at bounding box center [290, 158] width 173 height 40
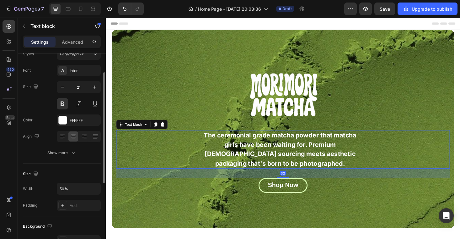
scroll to position [34, 0]
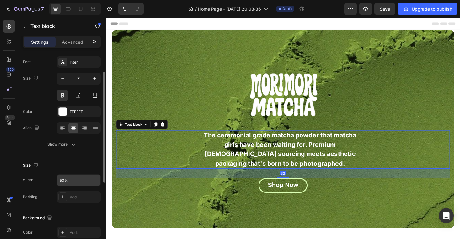
click at [63, 177] on input "50%" at bounding box center [78, 179] width 43 height 11
click at [62, 180] on input "50%" at bounding box center [78, 179] width 43 height 11
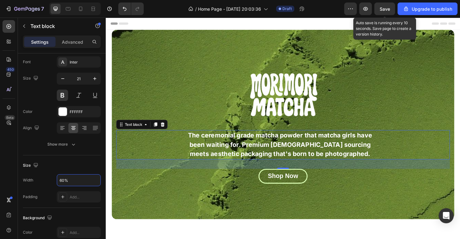
type input "60%"
click at [388, 7] on span "Save" at bounding box center [385, 8] width 10 height 5
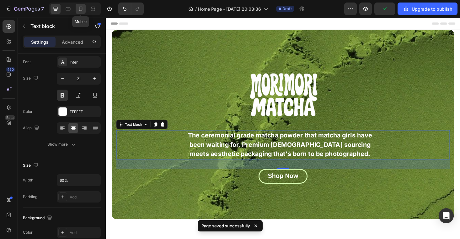
click at [79, 7] on icon at bounding box center [81, 9] width 6 height 6
type input "19"
type input "100%"
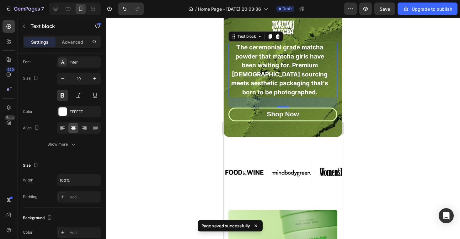
scroll to position [41, 0]
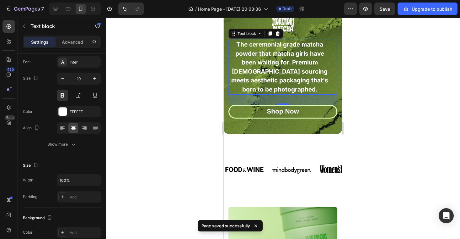
click at [373, 100] on div at bounding box center [283, 128] width 355 height 221
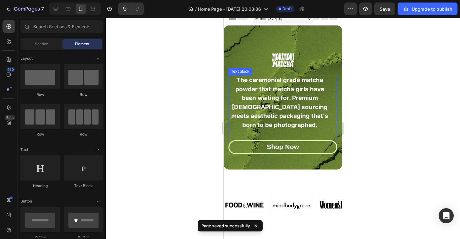
scroll to position [0, 0]
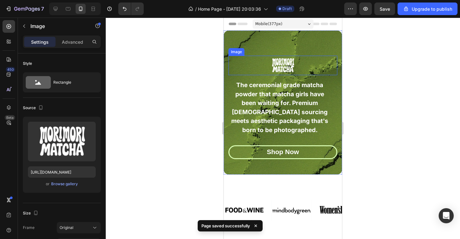
click at [286, 58] on img at bounding box center [283, 65] width 33 height 19
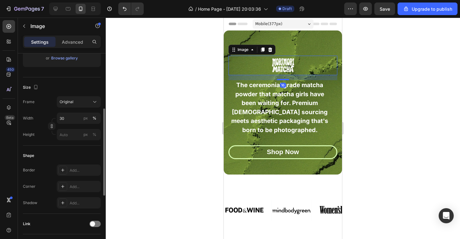
scroll to position [144, 0]
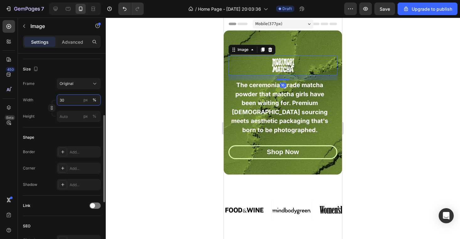
click at [70, 101] on input "30" at bounding box center [79, 99] width 44 height 11
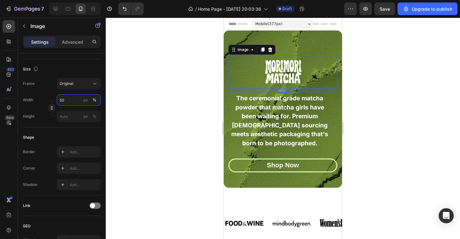
type input "50"
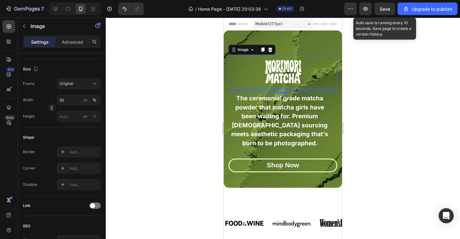
click at [386, 7] on span "Save" at bounding box center [385, 8] width 10 height 5
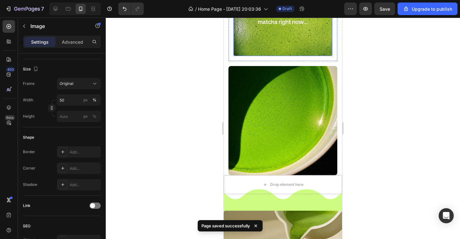
scroll to position [431, 0]
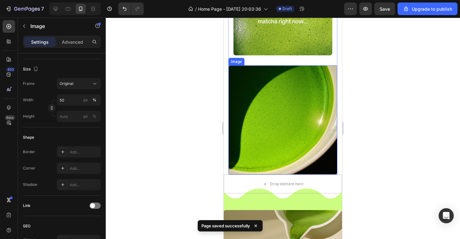
click at [400, 104] on div at bounding box center [283, 128] width 355 height 221
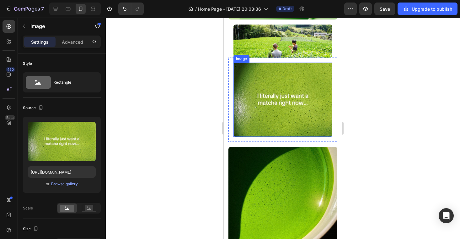
click at [297, 86] on img at bounding box center [283, 99] width 99 height 74
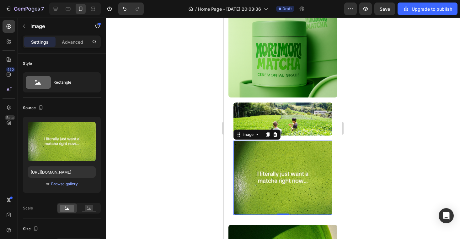
scroll to position [265, 0]
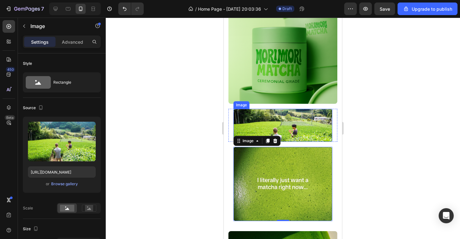
click at [296, 128] on img at bounding box center [283, 125] width 99 height 33
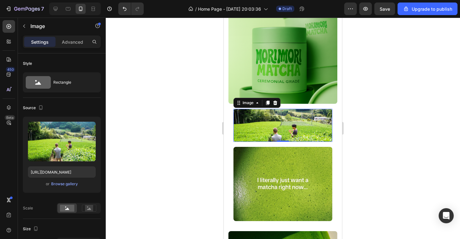
scroll to position [144, 0]
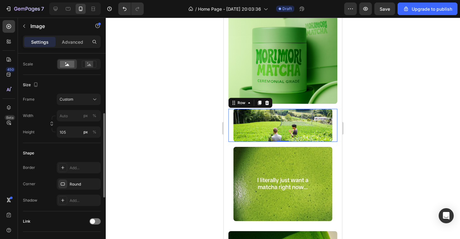
click at [230, 132] on div "Image Row 0" at bounding box center [283, 125] width 109 height 33
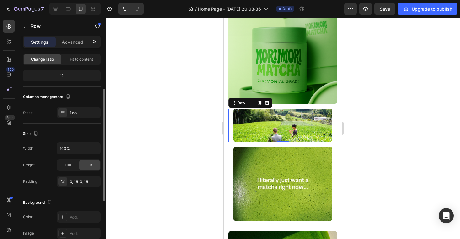
scroll to position [54, 0]
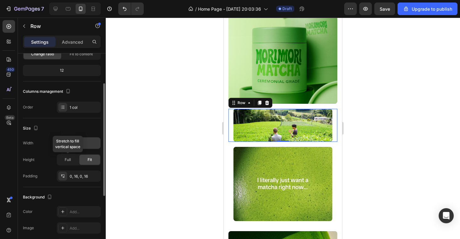
click at [67, 146] on input "100%" at bounding box center [78, 142] width 43 height 11
click at [84, 145] on input "100%" at bounding box center [78, 142] width 43 height 11
click at [102, 143] on div at bounding box center [103, 154] width 5 height 203
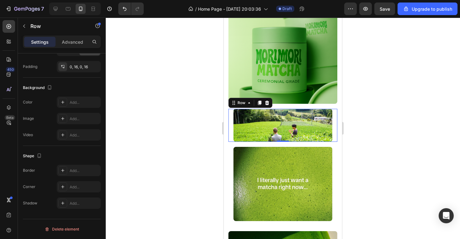
click at [233, 121] on div "Image Row 0" at bounding box center [283, 125] width 109 height 33
click at [250, 56] on img at bounding box center [283, 49] width 109 height 109
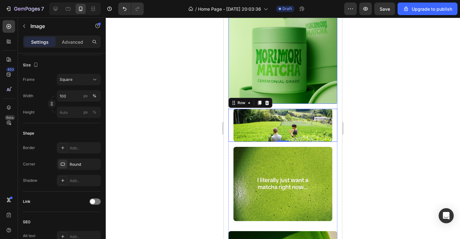
scroll to position [0, 0]
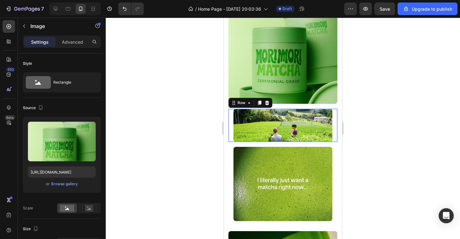
click at [230, 109] on div "Image Row 0" at bounding box center [283, 125] width 109 height 33
click at [252, 91] on img at bounding box center [283, 49] width 109 height 109
click at [230, 119] on div "Image Row 0" at bounding box center [283, 125] width 109 height 33
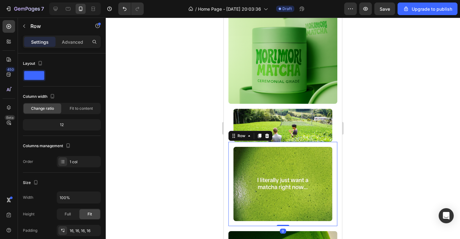
click at [232, 143] on div "Image Row 0" at bounding box center [283, 184] width 109 height 84
click at [232, 136] on icon at bounding box center [233, 135] width 5 height 5
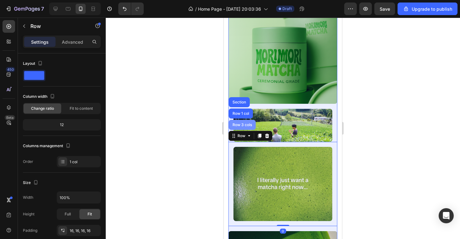
click at [240, 124] on div "Row 3 cols" at bounding box center [242, 125] width 22 height 4
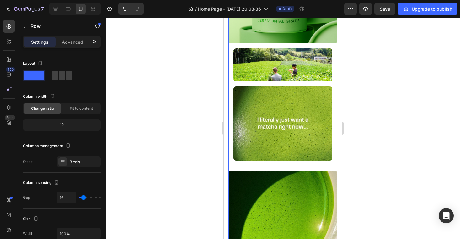
scroll to position [326, 0]
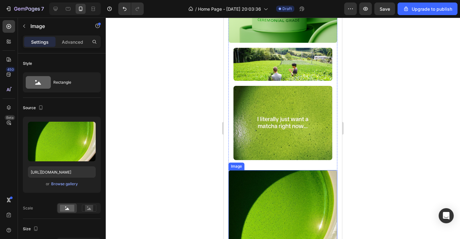
click at [247, 177] on img at bounding box center [283, 224] width 109 height 109
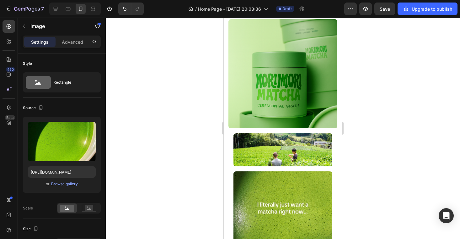
scroll to position [239, 0]
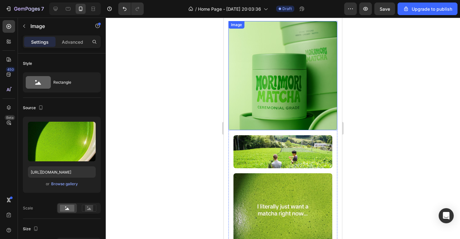
click at [385, 128] on div at bounding box center [283, 128] width 355 height 221
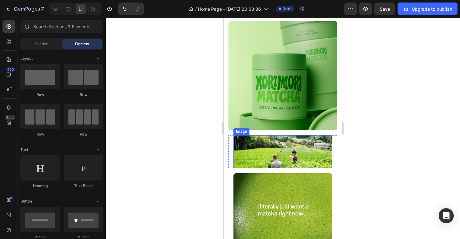
click at [301, 149] on img at bounding box center [283, 151] width 99 height 33
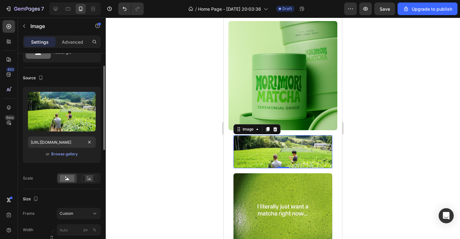
scroll to position [39, 0]
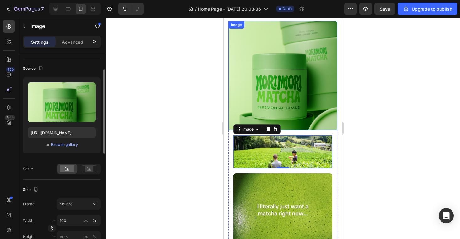
click at [274, 94] on img at bounding box center [283, 75] width 109 height 109
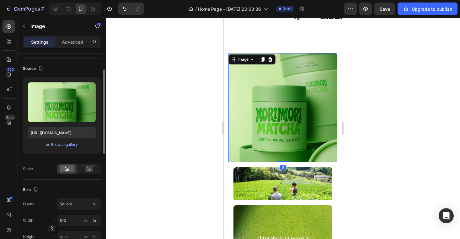
scroll to position [197, 0]
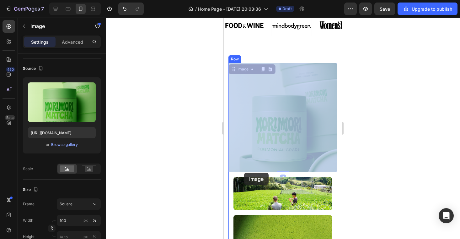
drag, startPoint x: 233, startPoint y: 71, endPoint x: 245, endPoint y: 159, distance: 88.7
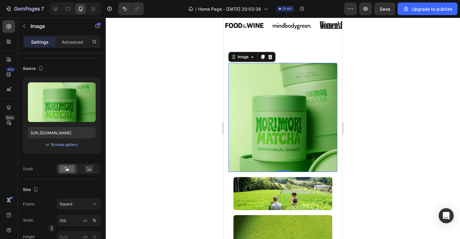
click at [404, 127] on div at bounding box center [283, 128] width 355 height 221
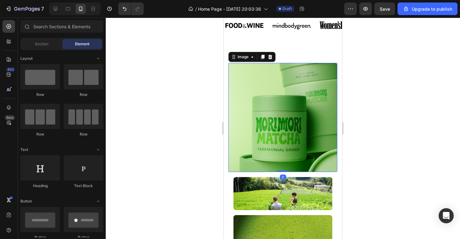
click at [298, 132] on img at bounding box center [283, 117] width 109 height 109
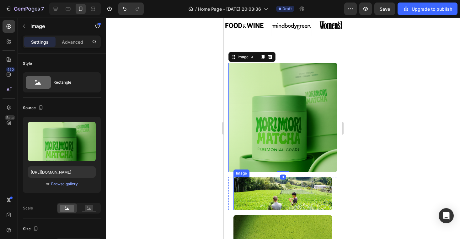
click at [238, 183] on img at bounding box center [283, 193] width 99 height 33
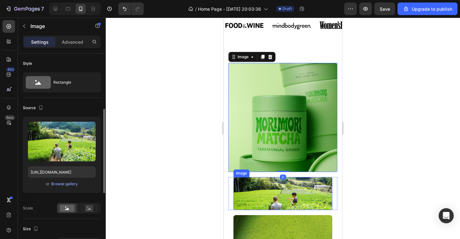
scroll to position [39, 0]
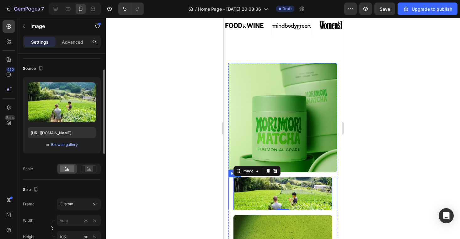
click at [231, 181] on div "Image 0 Row" at bounding box center [283, 193] width 109 height 33
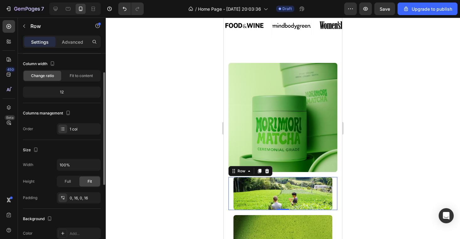
scroll to position [57, 0]
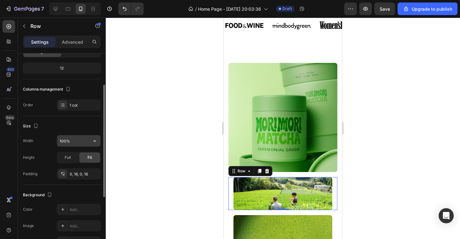
click at [73, 140] on input "100%" at bounding box center [78, 140] width 43 height 11
click at [98, 139] on button "button" at bounding box center [94, 140] width 11 height 11
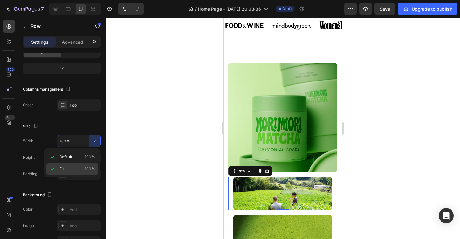
click at [84, 163] on div "Full 100%" at bounding box center [72, 169] width 52 height 12
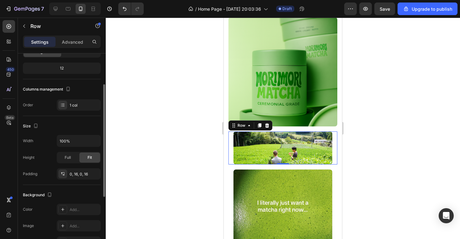
scroll to position [0, 0]
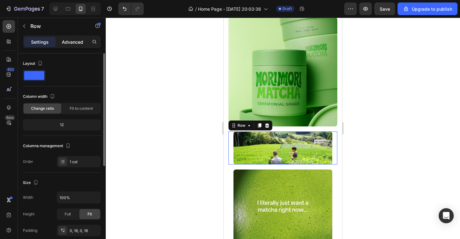
click at [70, 43] on p "Advanced" at bounding box center [72, 42] width 21 height 7
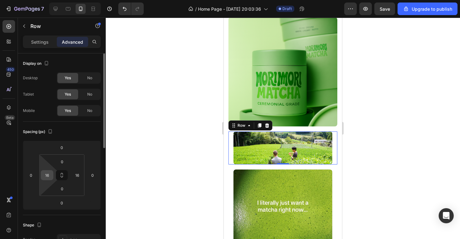
click at [45, 176] on input "16" at bounding box center [46, 174] width 9 height 9
drag, startPoint x: 48, startPoint y: 174, endPoint x: 42, endPoint y: 174, distance: 6.3
click at [42, 174] on div "16" at bounding box center [47, 175] width 13 height 10
type input "0"
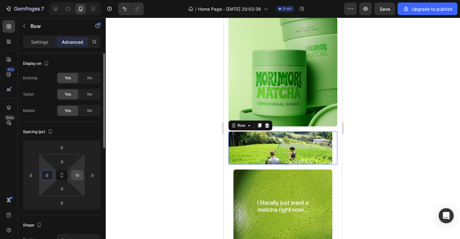
click at [79, 174] on input "16" at bounding box center [77, 174] width 9 height 9
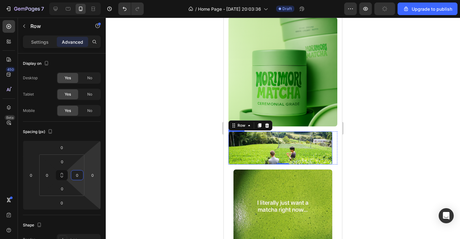
type input "0"
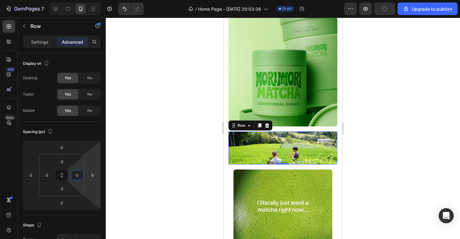
click at [401, 138] on div at bounding box center [283, 128] width 355 height 221
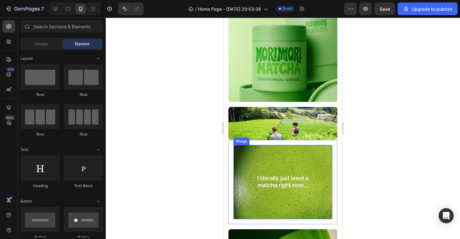
scroll to position [269, 0]
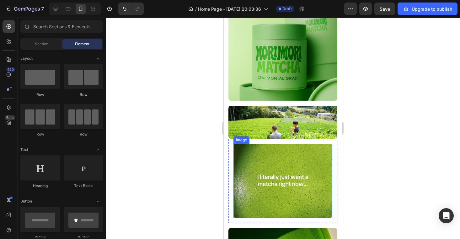
click at [310, 173] on img at bounding box center [283, 181] width 99 height 74
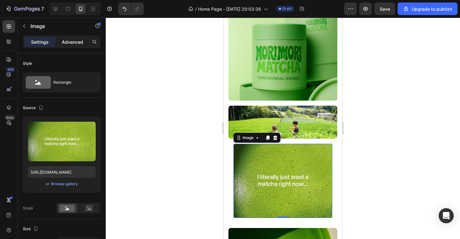
click at [74, 38] on div "Advanced" at bounding box center [72, 42] width 31 height 10
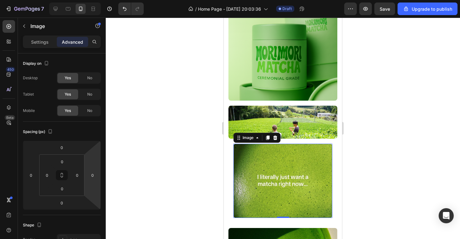
click at [254, 155] on img at bounding box center [283, 181] width 99 height 74
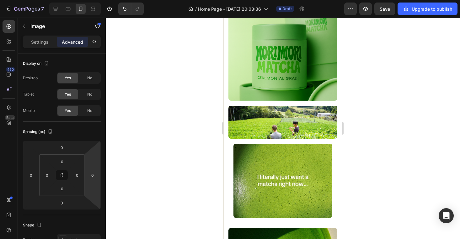
click at [226, 155] on div "Image Image Row Image Row Image Row Row Section 3 You can create reusable secti…" at bounding box center [283, 172] width 118 height 360
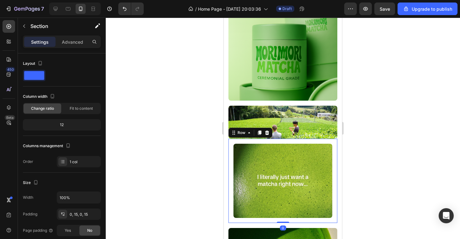
click at [230, 155] on div "Image Row 0" at bounding box center [283, 180] width 109 height 84
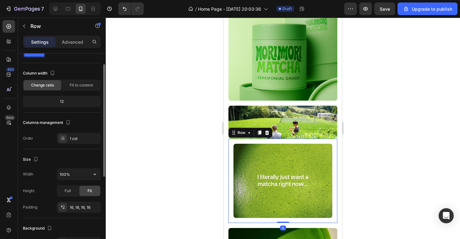
scroll to position [28, 0]
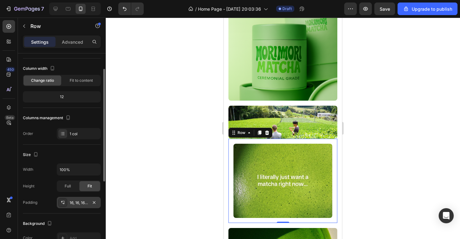
click at [78, 207] on div "16, 16, 16, 16" at bounding box center [79, 202] width 44 height 11
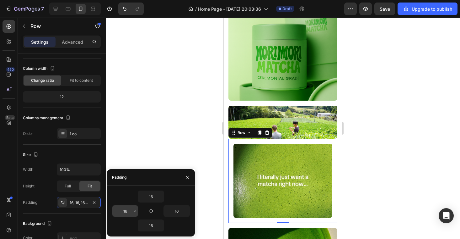
click at [130, 210] on input "16" at bounding box center [125, 210] width 26 height 11
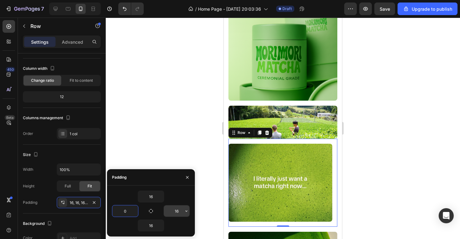
type input "0"
click at [177, 210] on input "16" at bounding box center [177, 210] width 26 height 11
type input "0"
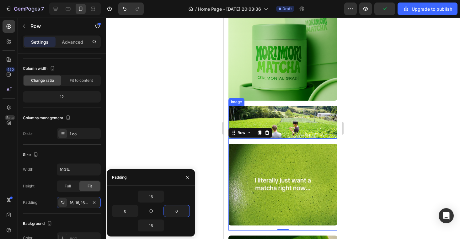
click at [385, 10] on icon "button" at bounding box center [385, 9] width 6 height 6
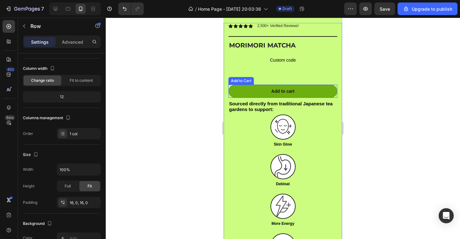
scroll to position [751, 0]
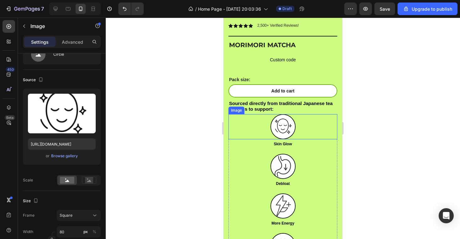
click at [313, 121] on div at bounding box center [283, 126] width 109 height 25
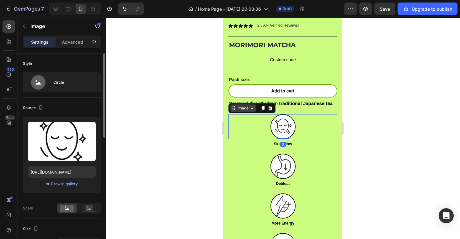
click at [241, 109] on div "Image" at bounding box center [243, 108] width 14 height 6
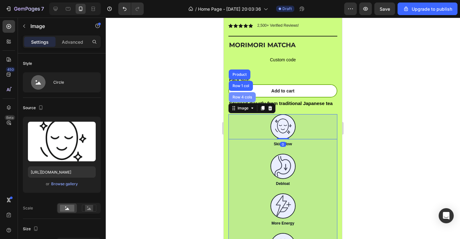
click at [241, 94] on div "Row 4 cols" at bounding box center [242, 97] width 27 height 10
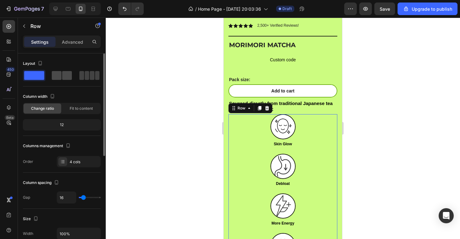
click at [66, 76] on span at bounding box center [67, 75] width 10 height 9
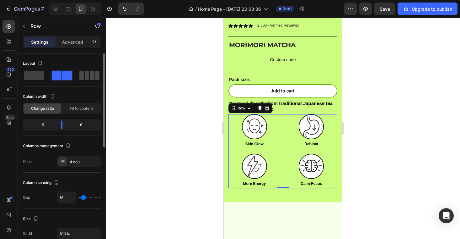
click at [92, 74] on span at bounding box center [92, 75] width 5 height 9
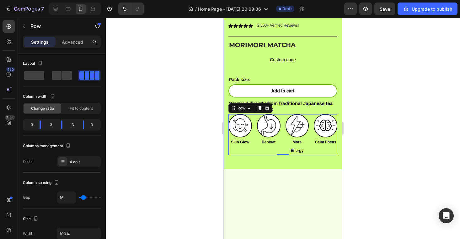
click at [391, 116] on div at bounding box center [283, 128] width 355 height 221
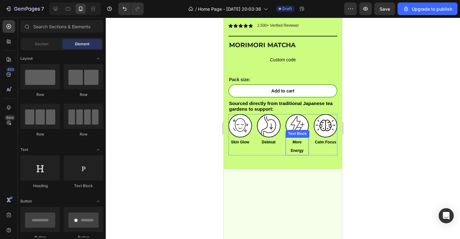
click at [299, 140] on strong "More Energy" at bounding box center [297, 146] width 13 height 13
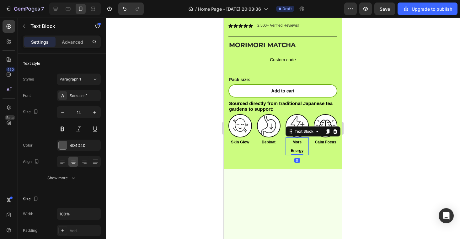
click at [299, 144] on strong "More Energy" at bounding box center [297, 146] width 13 height 13
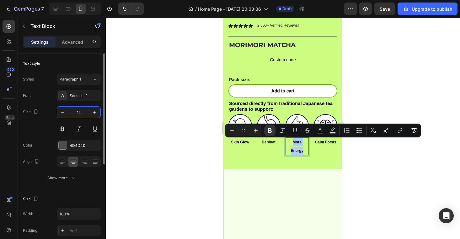
click at [84, 116] on input "14" at bounding box center [78, 111] width 21 height 11
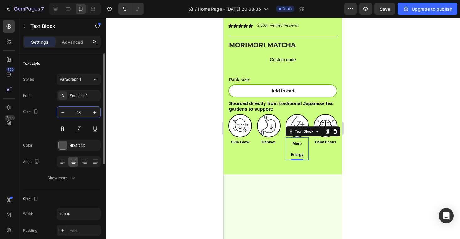
type input "1"
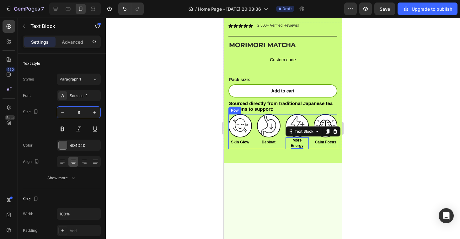
type input "8"
click at [391, 135] on div at bounding box center [283, 128] width 355 height 221
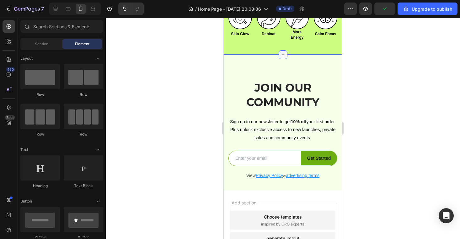
scroll to position [897, 0]
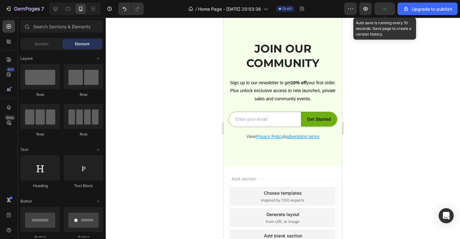
click at [388, 10] on icon "button" at bounding box center [385, 9] width 6 height 6
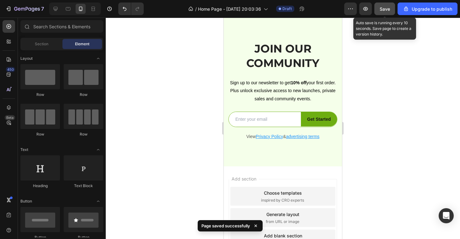
click at [387, 14] on button "Save" at bounding box center [385, 9] width 21 height 13
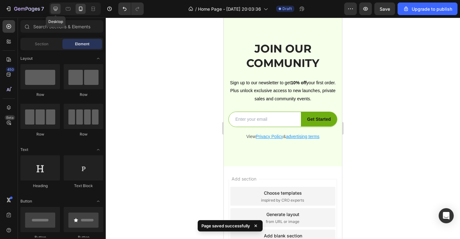
click at [55, 8] on icon at bounding box center [55, 9] width 6 height 6
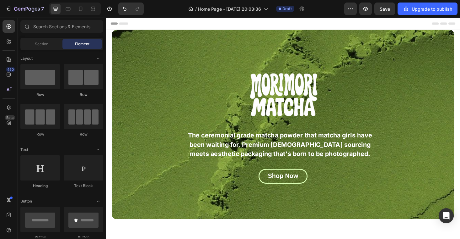
click at [385, 6] on span "Save" at bounding box center [385, 8] width 10 height 5
click at [79, 8] on icon at bounding box center [81, 9] width 6 height 6
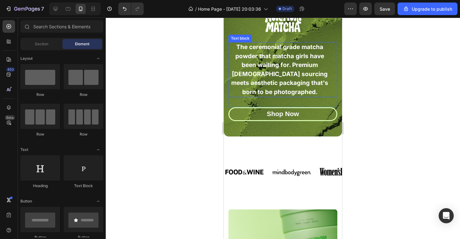
scroll to position [67, 0]
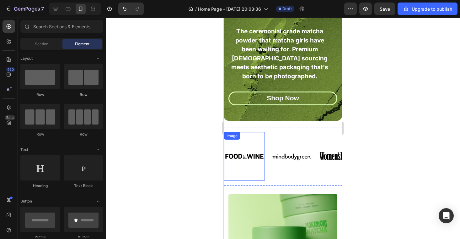
click at [256, 153] on img at bounding box center [244, 156] width 41 height 41
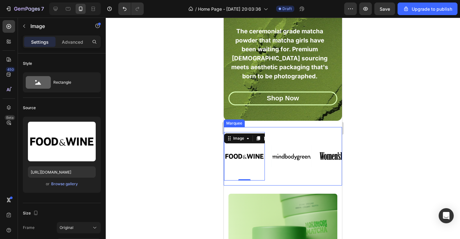
click at [272, 151] on div "Image" at bounding box center [291, 156] width 41 height 29
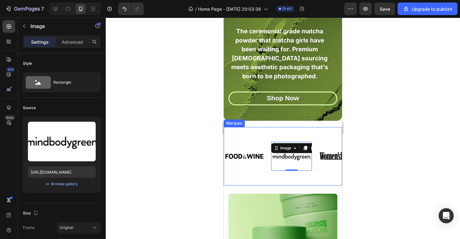
click at [266, 148] on div "Image" at bounding box center [247, 156] width 47 height 48
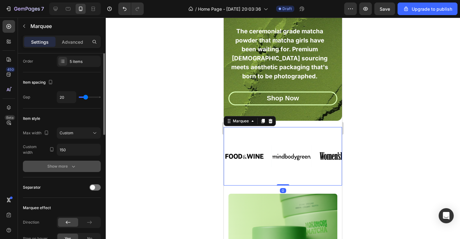
scroll to position [0, 0]
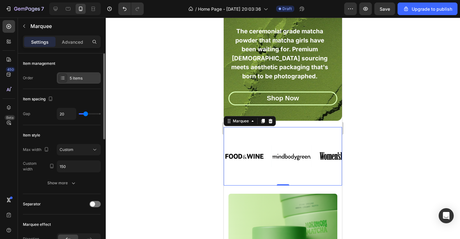
click at [69, 79] on div "5 items" at bounding box center [79, 77] width 44 height 11
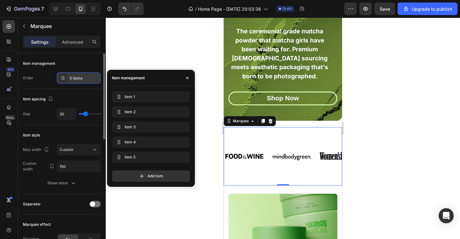
click at [69, 79] on div "5 items" at bounding box center [79, 77] width 44 height 11
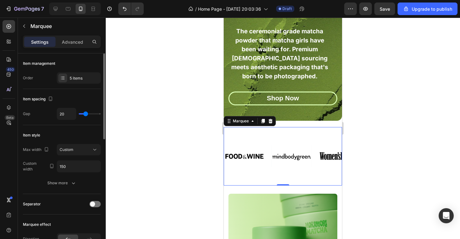
type input "16"
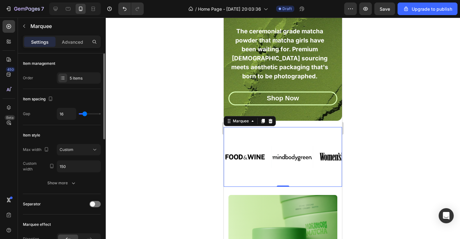
type input "15"
type input "12"
type input "10"
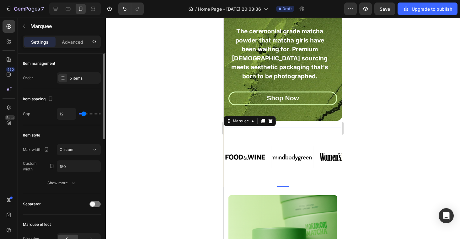
type input "10"
type input "9"
type input "7"
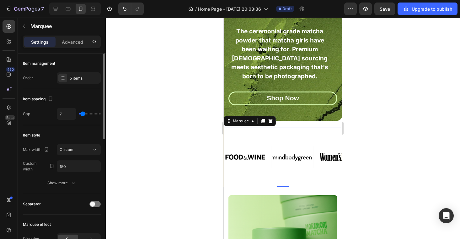
type input "6"
type input "5"
type input "4"
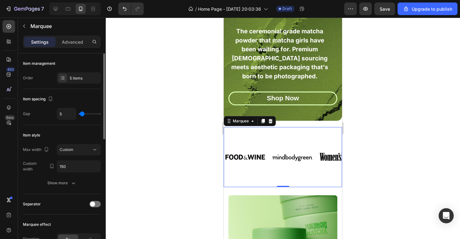
type input "4"
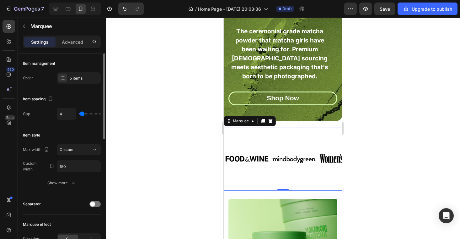
type input "3"
type input "2"
type input "1"
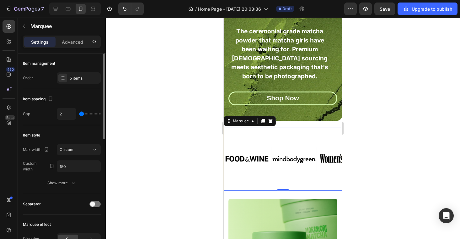
type input "1"
type input "0"
type input "2"
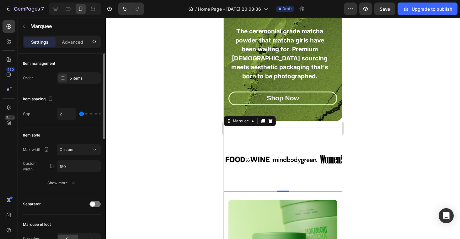
type input "3"
type input "4"
type input "5"
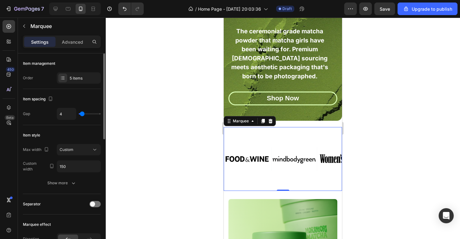
type input "5"
type input "6"
type input "7"
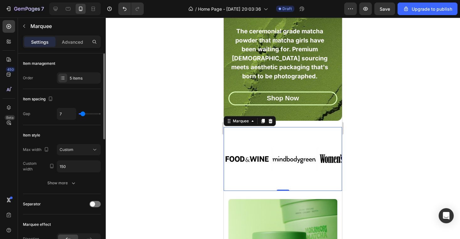
type input "8"
type input "9"
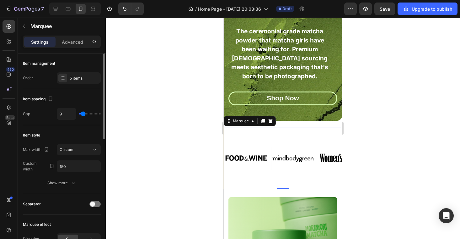
type input "10"
type input "11"
click at [84, 113] on input "range" at bounding box center [90, 113] width 22 height 1
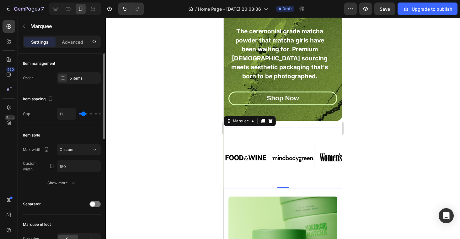
type input "20"
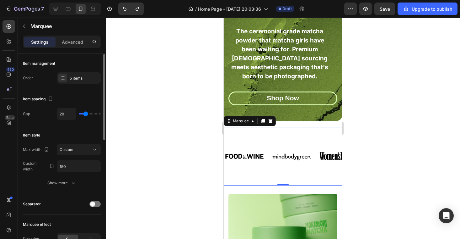
scroll to position [8, 0]
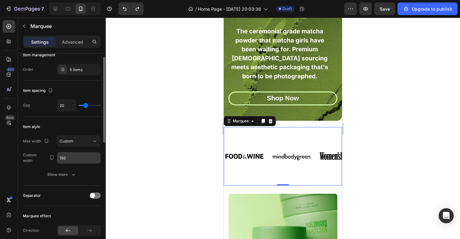
click at [84, 160] on input "150" at bounding box center [78, 157] width 43 height 11
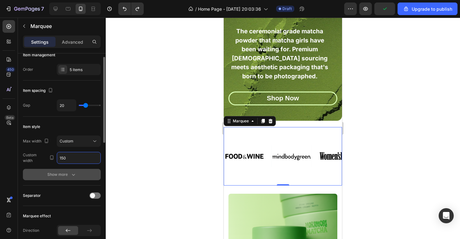
click at [73, 173] on icon "button" at bounding box center [73, 174] width 6 height 6
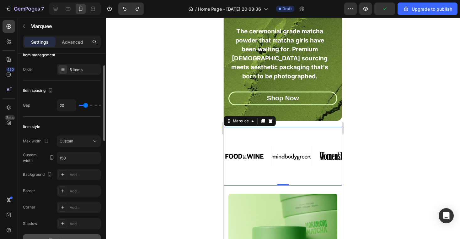
scroll to position [16, 0]
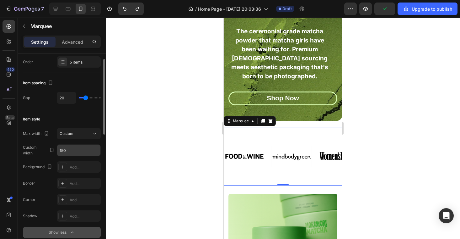
click at [72, 153] on input "150" at bounding box center [78, 149] width 43 height 11
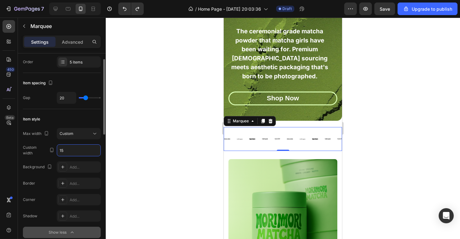
type input "1"
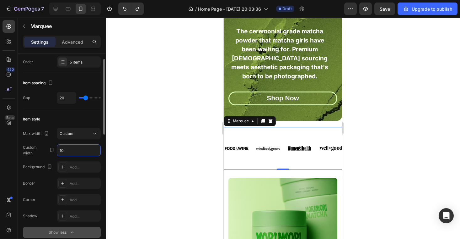
type input "1"
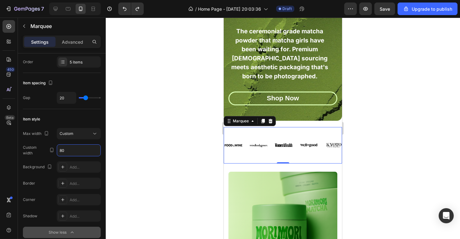
type input "8"
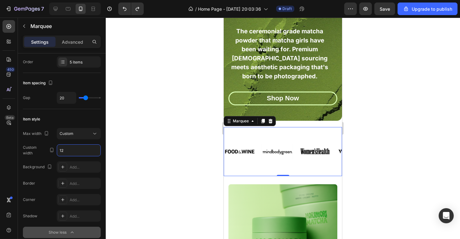
type input "1"
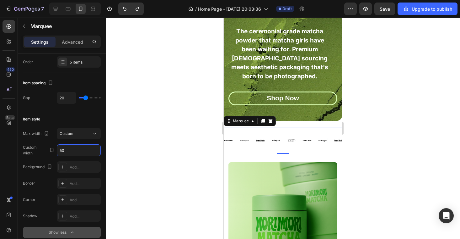
type input "5"
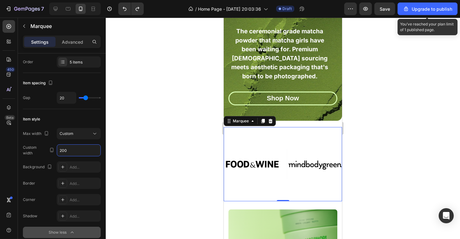
type input "200"
click at [383, 8] on span "Save" at bounding box center [385, 8] width 10 height 5
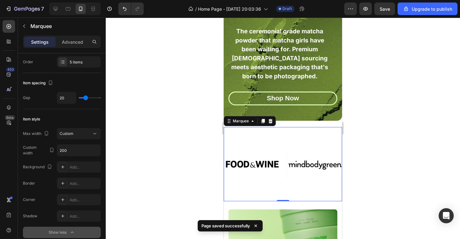
click at [307, 137] on div "Image Image Image Image Image" at bounding box center [381, 164] width 314 height 64
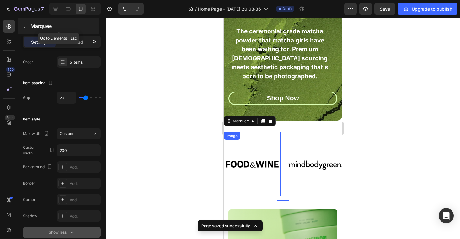
click at [72, 31] on div "Marquee" at bounding box center [59, 26] width 82 height 16
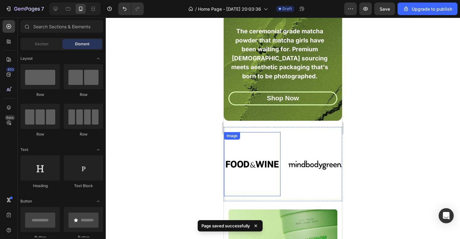
click at [73, 38] on div "Section Element" at bounding box center [61, 44] width 83 height 13
click at [278, 140] on img at bounding box center [252, 164] width 57 height 57
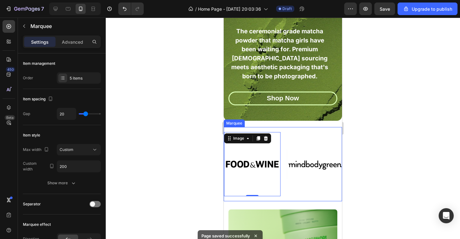
click at [292, 132] on div "Image 0 Image Image Image Image" at bounding box center [381, 164] width 314 height 64
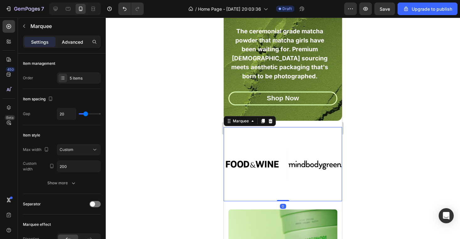
click at [72, 43] on p "Advanced" at bounding box center [72, 42] width 21 height 7
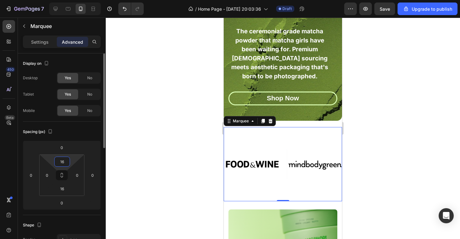
click at [64, 161] on input "16" at bounding box center [62, 161] width 13 height 9
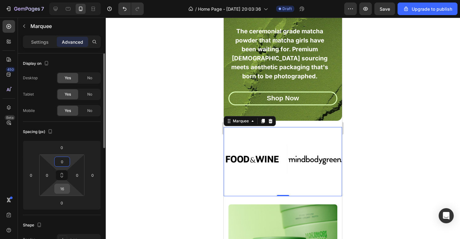
type input "0"
click at [63, 190] on input "16" at bounding box center [62, 188] width 13 height 9
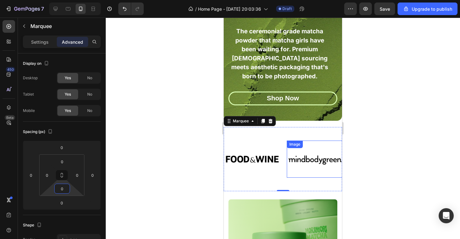
type input "0"
click at [383, 140] on div at bounding box center [283, 128] width 355 height 221
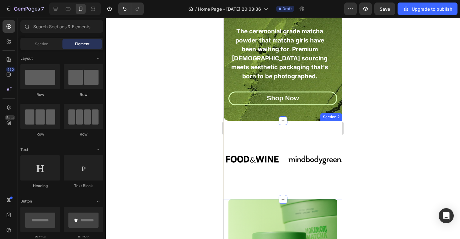
click at [336, 124] on div "Image Image Image Image Image Image Image Image Image Image Marquee Row Section…" at bounding box center [283, 160] width 118 height 79
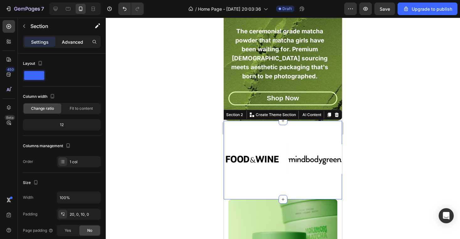
click at [70, 37] on div "Advanced" at bounding box center [72, 42] width 31 height 10
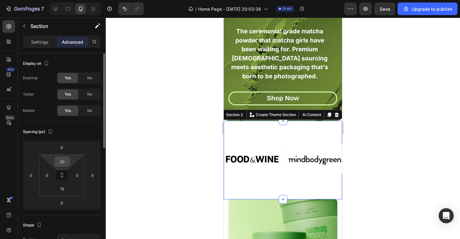
click at [66, 160] on input "20" at bounding box center [62, 161] width 13 height 9
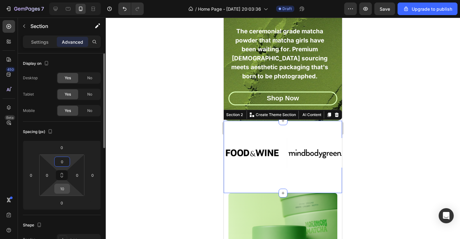
type input "0"
click at [65, 189] on input "10" at bounding box center [62, 188] width 13 height 9
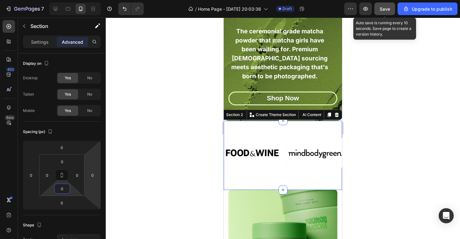
type input "0"
click at [382, 13] on button "Save" at bounding box center [385, 9] width 21 height 13
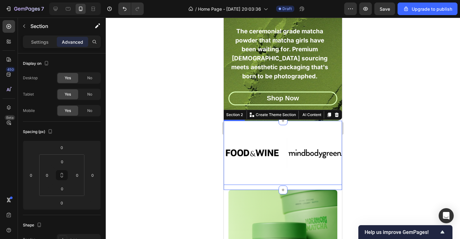
scroll to position [130, 0]
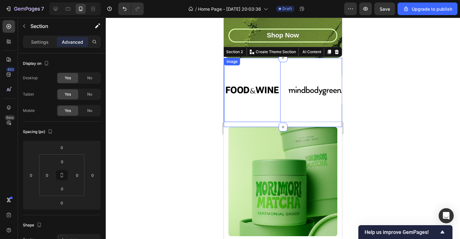
click at [269, 95] on img at bounding box center [252, 90] width 57 height 57
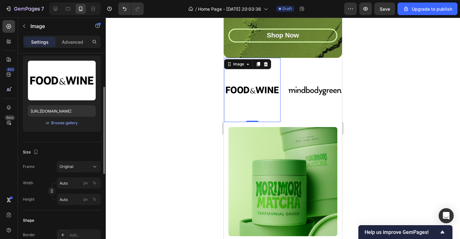
scroll to position [73, 0]
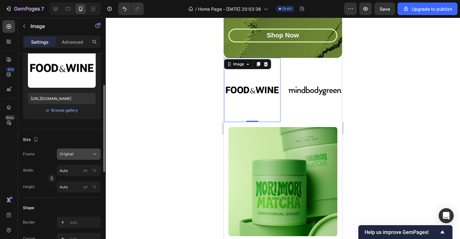
click at [77, 151] on div "Original" at bounding box center [79, 154] width 38 height 6
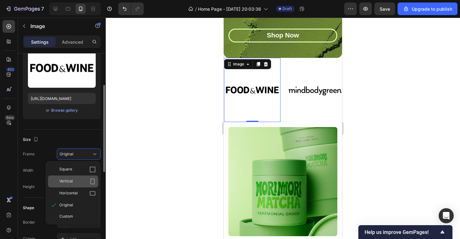
click at [88, 187] on div "Vertical" at bounding box center [73, 181] width 50 height 12
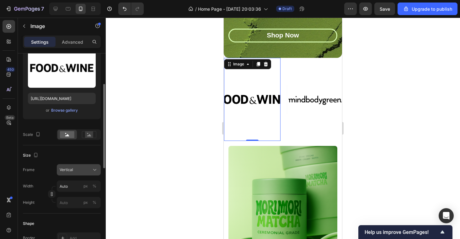
click at [83, 170] on div "Vertical" at bounding box center [75, 170] width 31 height 6
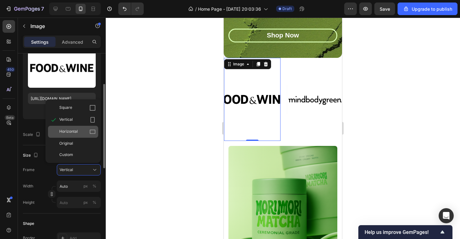
click at [86, 130] on div "Horizontal" at bounding box center [77, 131] width 36 height 6
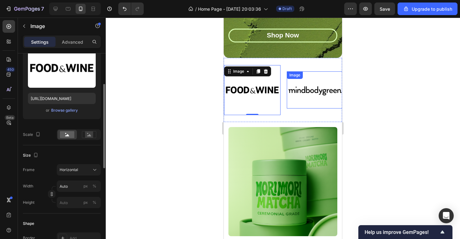
click at [313, 93] on img at bounding box center [315, 90] width 57 height 30
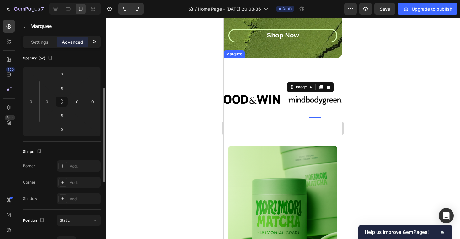
click at [287, 132] on div "Image" at bounding box center [255, 99] width 63 height 83
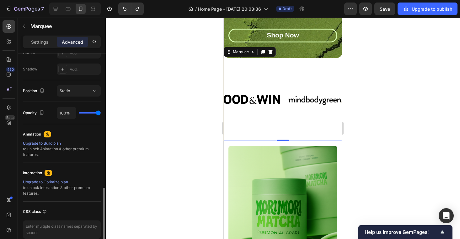
scroll to position [233, 0]
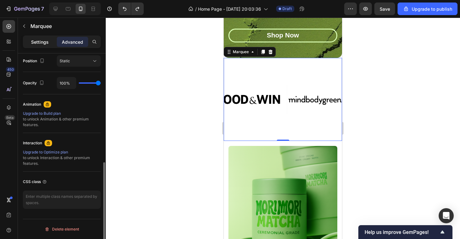
click at [43, 39] on p "Settings" at bounding box center [40, 42] width 18 height 7
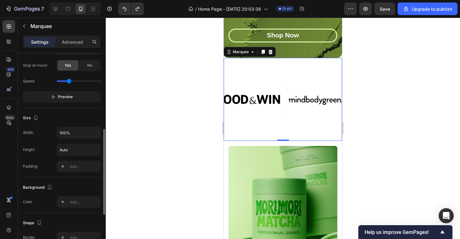
scroll to position [186, 0]
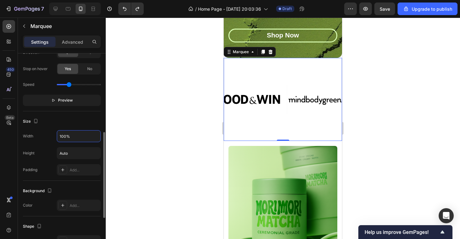
click at [69, 137] on input "100%" at bounding box center [78, 135] width 43 height 11
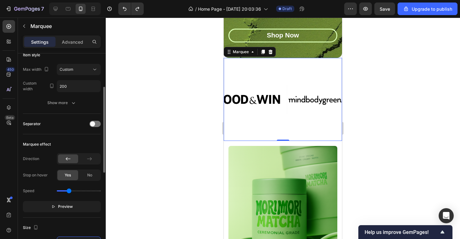
scroll to position [51, 0]
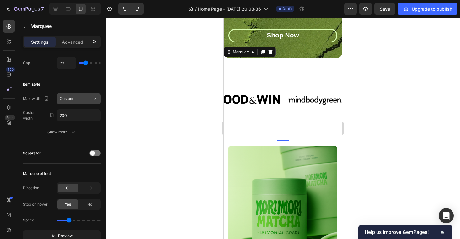
click at [70, 100] on span "Custom" at bounding box center [67, 98] width 14 height 5
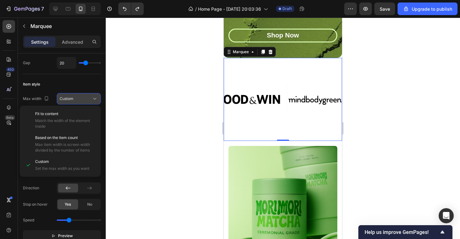
click at [70, 100] on span "Custom" at bounding box center [67, 98] width 14 height 5
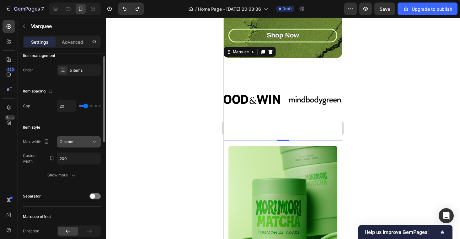
scroll to position [0, 0]
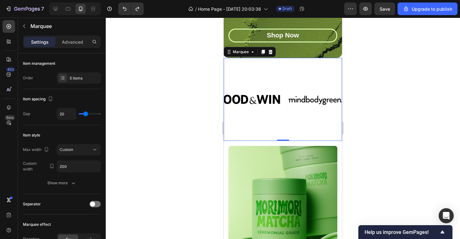
click at [82, 115] on div "20" at bounding box center [79, 114] width 44 height 12
type input "9"
click at [83, 114] on input "range" at bounding box center [90, 113] width 22 height 1
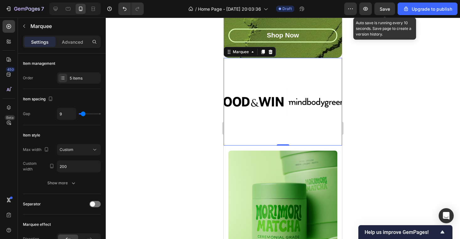
click at [385, 7] on span "Save" at bounding box center [385, 8] width 10 height 5
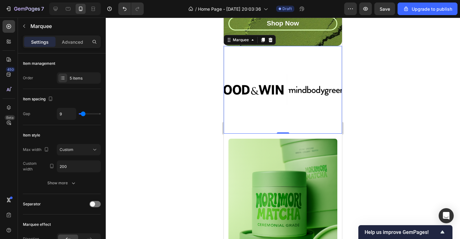
scroll to position [143, 0]
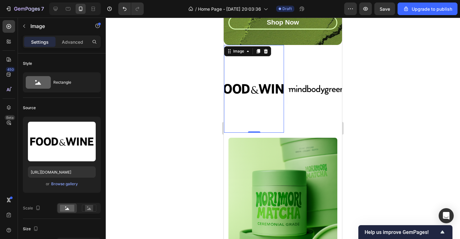
click at [284, 90] on img at bounding box center [254, 89] width 60 height 80
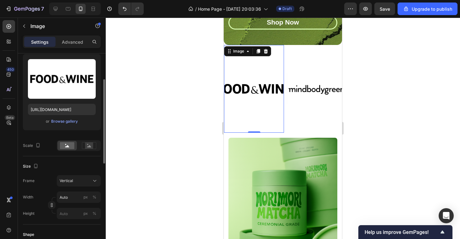
scroll to position [75, 0]
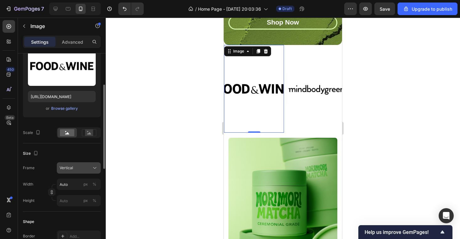
click at [78, 170] on div "Vertical" at bounding box center [75, 168] width 31 height 6
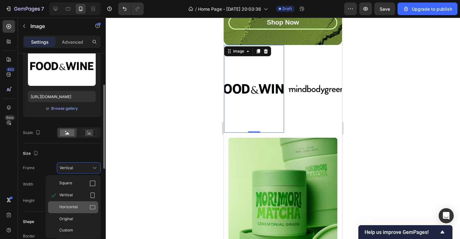
click at [82, 204] on div "Horizontal" at bounding box center [77, 207] width 36 height 6
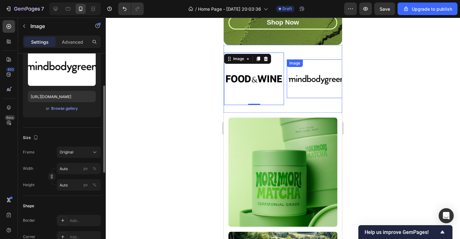
click at [303, 76] on img at bounding box center [317, 78] width 60 height 31
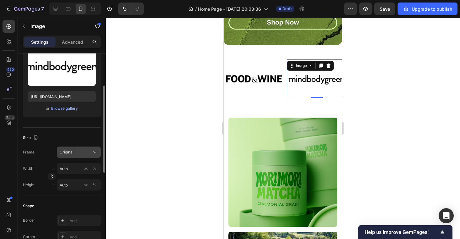
click at [79, 154] on div "Original" at bounding box center [75, 152] width 31 height 6
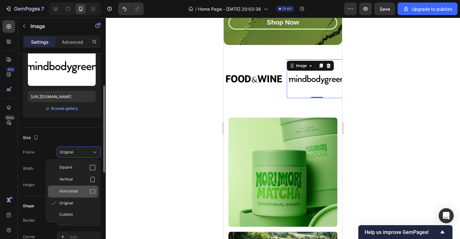
click at [81, 189] on div "Horizontal" at bounding box center [77, 191] width 36 height 6
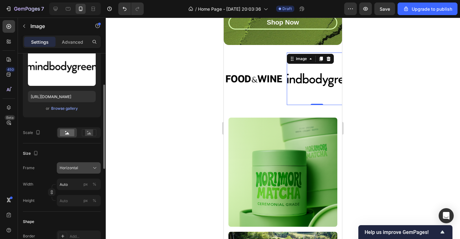
click at [90, 164] on button "Horizontal" at bounding box center [79, 167] width 44 height 11
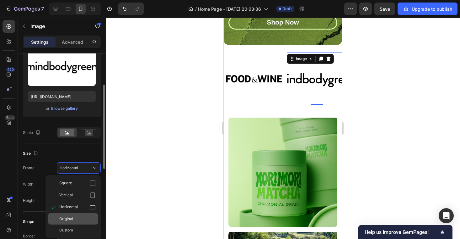
click at [89, 220] on div "Original" at bounding box center [77, 219] width 36 height 6
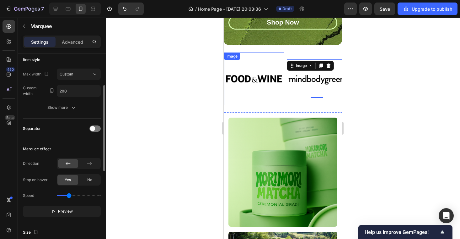
click at [286, 67] on div "Image" at bounding box center [255, 78] width 63 height 52
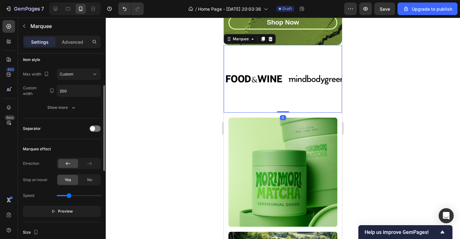
scroll to position [0, 0]
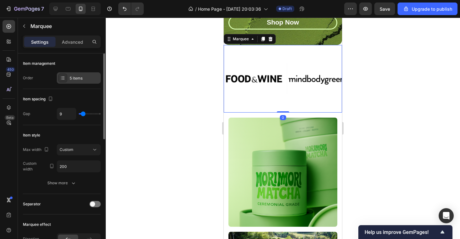
click at [84, 77] on div "5 items" at bounding box center [85, 78] width 30 height 6
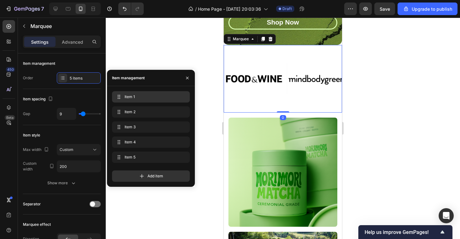
click at [126, 93] on div "Item 1 Item 1" at bounding box center [151, 96] width 73 height 9
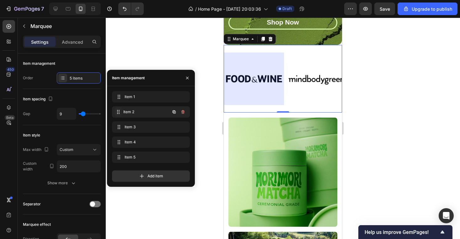
click at [117, 115] on span at bounding box center [119, 111] width 8 height 9
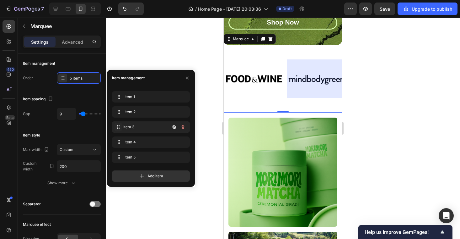
click at [117, 130] on span at bounding box center [119, 126] width 8 height 9
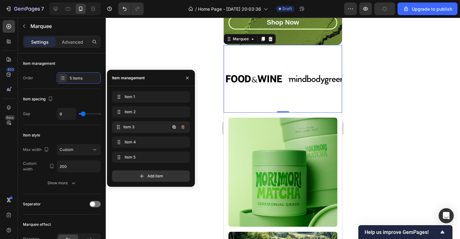
click at [117, 128] on icon at bounding box center [118, 126] width 5 height 5
click at [119, 143] on icon at bounding box center [119, 141] width 5 height 5
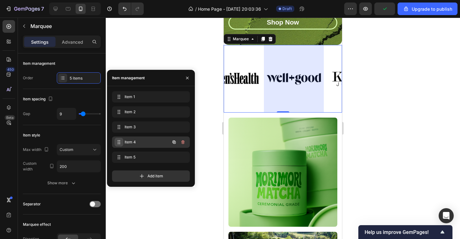
scroll to position [0, 160]
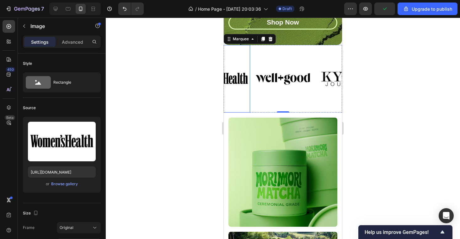
click at [242, 91] on img at bounding box center [220, 79] width 60 height 60
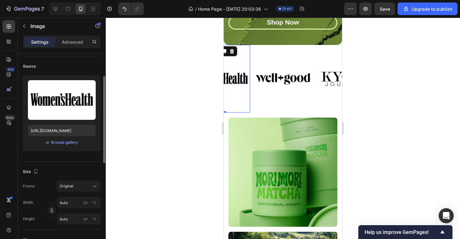
scroll to position [45, 0]
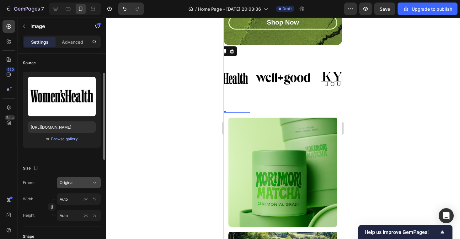
click at [79, 181] on div "Original" at bounding box center [75, 183] width 31 height 6
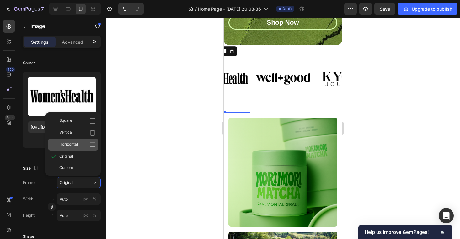
click at [82, 146] on div "Horizontal" at bounding box center [77, 144] width 36 height 6
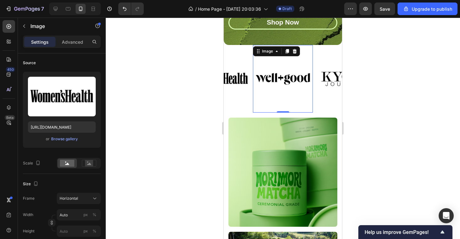
click at [282, 88] on img at bounding box center [283, 79] width 60 height 60
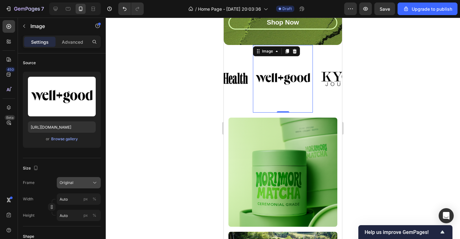
click at [79, 180] on div "Original" at bounding box center [75, 183] width 31 height 6
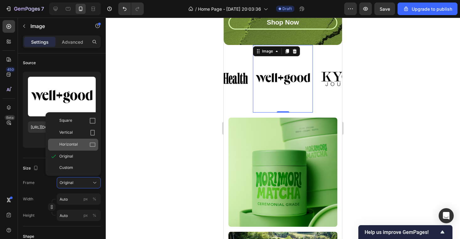
click at [74, 140] on div "Horizontal" at bounding box center [73, 144] width 50 height 12
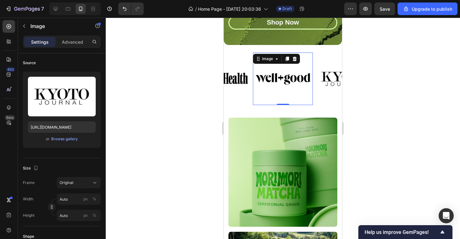
click at [326, 70] on img at bounding box center [346, 79] width 60 height 60
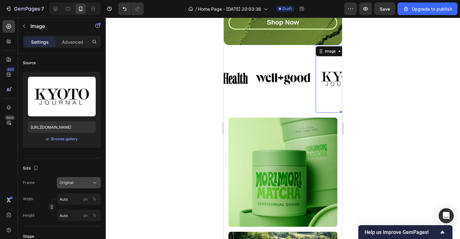
click at [85, 185] on button "Original" at bounding box center [79, 182] width 44 height 11
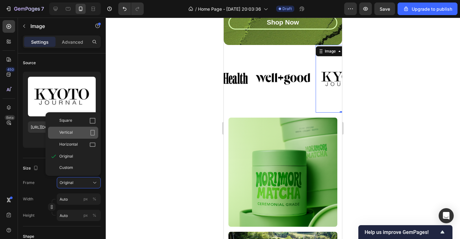
click at [83, 129] on div "Vertical" at bounding box center [77, 132] width 36 height 6
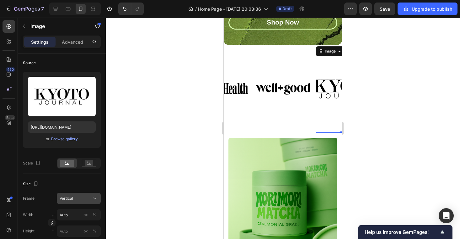
click at [81, 193] on button "Vertical" at bounding box center [79, 198] width 44 height 11
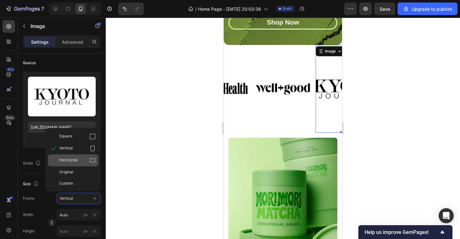
click at [83, 161] on div "Horizontal" at bounding box center [77, 160] width 36 height 6
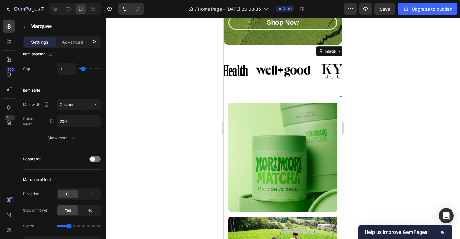
click at [313, 88] on div "Image" at bounding box center [284, 71] width 63 height 52
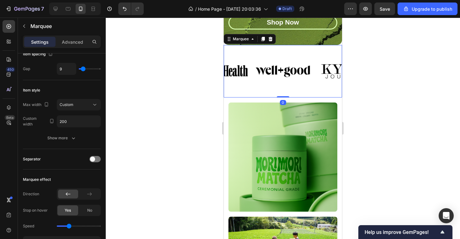
scroll to position [0, 0]
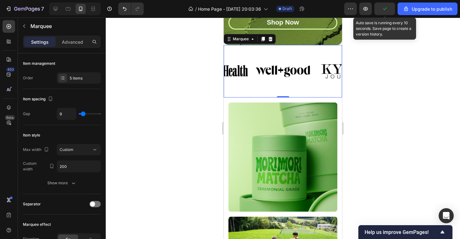
click at [387, 8] on icon "button" at bounding box center [385, 9] width 6 height 6
click at [385, 7] on span "Save" at bounding box center [385, 8] width 10 height 5
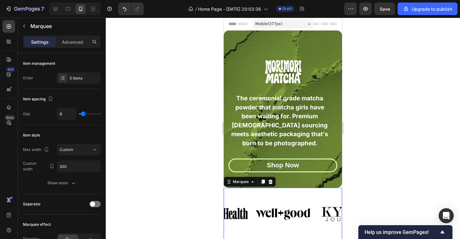
click at [321, 21] on div "Header" at bounding box center [283, 24] width 108 height 13
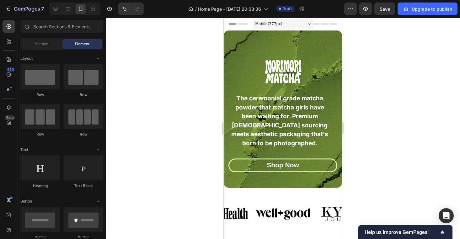
click at [242, 20] on div "Header" at bounding box center [239, 24] width 23 height 8
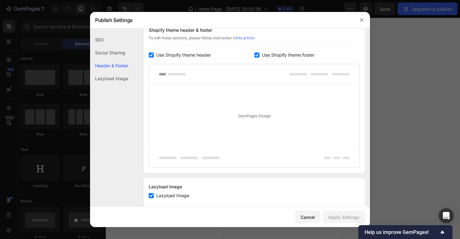
scroll to position [111, 0]
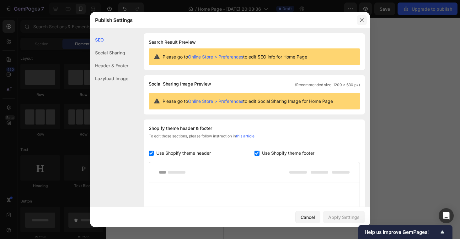
click at [362, 18] on icon "button" at bounding box center [362, 20] width 5 height 5
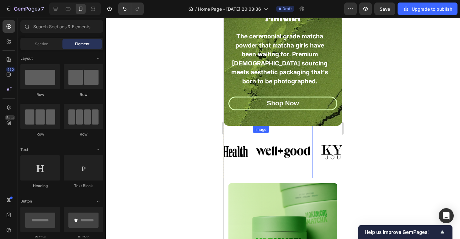
scroll to position [65, 0]
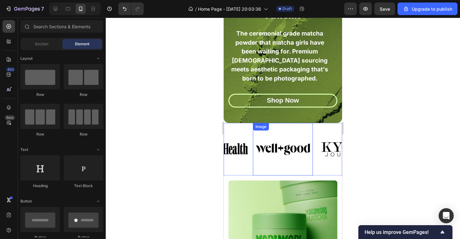
click at [276, 149] on img at bounding box center [283, 149] width 60 height 45
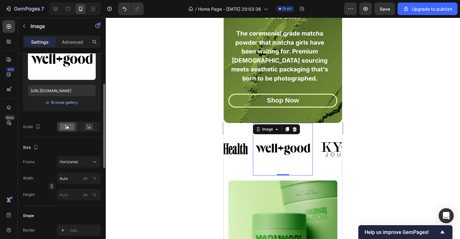
scroll to position [85, 0]
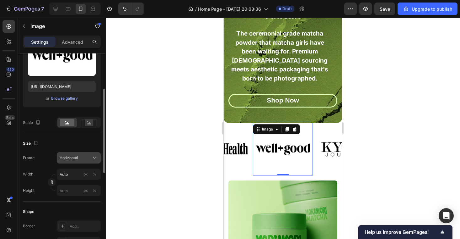
click at [73, 160] on span "Horizontal" at bounding box center [69, 158] width 19 height 6
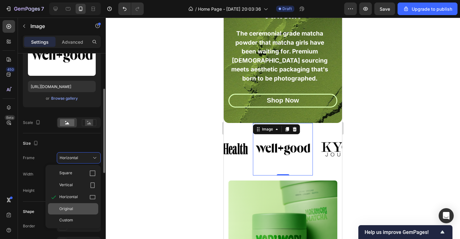
click at [79, 208] on div "Original" at bounding box center [77, 209] width 36 height 6
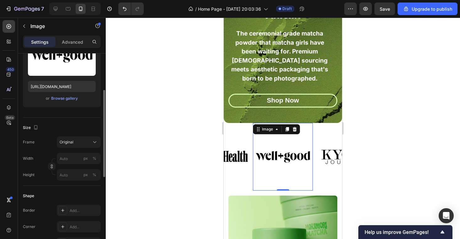
click at [255, 154] on img at bounding box center [283, 157] width 60 height 60
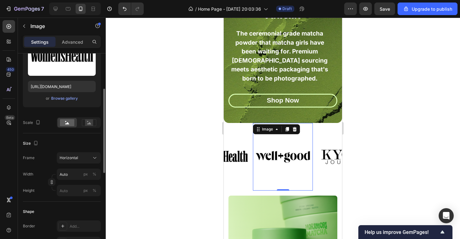
click at [243, 153] on img at bounding box center [220, 156] width 60 height 45
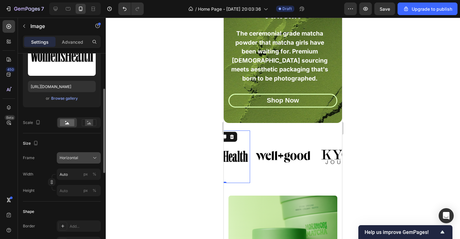
click at [84, 159] on div "Horizontal" at bounding box center [75, 158] width 31 height 6
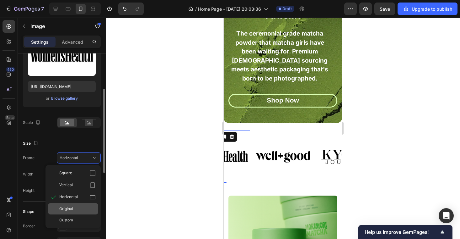
click at [81, 207] on div "Original" at bounding box center [77, 209] width 36 height 6
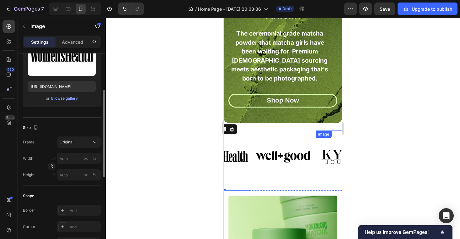
click at [329, 146] on img at bounding box center [346, 156] width 60 height 45
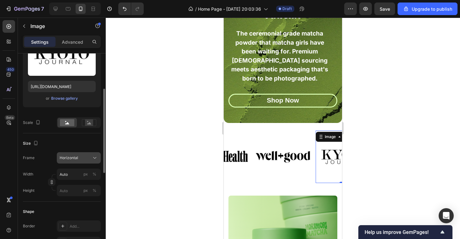
click at [75, 157] on span "Horizontal" at bounding box center [69, 158] width 19 height 6
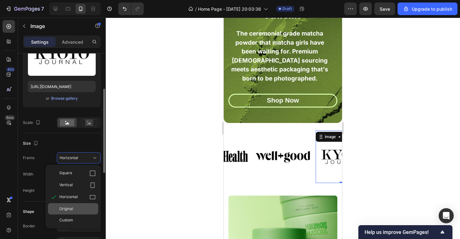
click at [77, 206] on div "Original" at bounding box center [77, 209] width 36 height 6
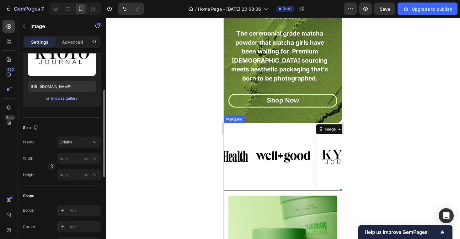
click at [315, 137] on div "Image" at bounding box center [284, 157] width 63 height 68
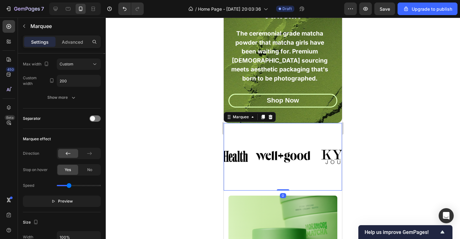
scroll to position [0, 0]
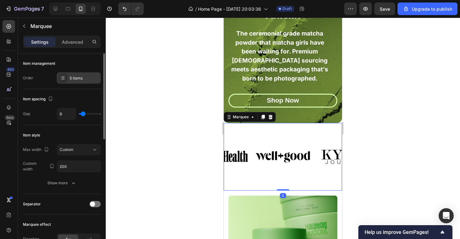
click at [93, 73] on div "5 items" at bounding box center [79, 77] width 44 height 11
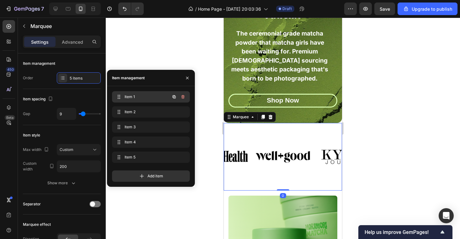
click at [137, 97] on span "Item 1" at bounding box center [142, 97] width 35 height 6
click at [128, 93] on div "Item 1 Item 1" at bounding box center [142, 96] width 55 height 9
click at [112, 96] on div "Item 1 Item 1 Item 2 Item 2 Item 3 Item 3 Item 4 Item 4 Item 5 Item 5 Add item" at bounding box center [151, 136] width 88 height 90
click at [124, 96] on div "Item 1 Item 1" at bounding box center [142, 96] width 55 height 9
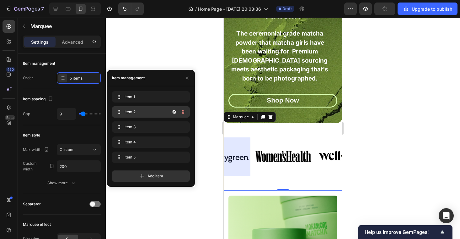
click at [122, 112] on div "Item 2 Item 2" at bounding box center [142, 111] width 55 height 9
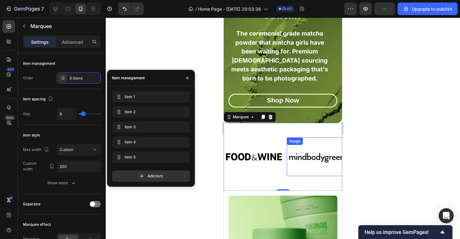
click at [308, 159] on img at bounding box center [317, 156] width 60 height 31
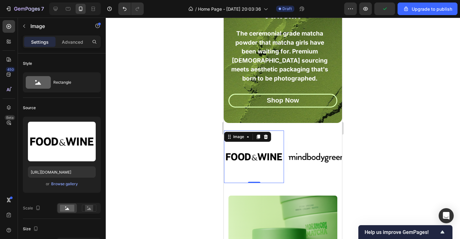
click at [237, 159] on img at bounding box center [254, 156] width 60 height 45
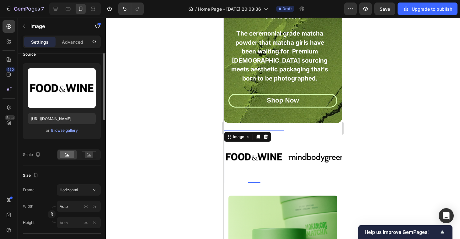
scroll to position [62, 0]
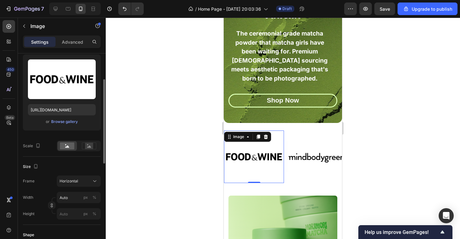
click at [74, 188] on div "Frame Horizontal Width Auto px % Height px %" at bounding box center [62, 197] width 78 height 44
click at [74, 184] on button "Horizontal" at bounding box center [79, 180] width 44 height 11
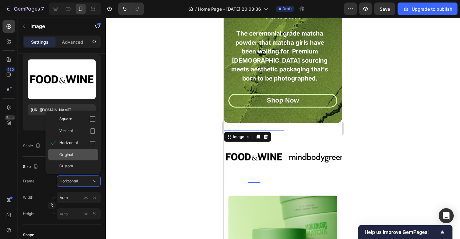
click at [81, 154] on div "Original" at bounding box center [77, 155] width 36 height 6
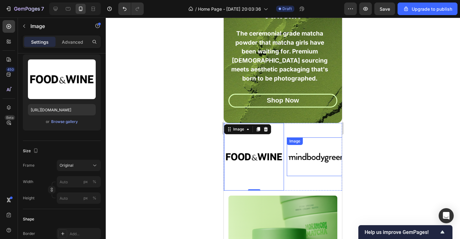
click at [301, 148] on div "Image" at bounding box center [317, 156] width 60 height 39
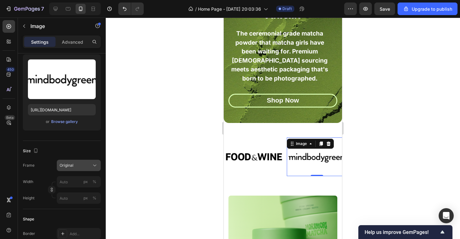
click at [89, 165] on div "Original" at bounding box center [75, 165] width 31 height 6
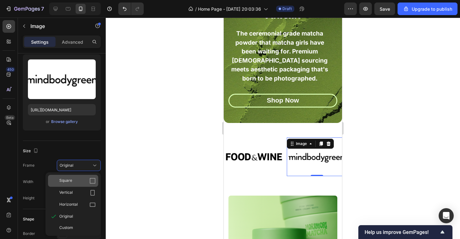
click at [84, 178] on div "Square" at bounding box center [77, 180] width 36 height 6
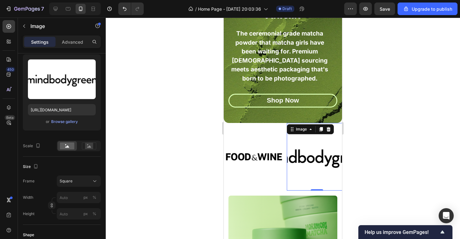
click at [81, 172] on div "Size Frame Square Width px % Height px %" at bounding box center [62, 190] width 78 height 68
click at [83, 176] on button "Square" at bounding box center [79, 180] width 44 height 11
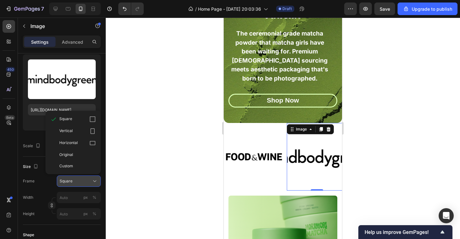
click at [84, 184] on div "Square" at bounding box center [79, 181] width 38 height 6
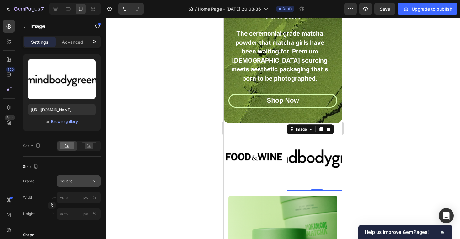
click at [82, 177] on button "Square" at bounding box center [79, 180] width 44 height 11
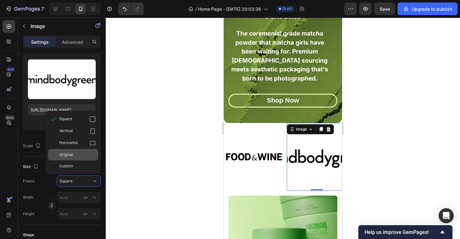
click at [78, 152] on div "Original" at bounding box center [77, 155] width 36 height 6
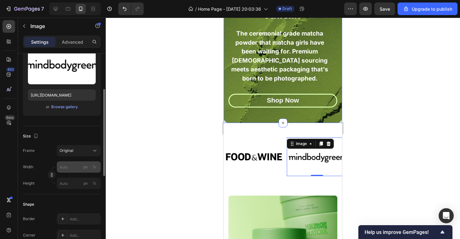
scroll to position [82, 0]
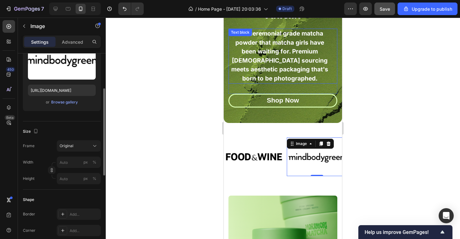
click at [383, 10] on span "Save" at bounding box center [385, 8] width 10 height 5
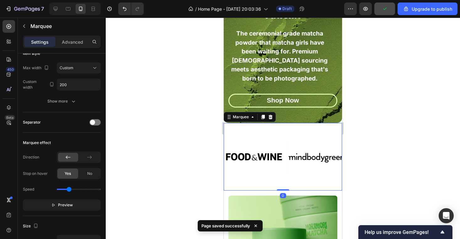
click at [284, 130] on div "Image" at bounding box center [255, 157] width 63 height 68
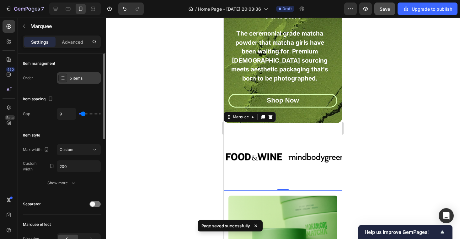
click at [74, 75] on div "5 items" at bounding box center [85, 78] width 30 height 6
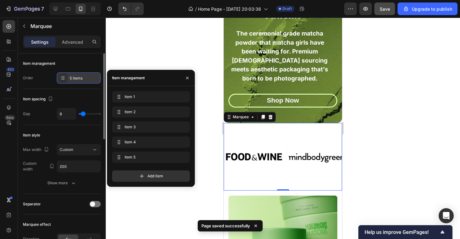
click at [74, 75] on div "5 items" at bounding box center [85, 78] width 30 height 6
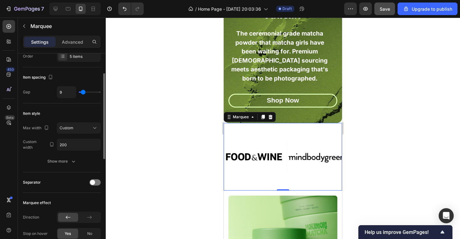
scroll to position [30, 0]
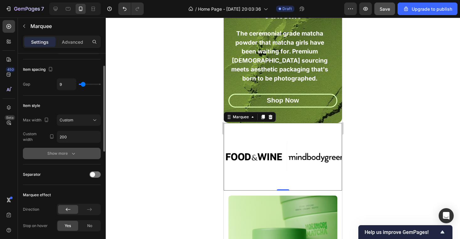
click at [73, 155] on icon "button" at bounding box center [73, 153] width 6 height 6
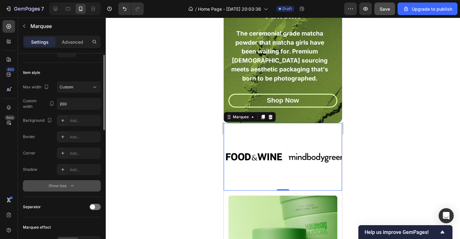
scroll to position [23, 0]
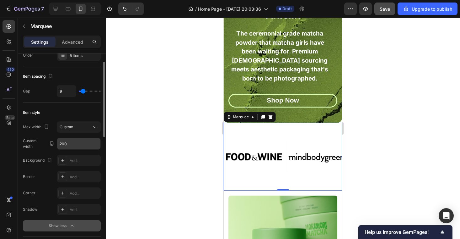
click at [71, 143] on input "200" at bounding box center [78, 143] width 43 height 11
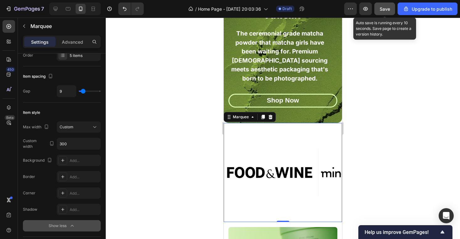
click at [390, 12] on div "Save" at bounding box center [385, 9] width 10 height 7
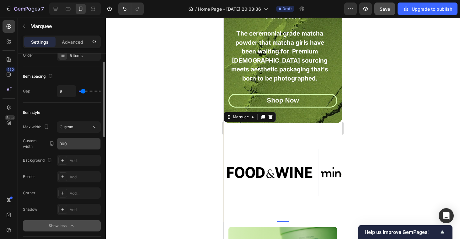
click at [71, 143] on input "300" at bounding box center [78, 143] width 43 height 11
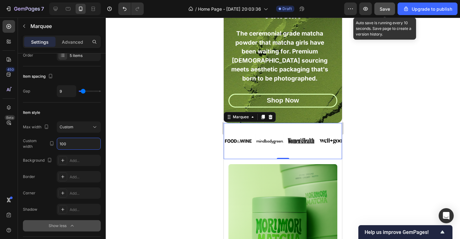
type input "100"
click at [389, 11] on span "Save" at bounding box center [385, 8] width 10 height 5
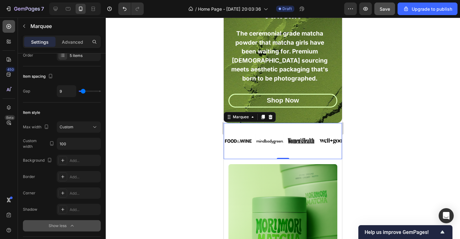
click at [5, 26] on div at bounding box center [9, 26] width 13 height 13
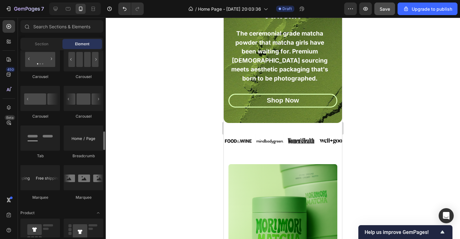
scroll to position [681, 0]
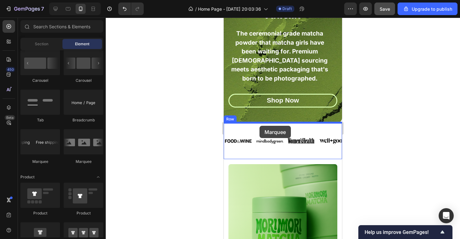
drag, startPoint x: 301, startPoint y: 159, endPoint x: 259, endPoint y: 126, distance: 53.0
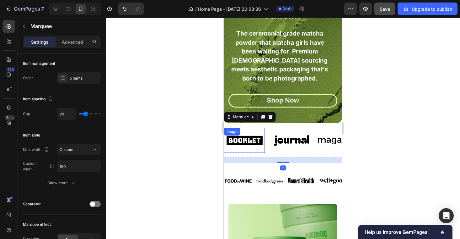
click at [248, 139] on img at bounding box center [244, 140] width 41 height 17
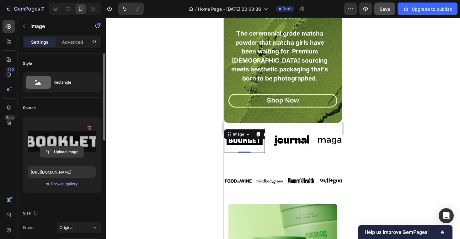
click at [70, 150] on input "file" at bounding box center [61, 151] width 43 height 11
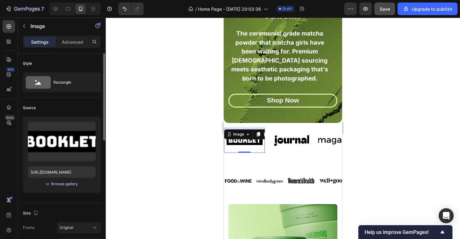
click at [71, 183] on div "Browse gallery" at bounding box center [64, 184] width 27 height 6
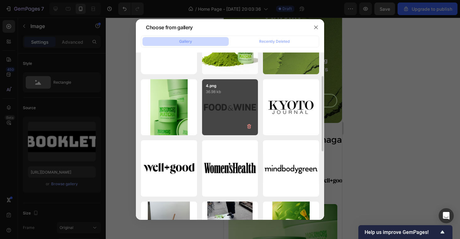
scroll to position [51, 0]
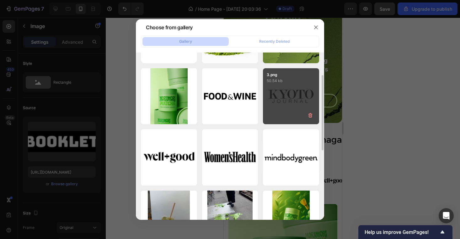
click at [281, 100] on div "3.png 50.54 kb" at bounding box center [291, 96] width 56 height 56
type input "[URL][DOMAIN_NAME]"
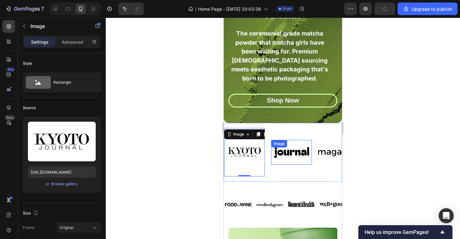
click at [287, 150] on div "Image" at bounding box center [291, 152] width 41 height 25
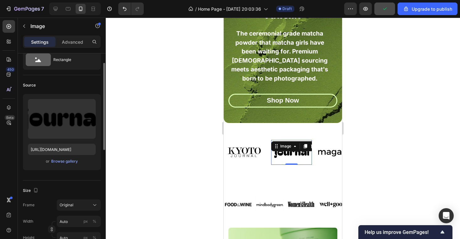
click at [61, 164] on div "or Browse gallery" at bounding box center [62, 161] width 68 height 8
click at [60, 162] on div "Browse gallery" at bounding box center [64, 161] width 27 height 6
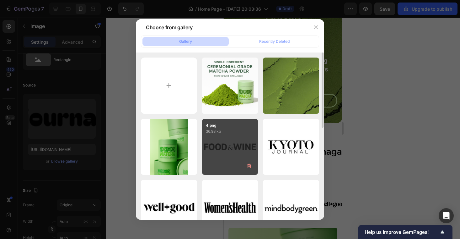
click at [234, 131] on p "36.98 kb" at bounding box center [230, 131] width 49 height 6
type input "[URL][DOMAIN_NAME]"
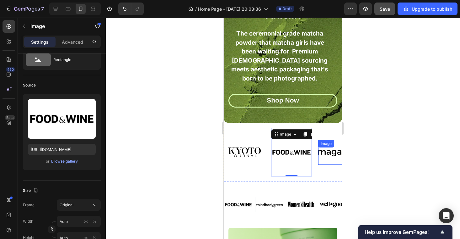
click at [325, 151] on img at bounding box center [338, 152] width 41 height 17
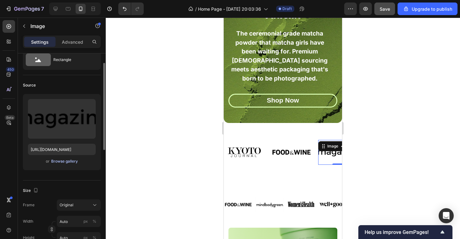
click at [64, 159] on div "Browse gallery" at bounding box center [64, 161] width 27 height 6
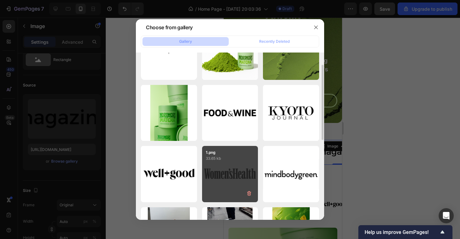
scroll to position [43, 0]
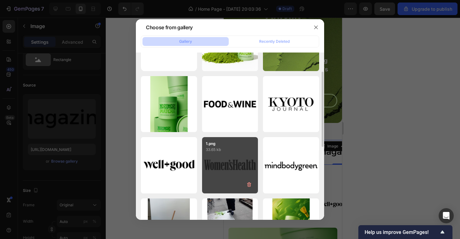
click at [221, 159] on div "1.png 33.65 kb" at bounding box center [230, 165] width 56 height 56
type input "[URL][DOMAIN_NAME]"
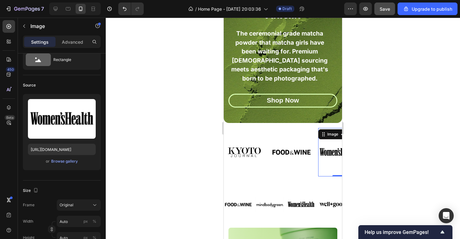
click at [367, 136] on div at bounding box center [283, 128] width 355 height 221
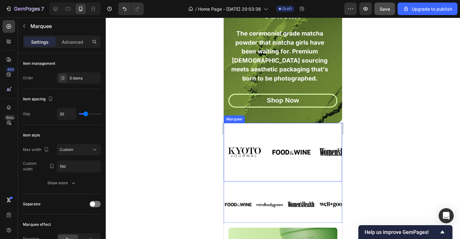
click at [314, 144] on div "Image" at bounding box center [294, 152] width 47 height 48
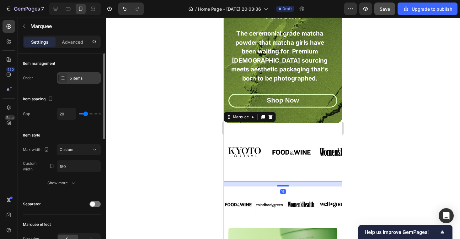
click at [79, 77] on div "5 items" at bounding box center [85, 78] width 30 height 6
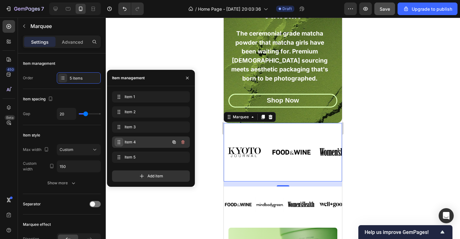
click at [118, 141] on icon at bounding box center [119, 141] width 5 height 5
click at [159, 139] on span "Item 4" at bounding box center [146, 142] width 46 height 6
click at [140, 155] on span "Item 5" at bounding box center [146, 157] width 46 height 6
click at [134, 138] on div "Item 4 Item 4" at bounding box center [142, 142] width 55 height 9
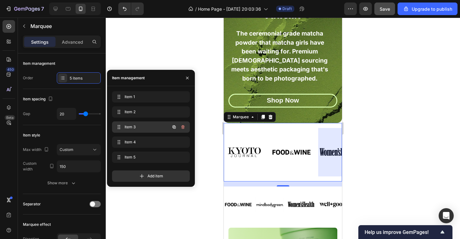
click at [134, 131] on div "Item 3 Item 3" at bounding box center [142, 126] width 55 height 9
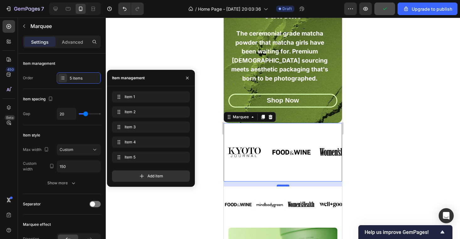
click at [286, 185] on div at bounding box center [283, 185] width 13 height 2
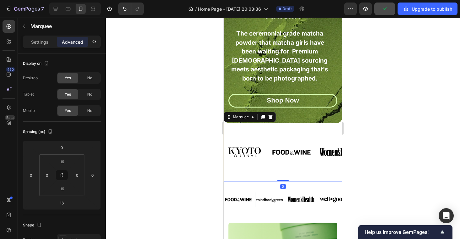
drag, startPoint x: 286, startPoint y: 185, endPoint x: 285, endPoint y: 176, distance: 8.8
click at [286, 176] on div "Image Image Image Image Image Image Image Image Image Image Marquee 0" at bounding box center [283, 152] width 118 height 58
type input "0"
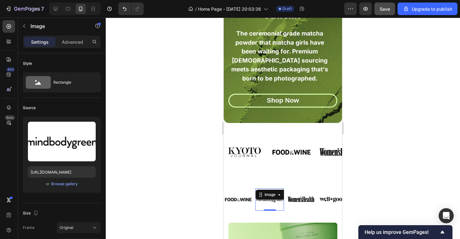
click at [266, 190] on div "Image" at bounding box center [279, 194] width 47 height 10
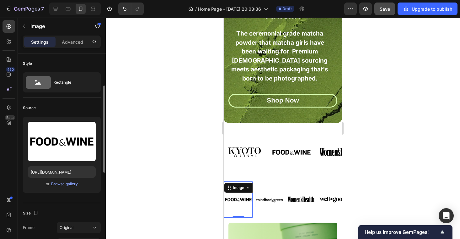
click at [252, 183] on div "Image 0" at bounding box center [238, 199] width 29 height 36
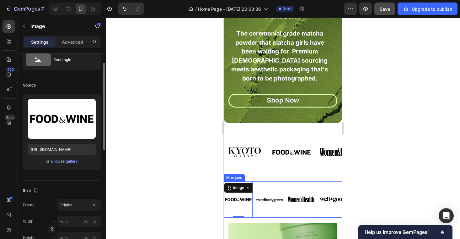
click at [268, 186] on div "Image 0 Image Image Image Image" at bounding box center [302, 199] width 157 height 36
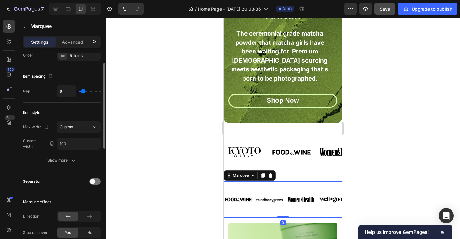
scroll to position [0, 0]
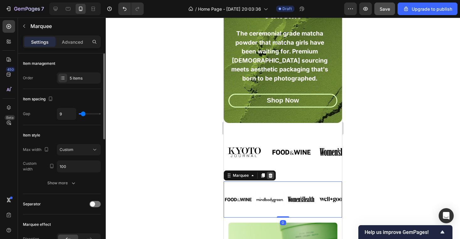
click at [273, 175] on icon at bounding box center [270, 175] width 5 height 5
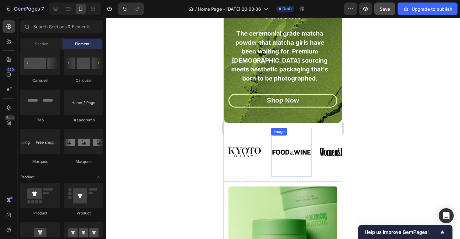
click at [274, 143] on img at bounding box center [291, 152] width 41 height 41
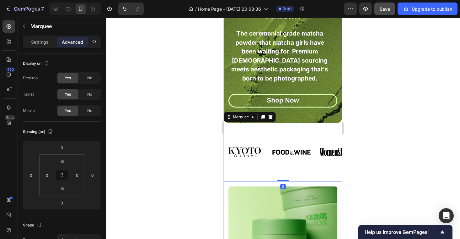
click at [268, 139] on div "Image" at bounding box center [247, 152] width 47 height 48
click at [54, 4] on div at bounding box center [56, 9] width 10 height 10
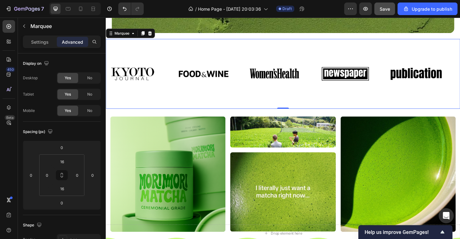
scroll to position [200, 0]
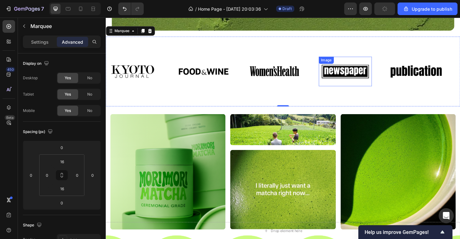
click at [363, 72] on img at bounding box center [360, 75] width 57 height 24
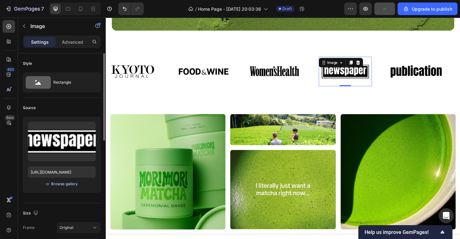
click at [66, 182] on div "Browse gallery" at bounding box center [64, 184] width 27 height 6
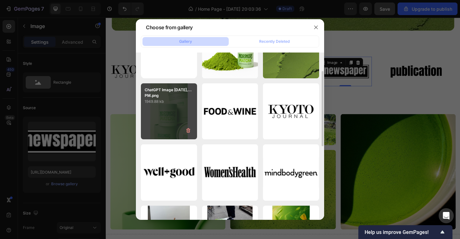
scroll to position [42, 0]
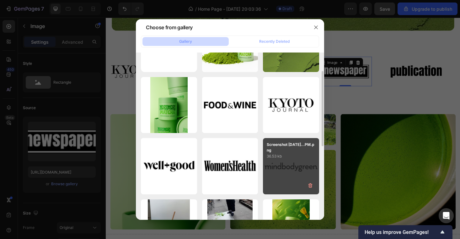
click at [273, 153] on p "Screenshot [DATE]...PM.png" at bounding box center [291, 147] width 49 height 11
type input "[URL][DOMAIN_NAME]"
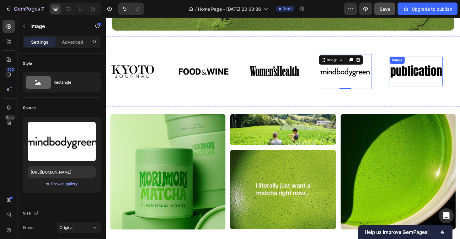
click at [428, 67] on div "Image" at bounding box center [436, 74] width 57 height 31
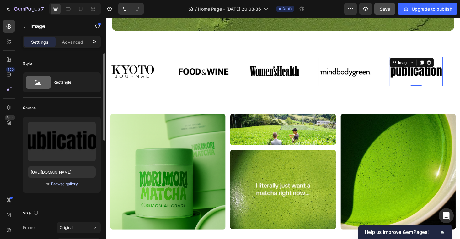
click at [66, 185] on div "Browse gallery" at bounding box center [64, 184] width 27 height 6
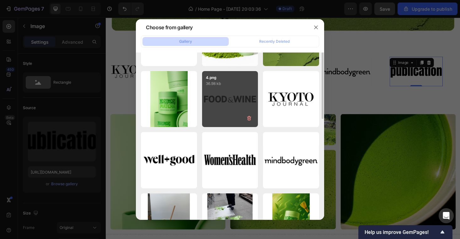
scroll to position [48, 0]
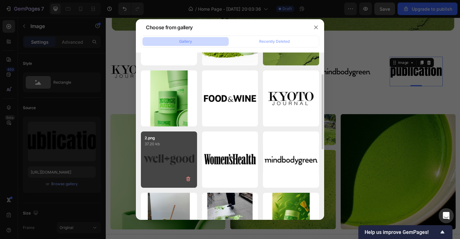
click at [190, 155] on div "2.png 37.20 kb" at bounding box center [169, 159] width 56 height 56
type input "[URL][DOMAIN_NAME]"
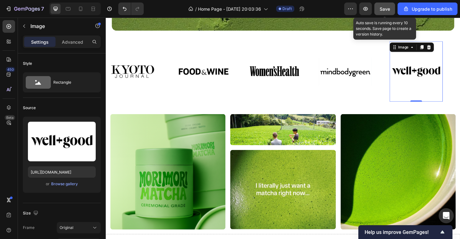
click at [382, 11] on span "Save" at bounding box center [385, 8] width 10 height 5
click at [378, 5] on button "Save" at bounding box center [385, 9] width 21 height 13
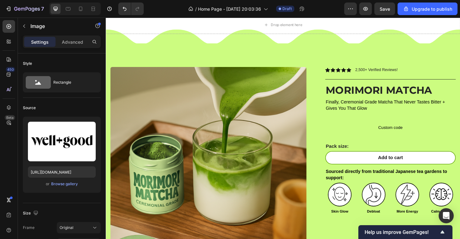
scroll to position [434, 0]
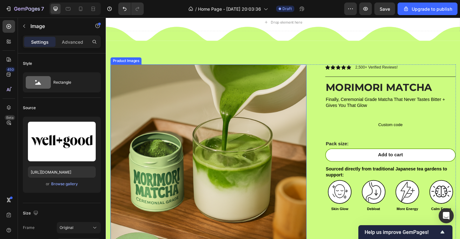
click at [323, 98] on div "Product Images Icon Icon Icon Icon Icon Icon List 2,500+ Verified Reviews! Text…" at bounding box center [294, 197] width 367 height 260
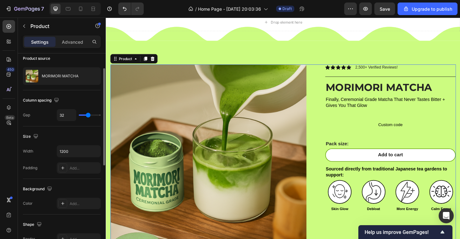
scroll to position [52, 0]
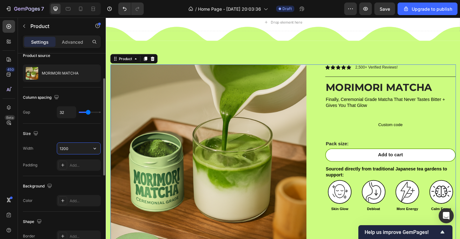
click at [66, 150] on input "1200" at bounding box center [78, 148] width 43 height 11
click at [64, 148] on input "1200" at bounding box center [78, 148] width 43 height 11
click at [82, 146] on input "1200" at bounding box center [78, 148] width 43 height 11
click at [104, 146] on div at bounding box center [103, 126] width 3 height 97
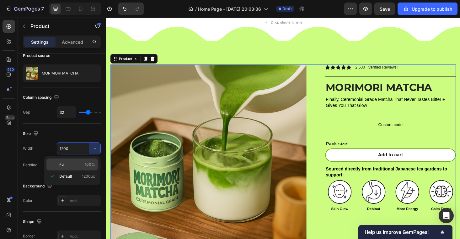
click at [92, 162] on span "100%" at bounding box center [90, 164] width 10 height 6
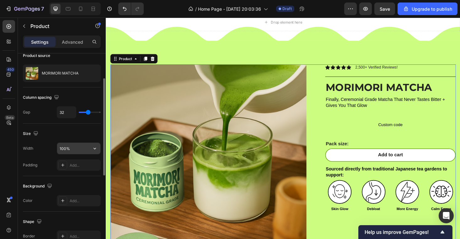
click at [69, 148] on input "100%" at bounding box center [78, 148] width 43 height 11
click at [65, 148] on input "100%" at bounding box center [78, 148] width 43 height 11
click at [63, 148] on input "100%" at bounding box center [78, 148] width 43 height 11
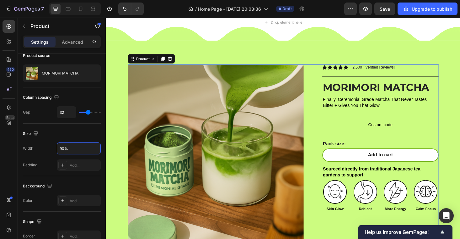
type input "90%"
click at [390, 9] on span "Save" at bounding box center [385, 8] width 10 height 5
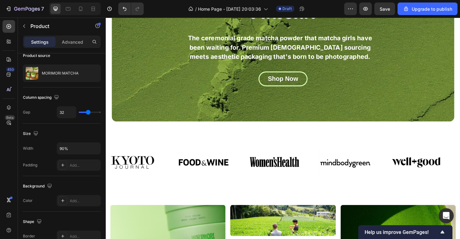
scroll to position [102, 0]
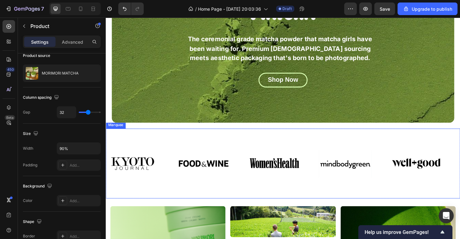
click at [248, 164] on div "Image" at bounding box center [219, 172] width 75 height 64
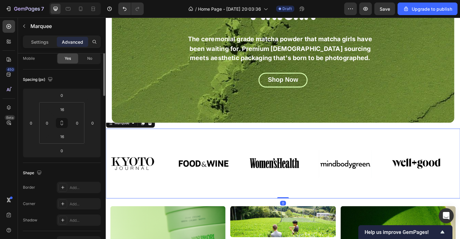
scroll to position [0, 0]
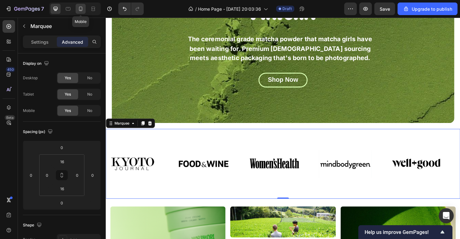
click at [81, 8] on icon at bounding box center [81, 9] width 6 height 6
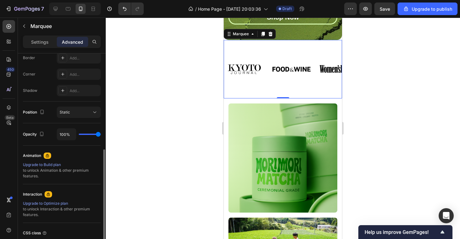
scroll to position [189, 0]
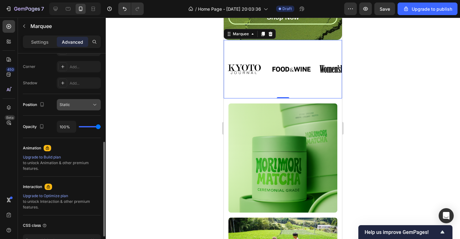
click at [82, 110] on button "Static" at bounding box center [79, 104] width 44 height 11
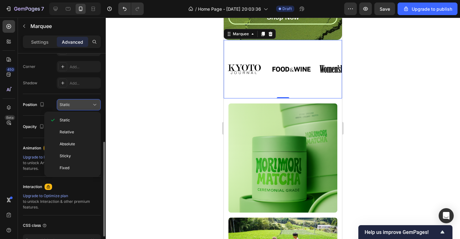
click at [82, 102] on div "Static" at bounding box center [76, 105] width 32 height 6
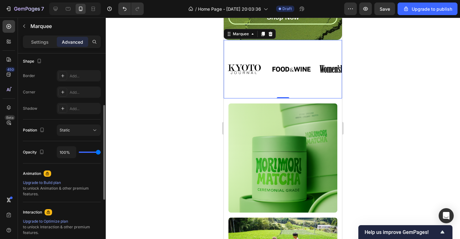
scroll to position [147, 0]
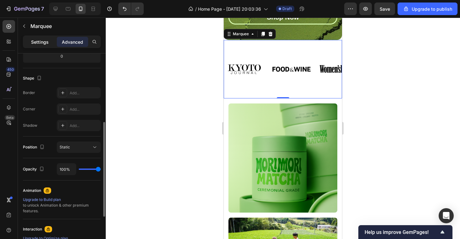
click at [42, 41] on p "Settings" at bounding box center [40, 42] width 18 height 7
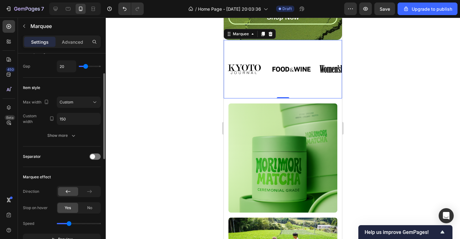
scroll to position [39, 0]
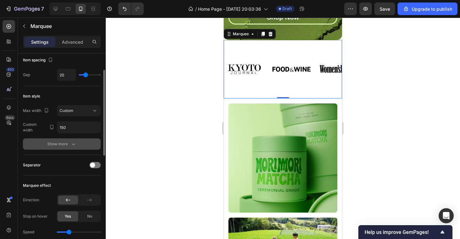
click at [74, 142] on icon "button" at bounding box center [73, 144] width 6 height 6
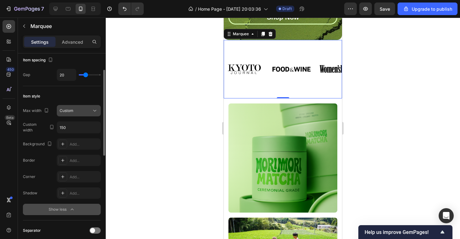
click at [84, 115] on button "Custom" at bounding box center [79, 110] width 44 height 11
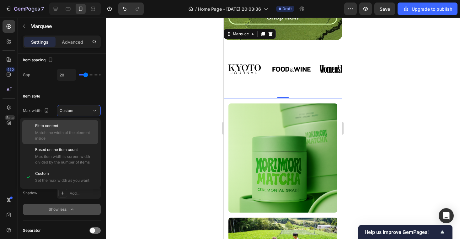
click at [82, 136] on span "Match the width of the element inside" at bounding box center [65, 135] width 60 height 11
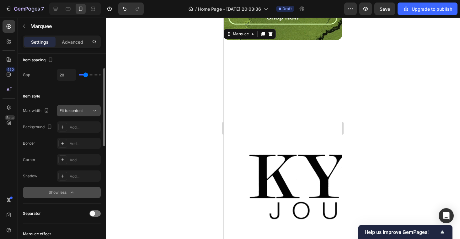
click at [79, 111] on span "Fit to content" at bounding box center [71, 110] width 23 height 5
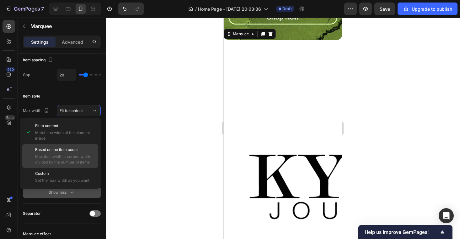
click at [82, 147] on p "Based on the item count" at bounding box center [65, 150] width 60 height 6
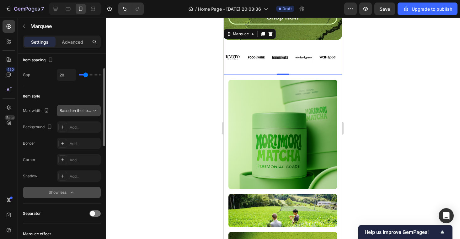
click at [78, 113] on span "Based on the item count" at bounding box center [76, 111] width 32 height 6
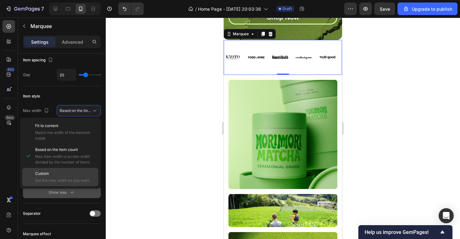
click at [78, 171] on p "Custom" at bounding box center [65, 174] width 60 height 6
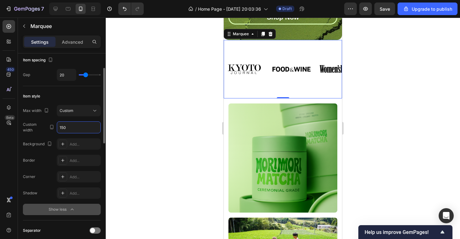
click at [75, 125] on input "150" at bounding box center [78, 127] width 43 height 11
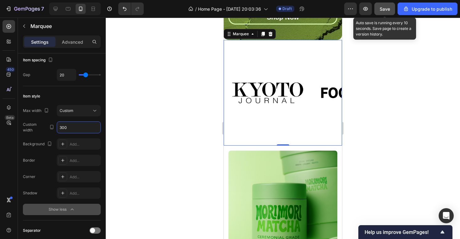
type input "300"
click at [390, 8] on span "Save" at bounding box center [385, 8] width 10 height 5
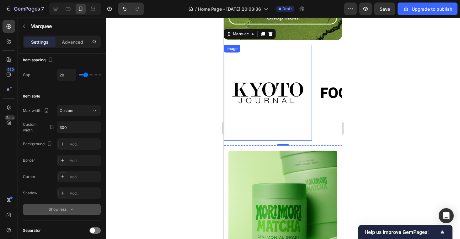
click at [281, 99] on img at bounding box center [268, 93] width 88 height 88
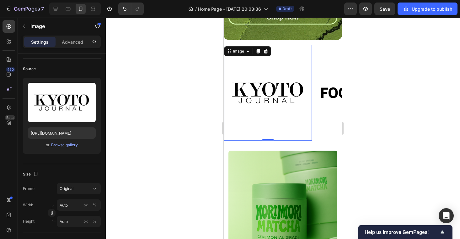
scroll to position [0, 0]
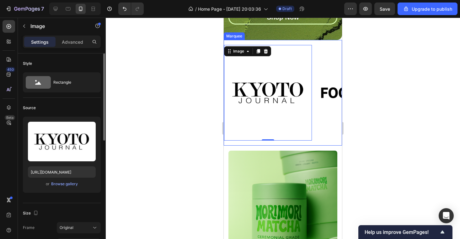
click at [314, 66] on div "Image 0" at bounding box center [271, 92] width 94 height 95
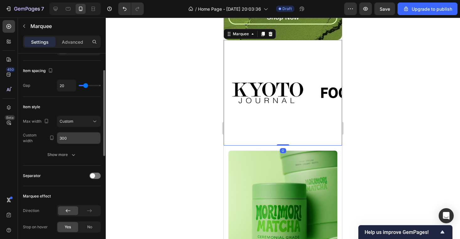
scroll to position [34, 0]
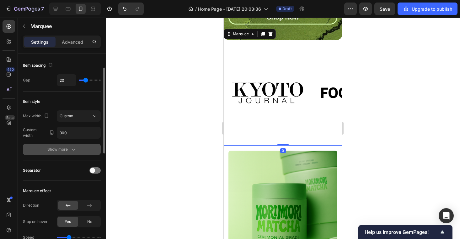
click at [69, 146] on div "Show more" at bounding box center [61, 149] width 29 height 6
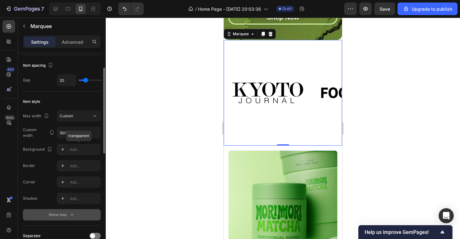
scroll to position [49, 0]
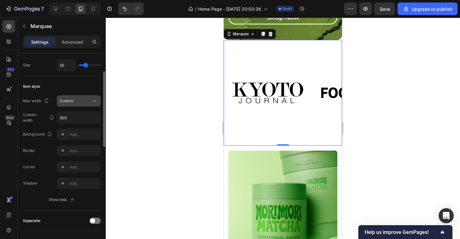
click at [81, 100] on div "Custom" at bounding box center [76, 101] width 32 height 6
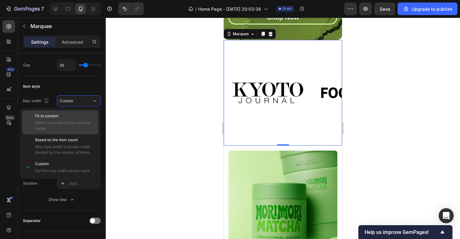
click at [79, 117] on p "Fit to content" at bounding box center [65, 116] width 60 height 6
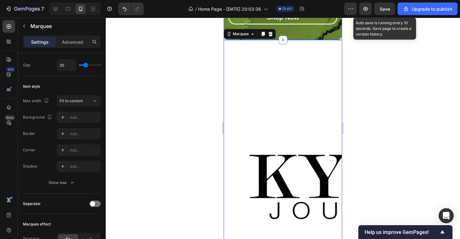
click at [385, 7] on span "Save" at bounding box center [385, 8] width 10 height 5
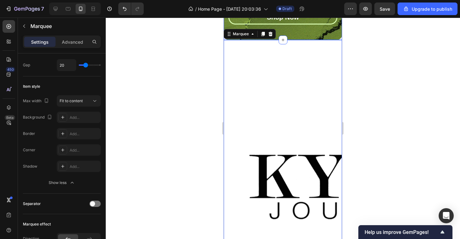
click at [380, 16] on div "7 / Home Page - [DATE] 20:03:36 Draft Preview Save Upgrade to publish" at bounding box center [230, 9] width 460 height 18
click at [380, 13] on button "Save" at bounding box center [385, 9] width 21 height 13
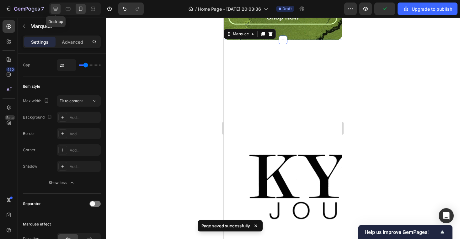
click at [55, 5] on div at bounding box center [56, 9] width 10 height 10
type input "60"
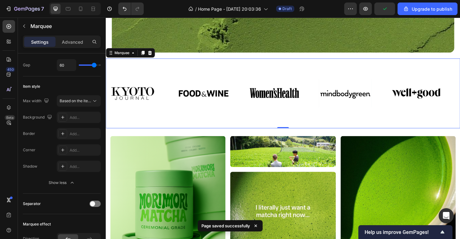
scroll to position [198, 0]
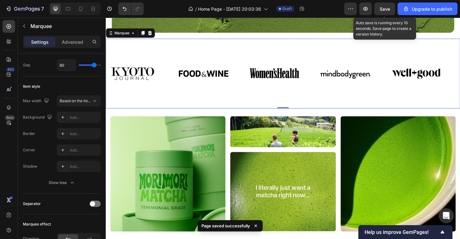
click at [386, 10] on span "Save" at bounding box center [385, 8] width 10 height 5
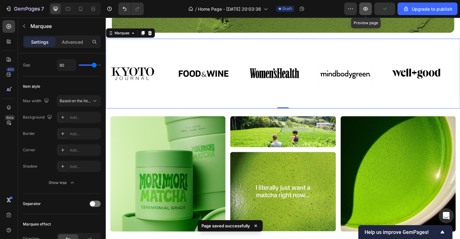
click at [366, 9] on icon "button" at bounding box center [366, 9] width 2 height 2
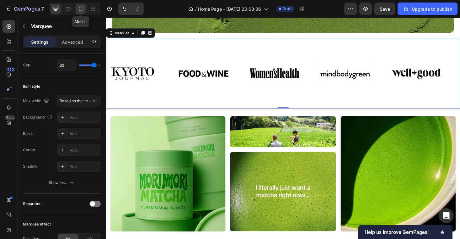
click at [79, 8] on icon at bounding box center [81, 9] width 6 height 6
type input "20"
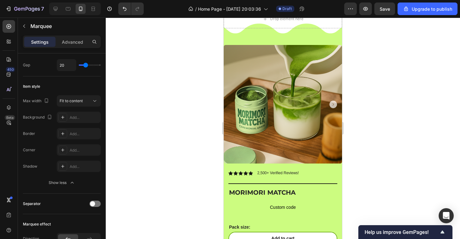
scroll to position [828, 0]
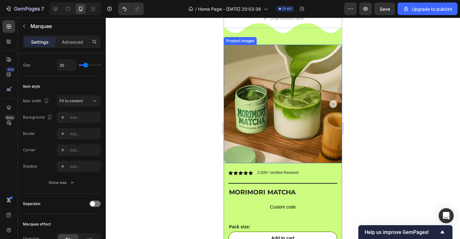
click at [252, 43] on div "Product Images" at bounding box center [240, 41] width 33 height 8
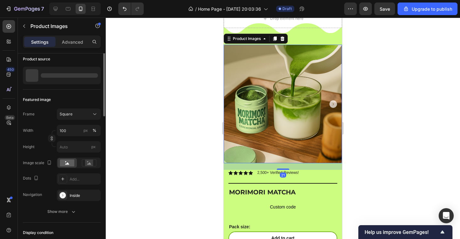
scroll to position [0, 0]
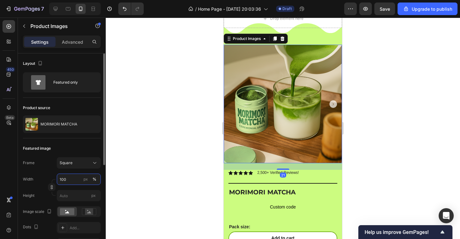
click at [75, 178] on input "100" at bounding box center [79, 178] width 44 height 11
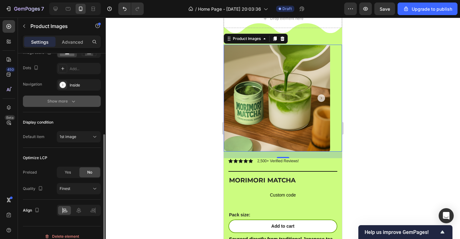
scroll to position [166, 0]
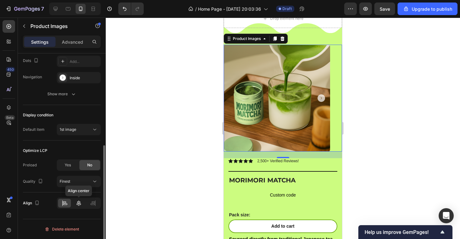
type input "90"
click at [78, 206] on div at bounding box center [78, 202] width 13 height 9
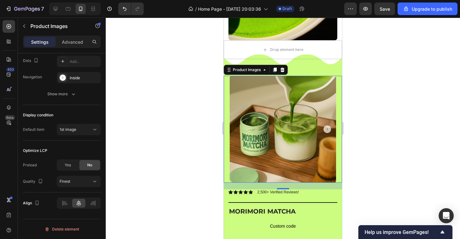
scroll to position [788, 0]
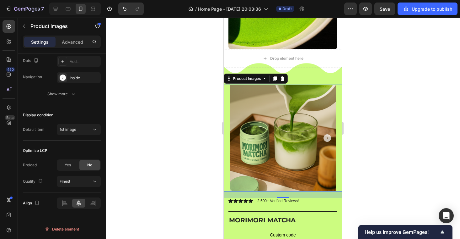
click at [394, 71] on div at bounding box center [283, 128] width 355 height 221
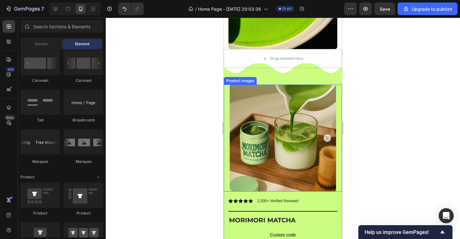
click at [230, 93] on img at bounding box center [283, 137] width 106 height 106
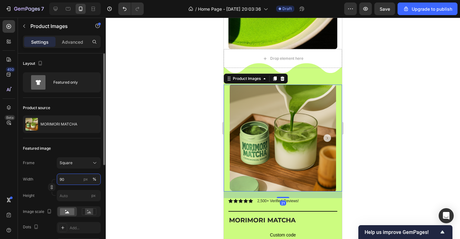
click at [68, 177] on input "90" at bounding box center [79, 178] width 44 height 11
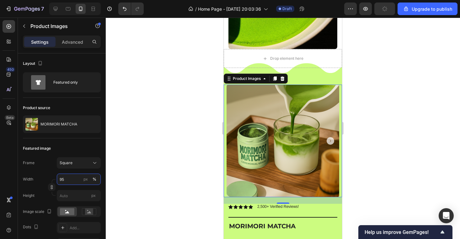
type input "95"
click at [160, 104] on div at bounding box center [283, 128] width 355 height 221
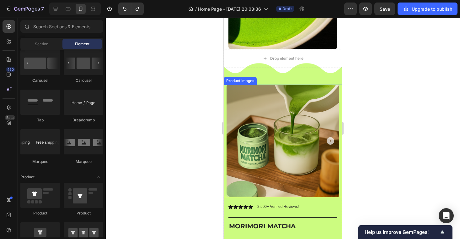
click at [240, 117] on img at bounding box center [283, 140] width 112 height 112
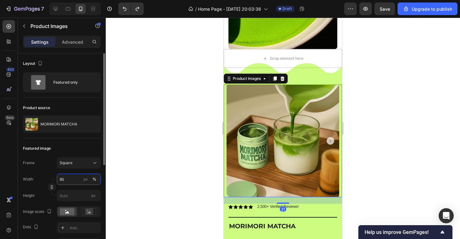
click at [65, 178] on input "95" at bounding box center [79, 178] width 44 height 11
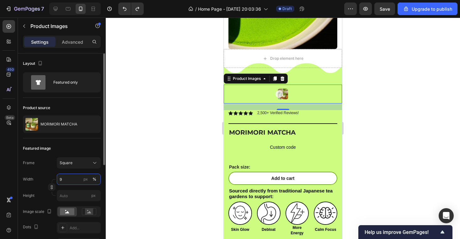
type input "90"
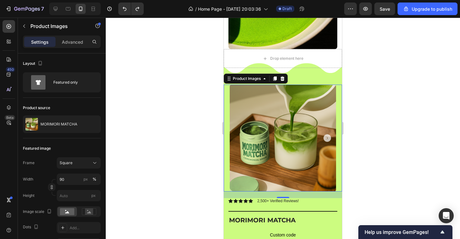
click at [358, 112] on div at bounding box center [283, 128] width 355 height 221
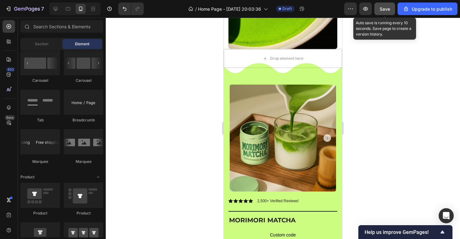
click at [387, 13] on button "Save" at bounding box center [385, 9] width 21 height 13
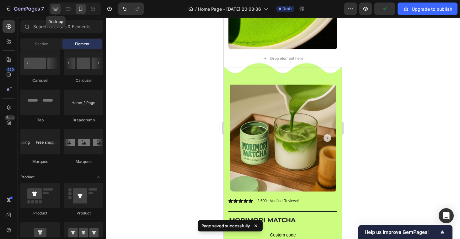
click at [54, 8] on icon at bounding box center [56, 9] width 4 height 4
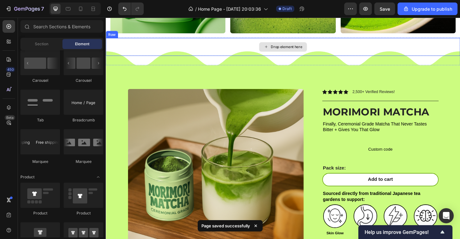
scroll to position [585, 0]
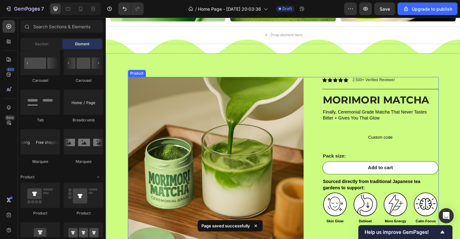
click at [325, 92] on div "Product Images Icon Icon Icon Icon Icon Icon List 2,500+ Verified Reviews! Text…" at bounding box center [294, 198] width 331 height 234
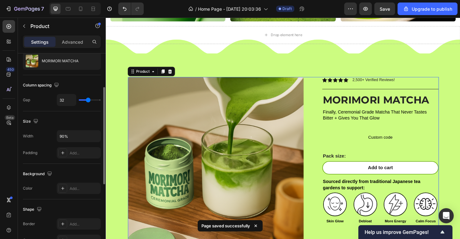
scroll to position [66, 0]
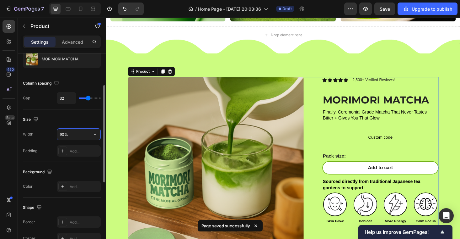
click at [65, 133] on input "90%" at bounding box center [78, 133] width 43 height 11
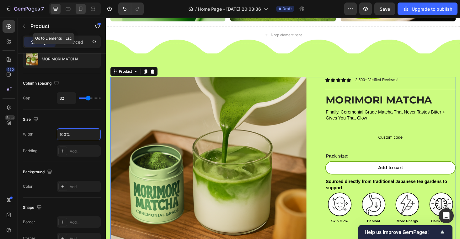
type input "100%"
click at [82, 11] on icon at bounding box center [81, 9] width 6 height 6
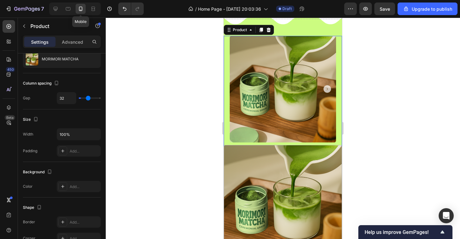
type input "0"
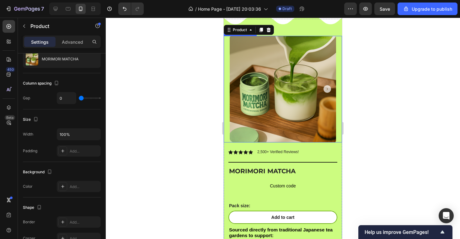
scroll to position [581, 0]
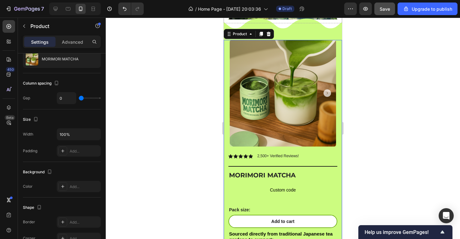
click at [384, 13] on button "Save" at bounding box center [385, 9] width 21 height 13
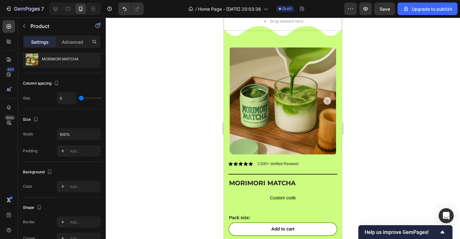
scroll to position [829, 0]
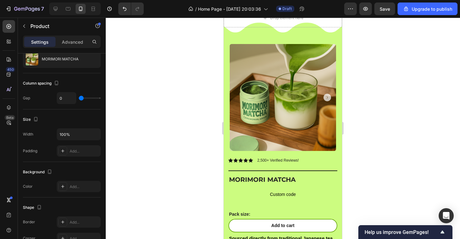
click at [354, 158] on div at bounding box center [283, 128] width 355 height 221
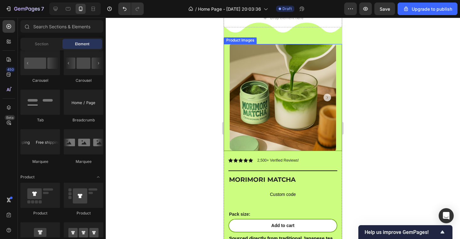
click at [318, 136] on img at bounding box center [283, 97] width 106 height 106
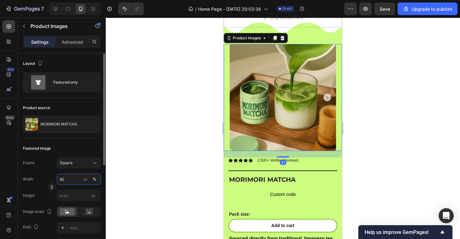
click at [67, 180] on input "90" at bounding box center [79, 178] width 44 height 11
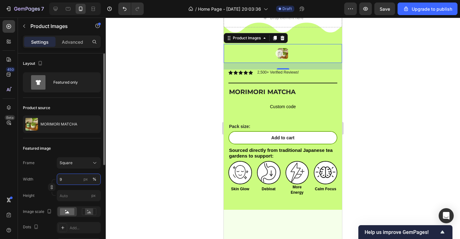
type input "93"
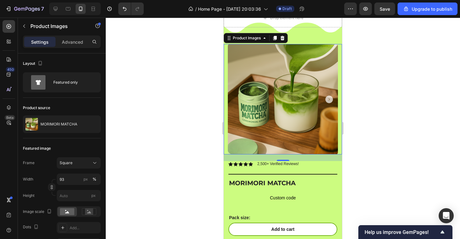
click at [368, 103] on div at bounding box center [283, 128] width 355 height 221
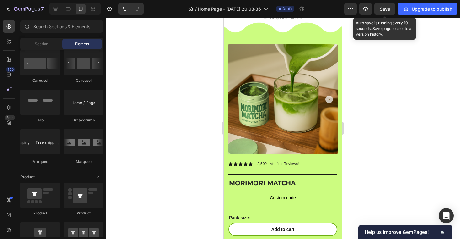
click at [389, 10] on span "Save" at bounding box center [385, 8] width 10 height 5
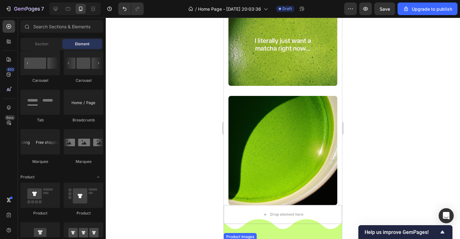
scroll to position [628, 0]
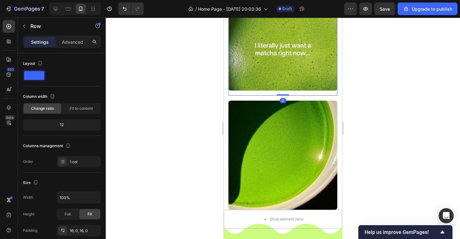
click at [328, 93] on div "Image Row 0" at bounding box center [283, 50] width 109 height 92
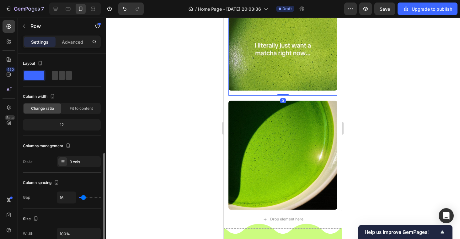
scroll to position [66, 0]
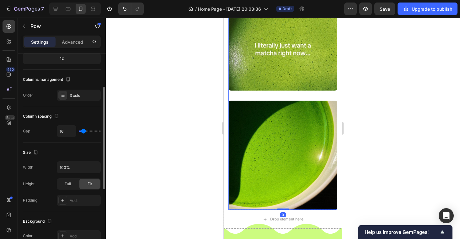
click at [287, 96] on div "Image Image Row Image Row Image Row 0" at bounding box center [283, 33] width 109 height 353
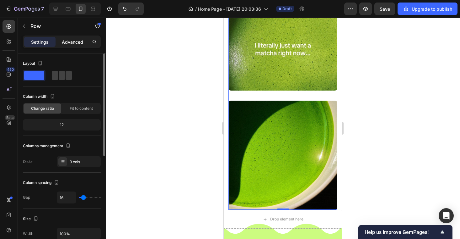
click at [71, 40] on p "Advanced" at bounding box center [72, 42] width 21 height 7
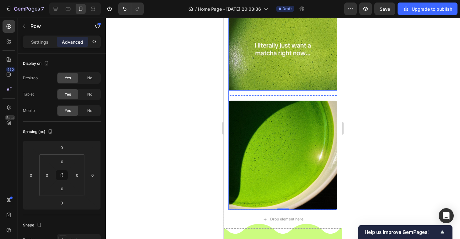
click at [259, 87] on img at bounding box center [283, 50] width 109 height 82
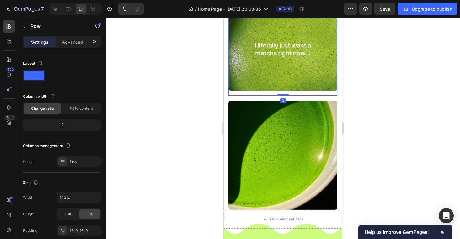
click at [259, 91] on div "Image Row 0" at bounding box center [283, 50] width 109 height 92
click at [70, 47] on div "Settings Advanced" at bounding box center [62, 41] width 78 height 13
click at [70, 43] on p "Advanced" at bounding box center [72, 42] width 21 height 7
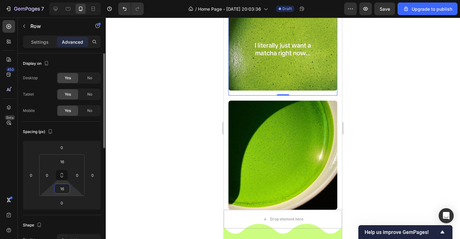
click at [65, 184] on input "16" at bounding box center [62, 188] width 13 height 9
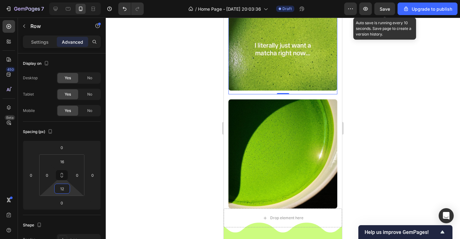
type input "12"
click at [383, 9] on span "Save" at bounding box center [385, 8] width 10 height 5
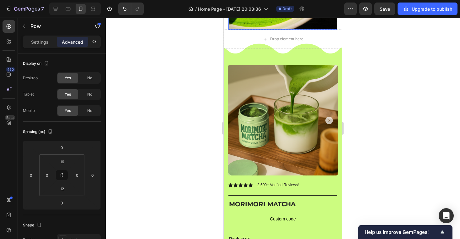
scroll to position [814, 0]
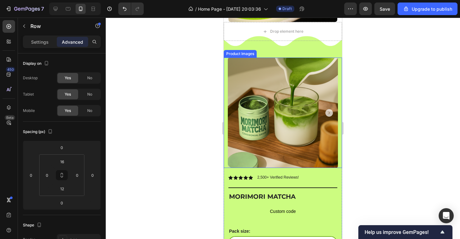
click at [301, 117] on img at bounding box center [283, 112] width 110 height 110
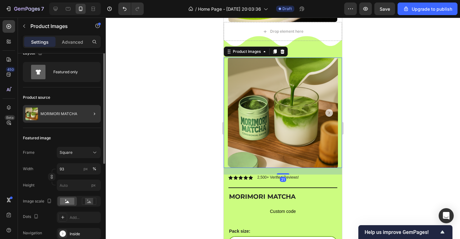
scroll to position [0, 0]
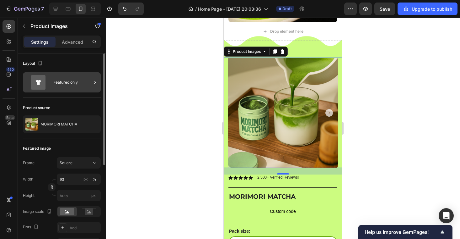
click at [76, 87] on div "Featured only" at bounding box center [72, 82] width 38 height 14
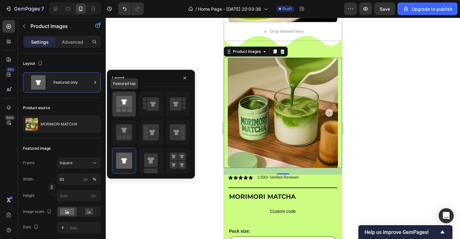
click at [124, 100] on icon at bounding box center [124, 101] width 6 height 5
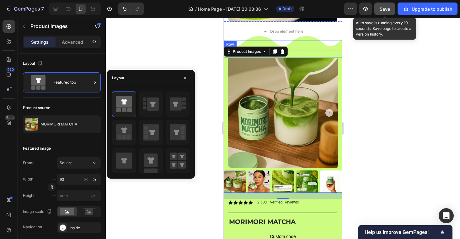
click at [390, 13] on button "Save" at bounding box center [385, 9] width 21 height 13
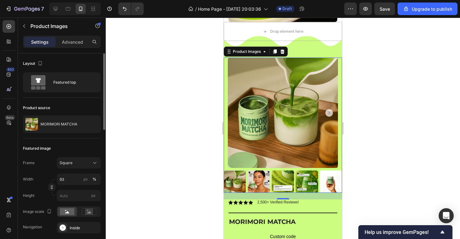
click at [83, 134] on div "Product source MORIMORI MATCHA" at bounding box center [62, 118] width 78 height 41
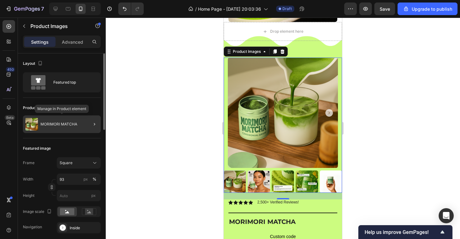
click at [83, 124] on div "MORIMORI MATCHA" at bounding box center [62, 124] width 78 height 18
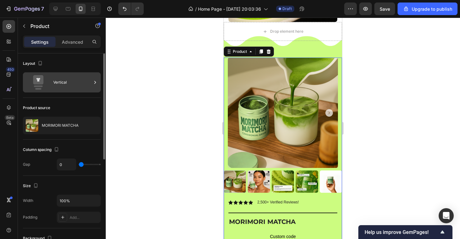
click at [77, 74] on div "Vertical" at bounding box center [62, 82] width 78 height 20
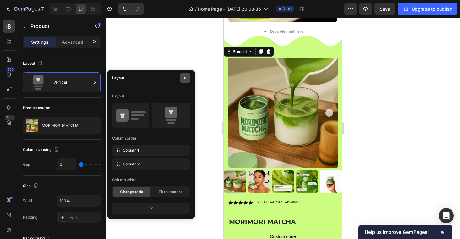
click at [186, 80] on button "button" at bounding box center [185, 78] width 10 height 10
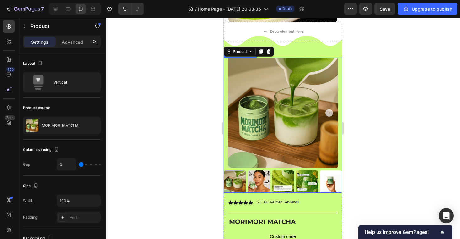
click at [225, 67] on div at bounding box center [283, 112] width 118 height 110
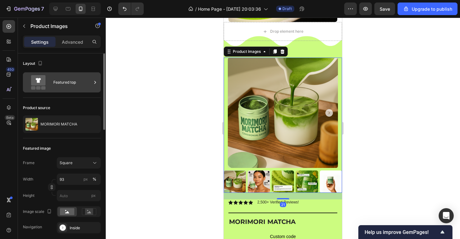
click at [78, 87] on div "Featured top" at bounding box center [72, 82] width 38 height 14
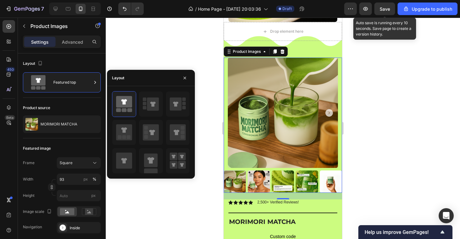
click at [381, 6] on span "Save" at bounding box center [385, 8] width 10 height 5
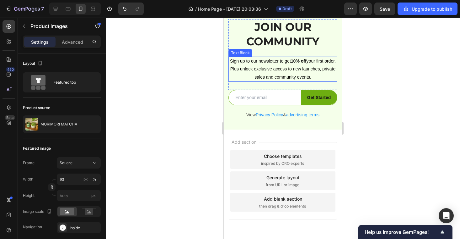
scroll to position [1183, 0]
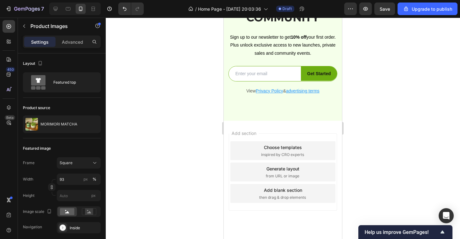
click at [386, 11] on span "Save" at bounding box center [385, 8] width 10 height 5
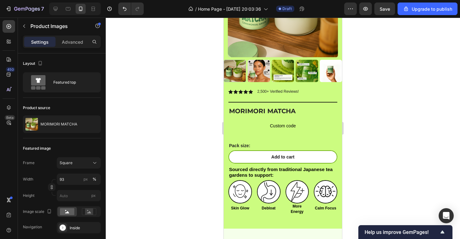
scroll to position [928, 0]
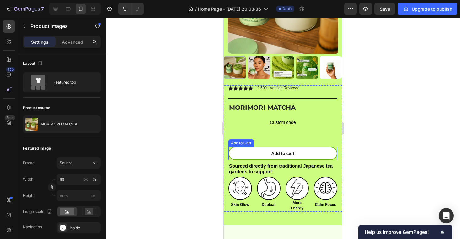
click at [249, 143] on div "Add to Cart" at bounding box center [241, 143] width 23 height 6
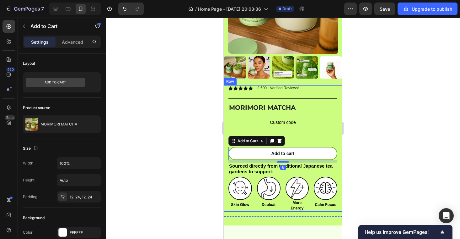
click at [296, 137] on div "Icon Icon Icon Icon Icon Icon List 2,500+ Verified Reviews! Text Block Row Titl…" at bounding box center [283, 148] width 109 height 126
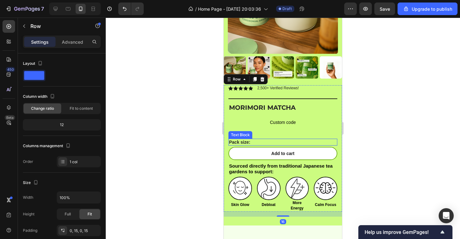
click at [261, 138] on div "Icon Icon Icon Icon Icon Icon List 2,500+ Verified Reviews! Text Block Row Titl…" at bounding box center [283, 148] width 109 height 126
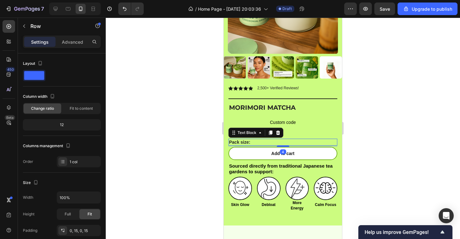
click at [246, 139] on p "Pack size:" at bounding box center [283, 142] width 108 height 6
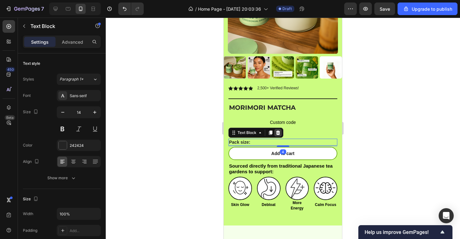
click at [278, 130] on icon at bounding box center [278, 132] width 4 height 4
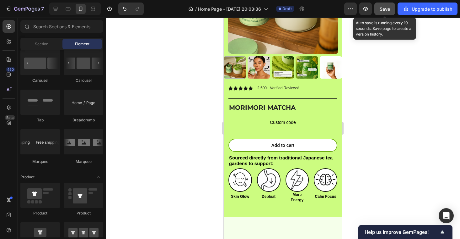
click at [381, 4] on button "Save" at bounding box center [385, 9] width 21 height 13
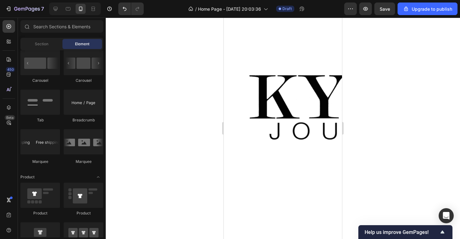
scroll to position [0, 0]
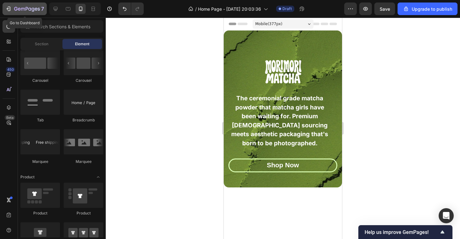
click at [9, 8] on icon "button" at bounding box center [8, 9] width 3 height 2
